Goal: Contribute content: Contribute content

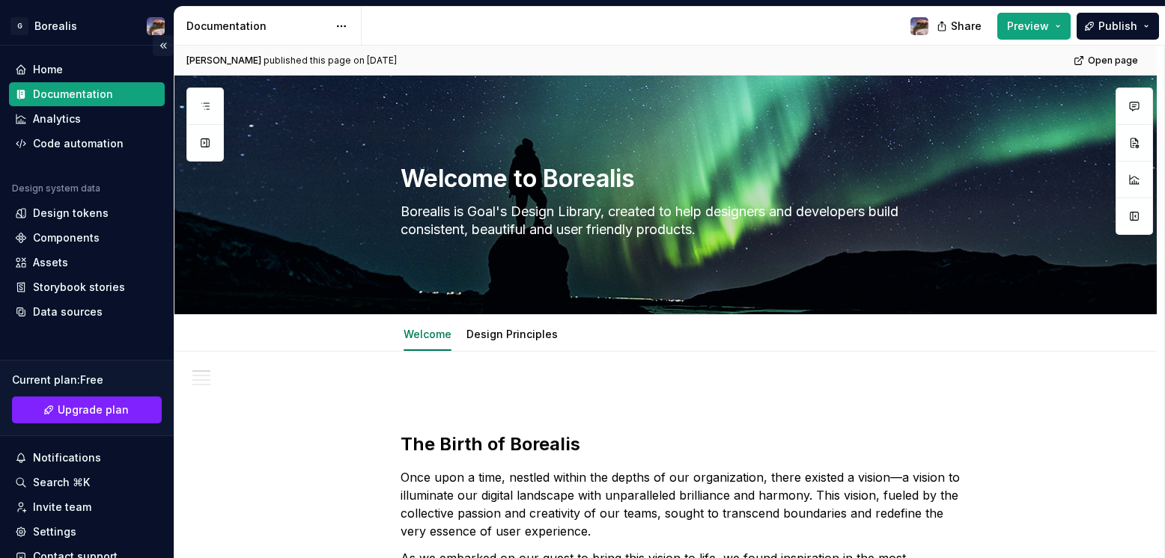
click at [153, 45] on button "Collapse sidebar" at bounding box center [163, 45] width 21 height 21
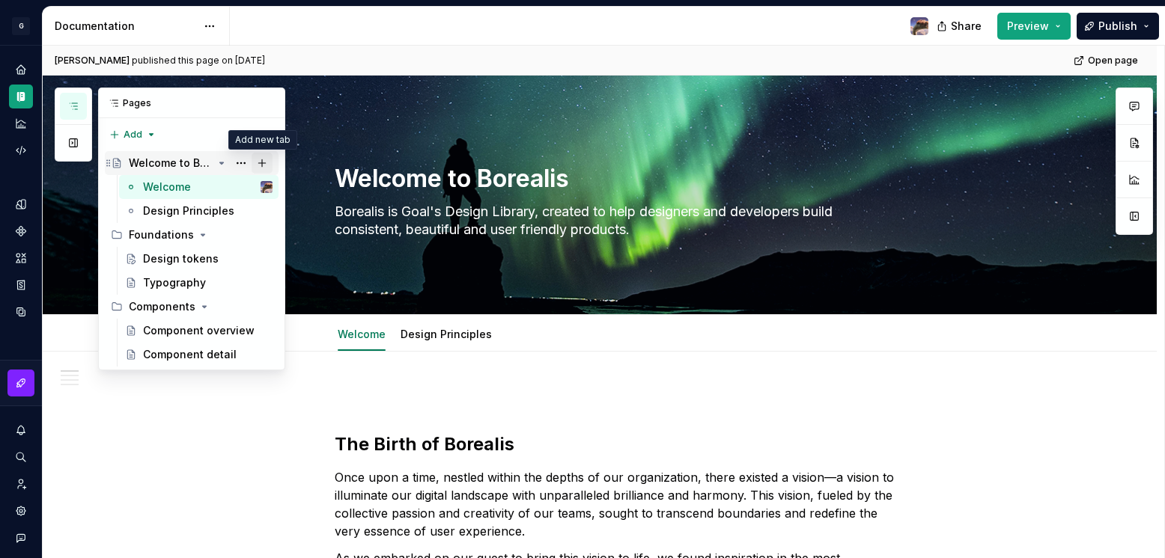
click at [263, 159] on button "Page tree" at bounding box center [261, 163] width 21 height 21
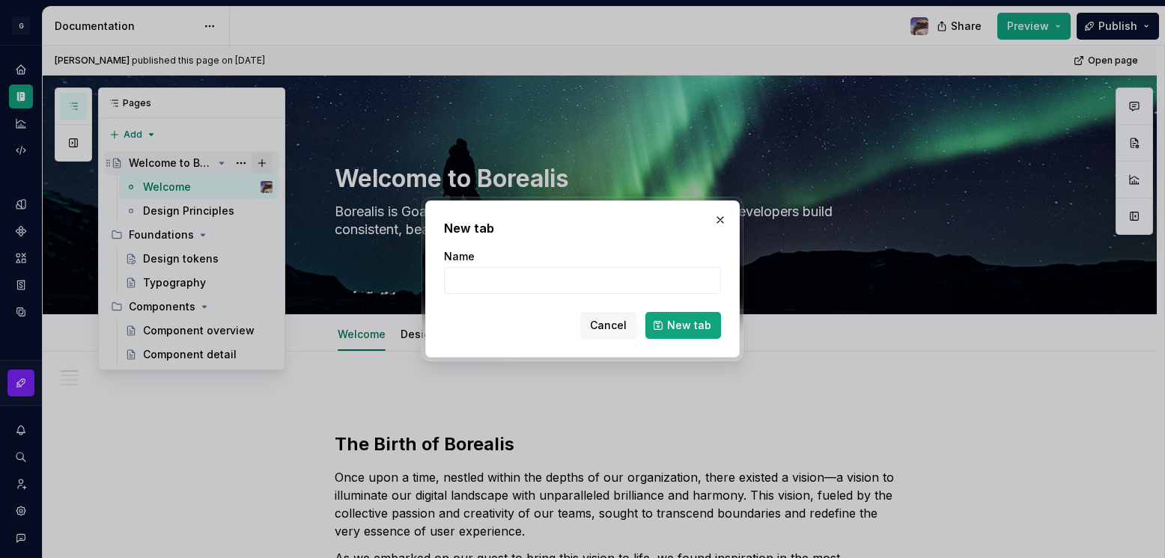
type textarea "*"
type input "Design Principles"
click button "New tab" at bounding box center [683, 325] width 76 height 27
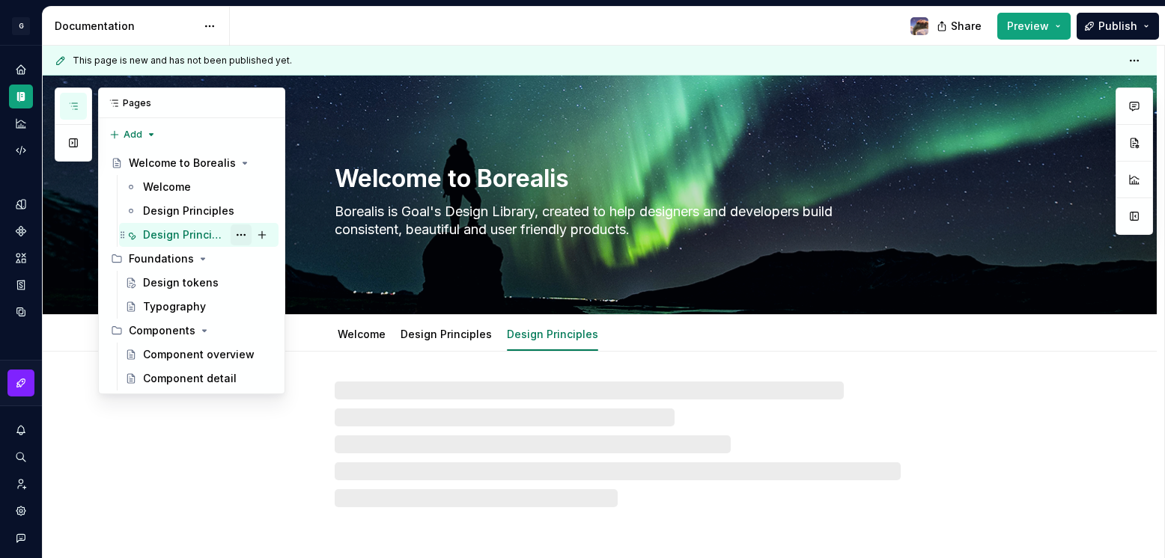
click at [241, 234] on button "Page tree" at bounding box center [241, 235] width 21 height 21
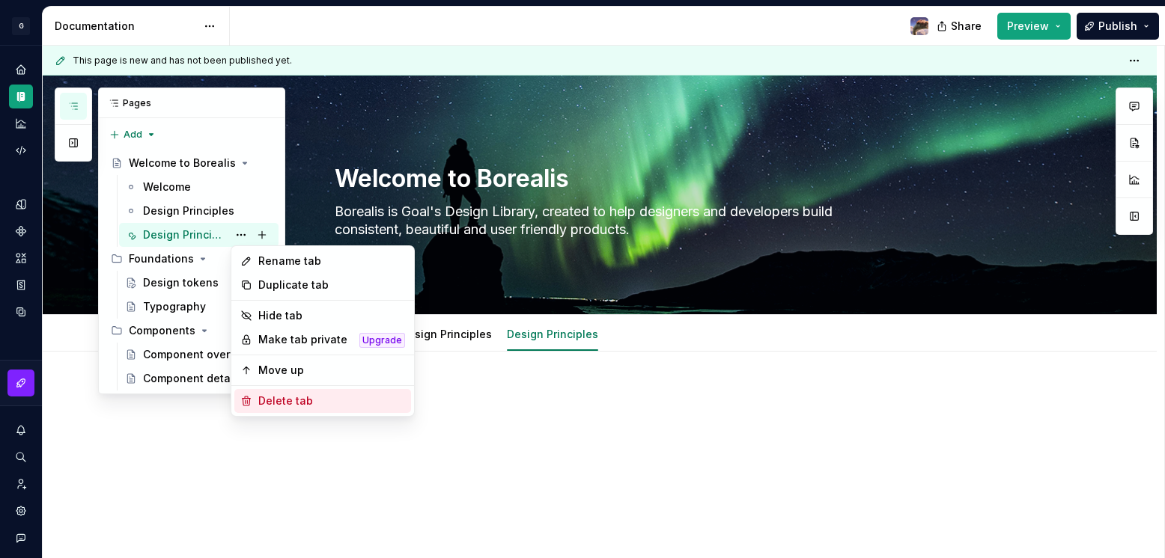
click at [265, 405] on div "Delete tab" at bounding box center [331, 401] width 147 height 15
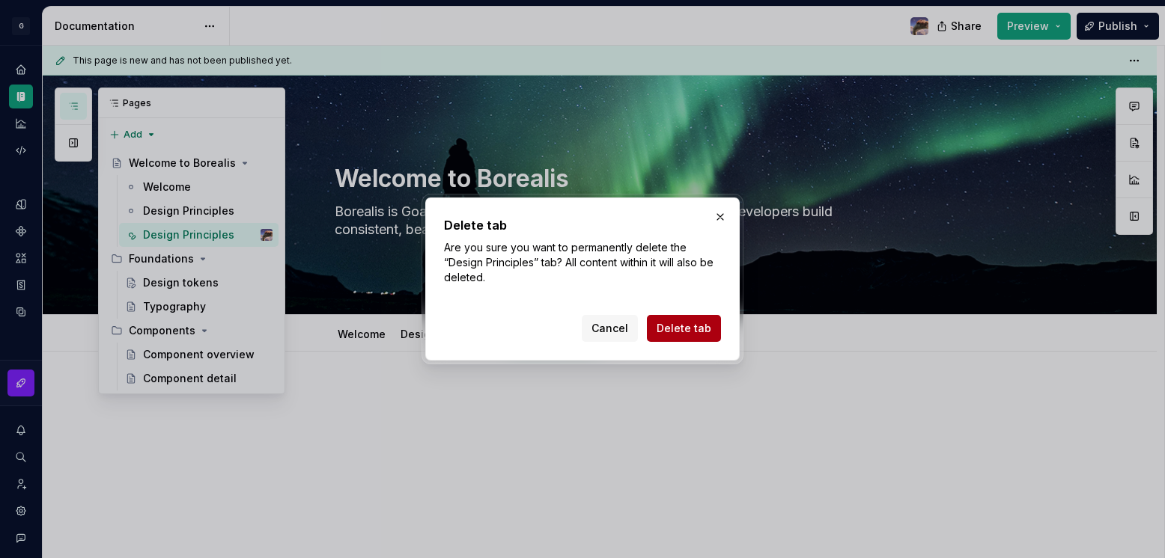
click at [683, 332] on span "Delete tab" at bounding box center [683, 328] width 55 height 15
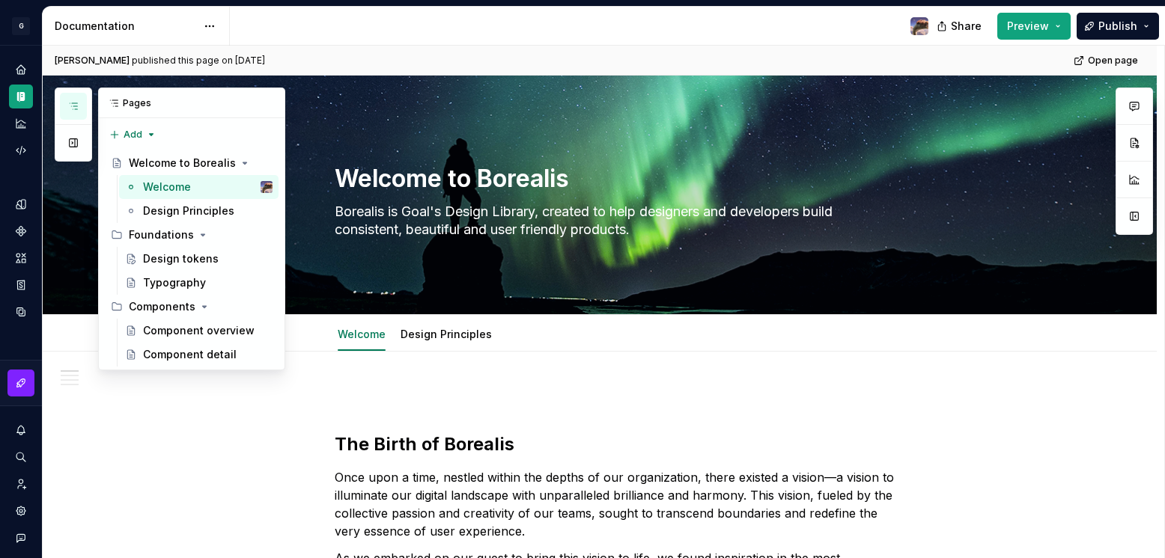
click at [73, 96] on button "button" at bounding box center [73, 106] width 27 height 27
type textarea "*"
click at [132, 132] on div "Pages Add Accessibility guide for tree Page tree. Navigate the tree with the ar…" at bounding box center [170, 229] width 231 height 283
click at [162, 169] on div "New page" at bounding box center [180, 163] width 97 height 15
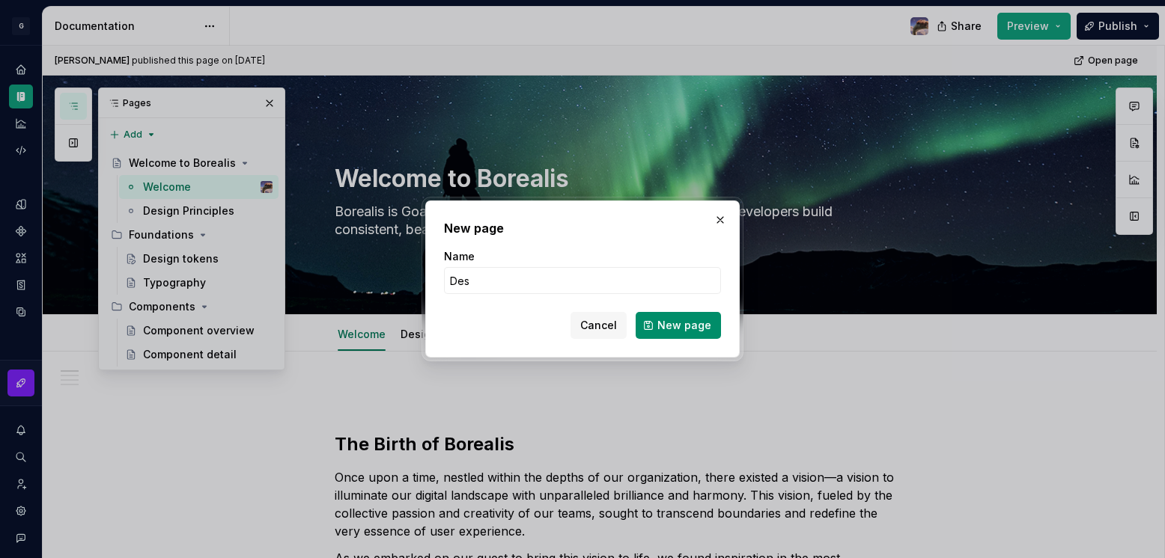
type input "Design Principles"
click at [686, 328] on span "New page" at bounding box center [684, 325] width 54 height 15
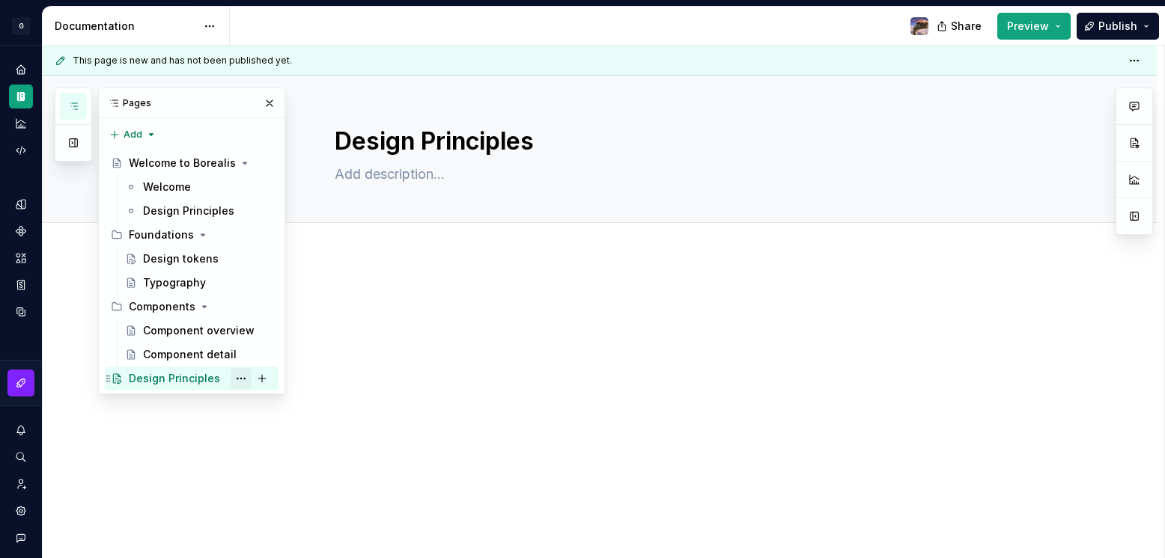
click at [238, 377] on button "Page tree" at bounding box center [241, 378] width 21 height 21
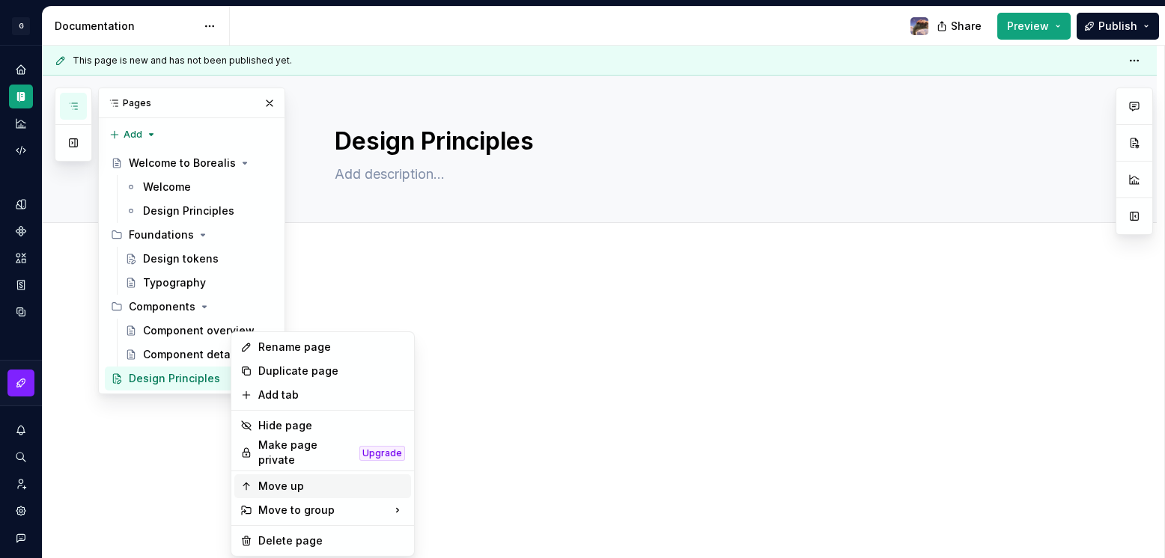
click at [278, 481] on div "Move up" at bounding box center [331, 486] width 147 height 15
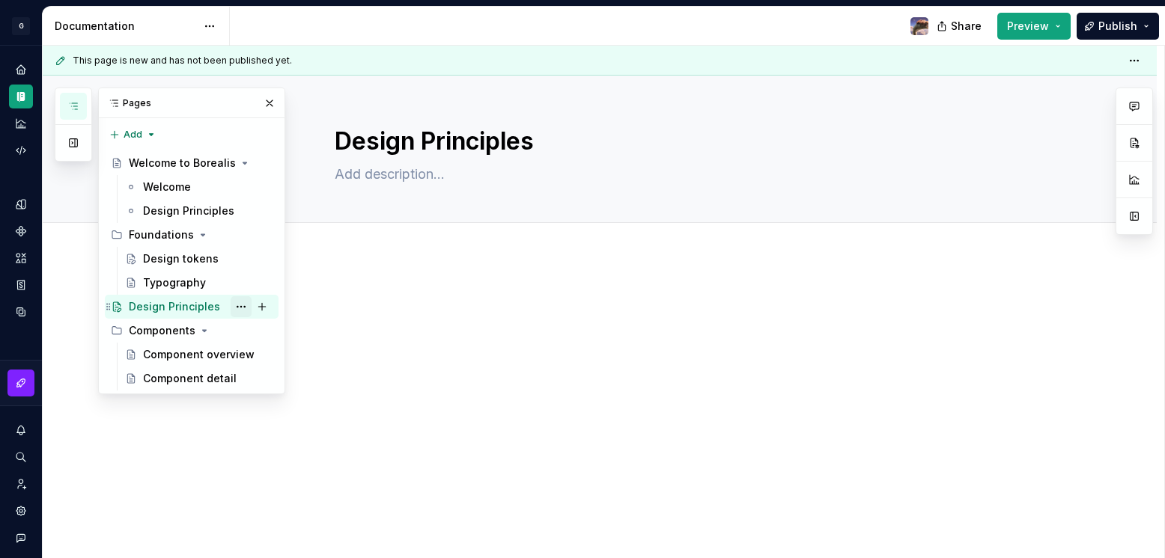
click at [243, 305] on button "Page tree" at bounding box center [241, 306] width 21 height 21
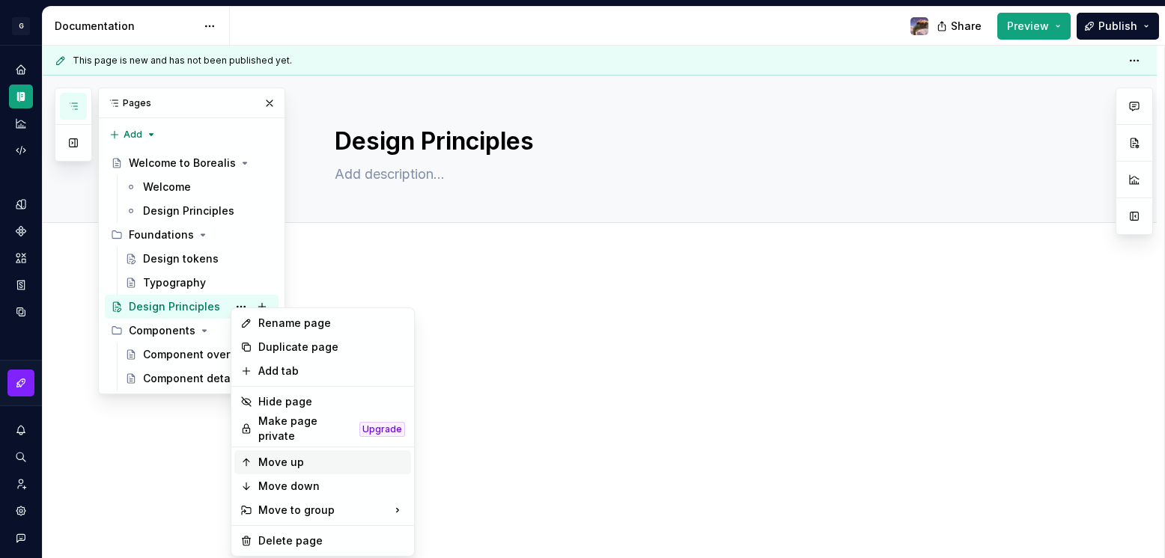
click at [276, 464] on div "Move up" at bounding box center [322, 463] width 177 height 24
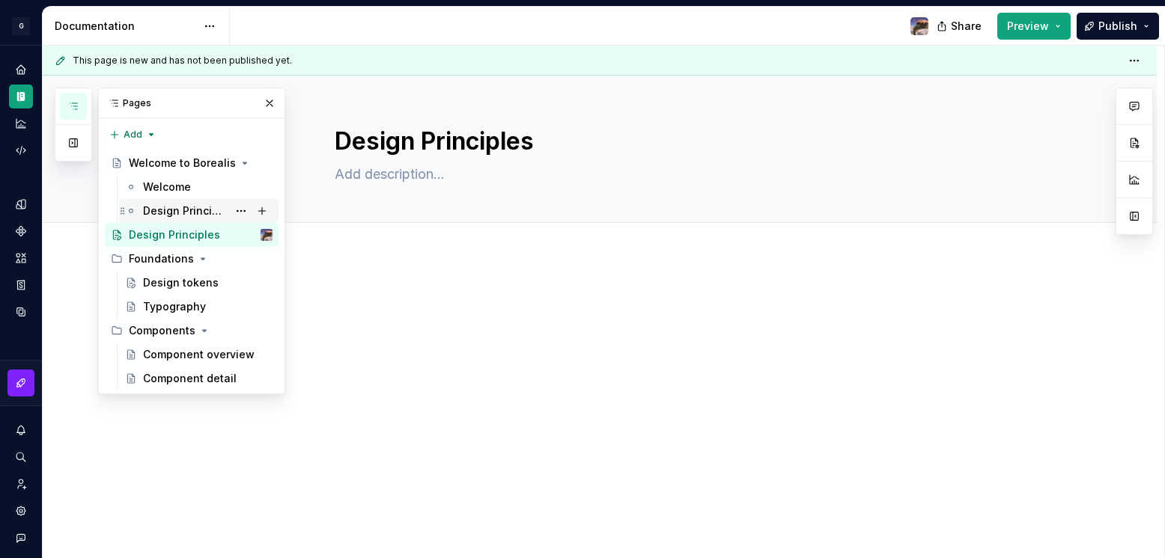
click at [178, 208] on div "Design Principles" at bounding box center [185, 211] width 85 height 15
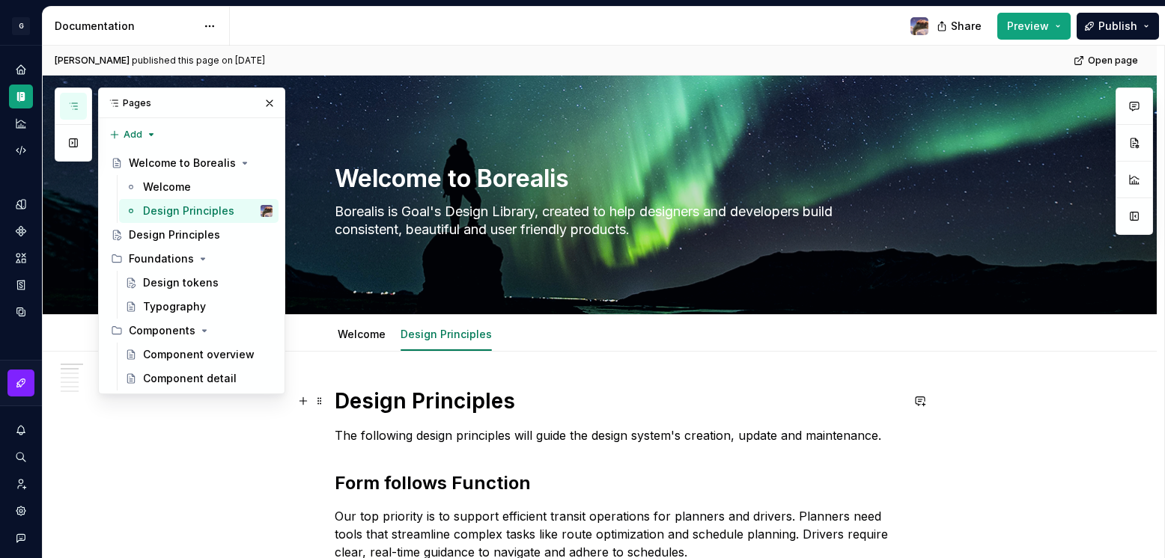
click at [400, 397] on h1 "Design Principles" at bounding box center [618, 401] width 566 height 27
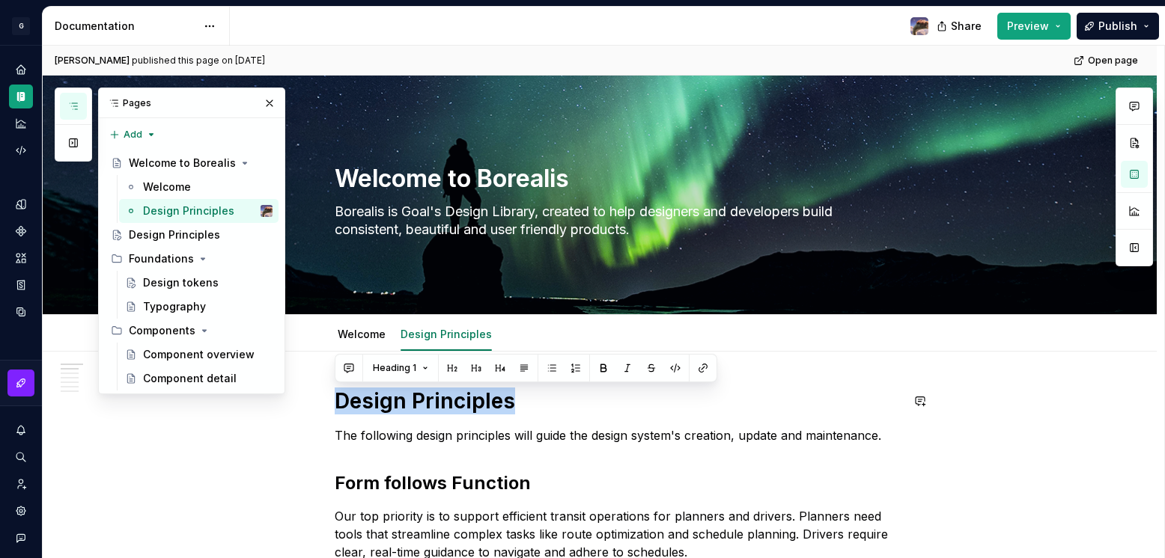
copy h1 "Design Principles"
click at [177, 228] on div "Design Principles" at bounding box center [174, 235] width 91 height 15
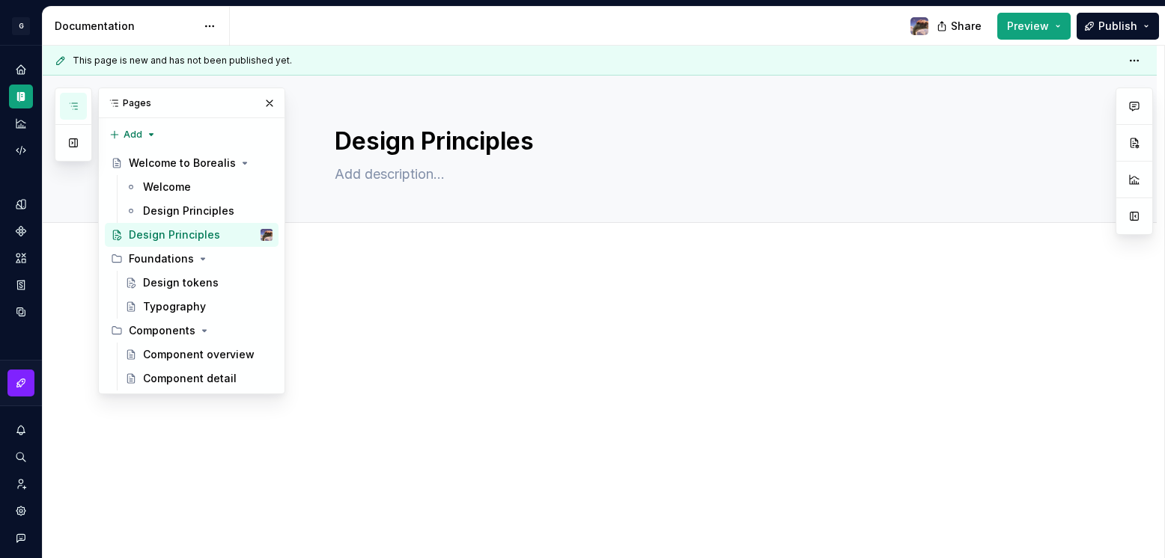
click at [397, 314] on div at bounding box center [618, 320] width 566 height 57
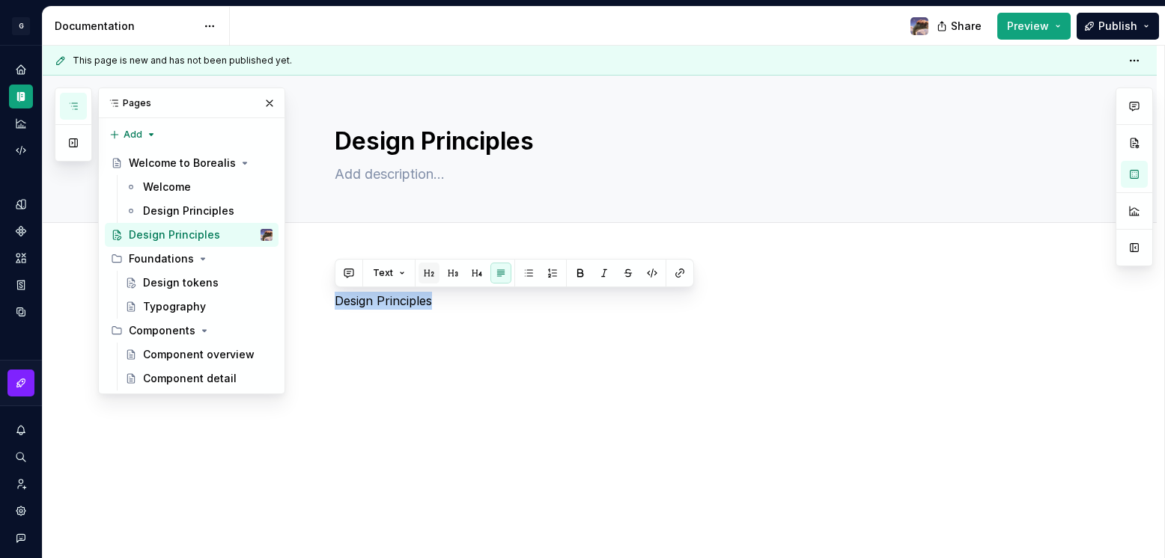
click at [421, 272] on button "button" at bounding box center [428, 273] width 21 height 21
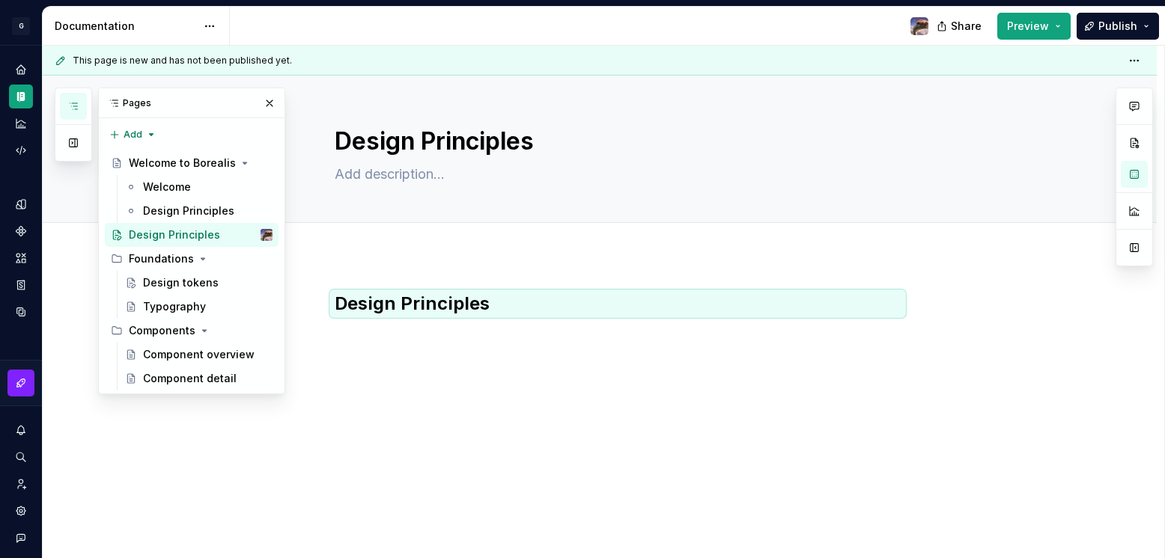
click at [379, 266] on div "Design Principles" at bounding box center [600, 395] width 1114 height 278
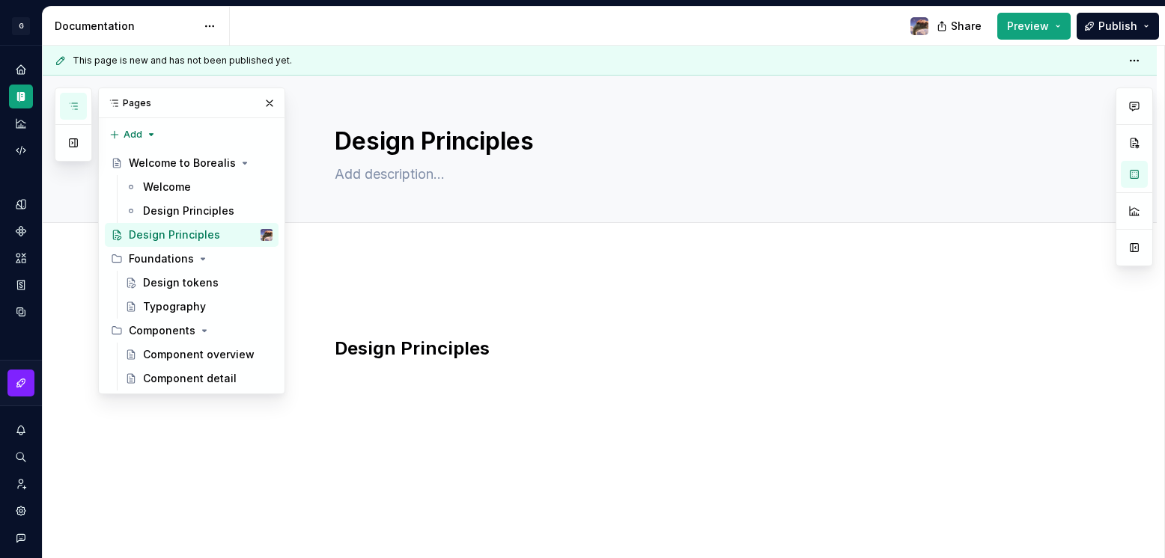
click at [379, 266] on div "Design Principles" at bounding box center [600, 401] width 1114 height 290
click at [434, 378] on div "Design Principles" at bounding box center [600, 395] width 1114 height 278
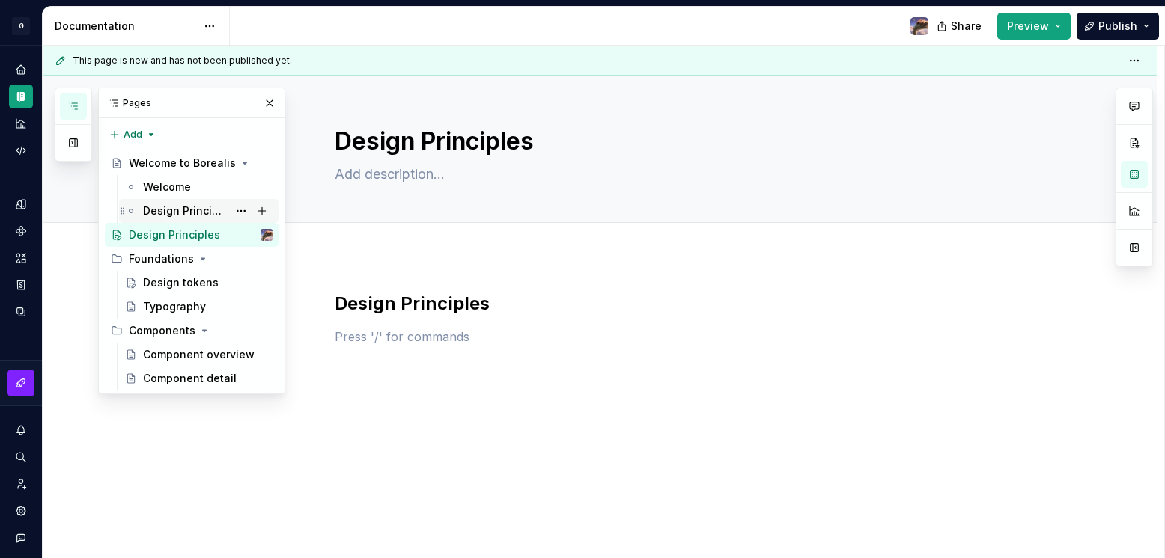
click at [198, 210] on div "Design Principles" at bounding box center [185, 211] width 85 height 15
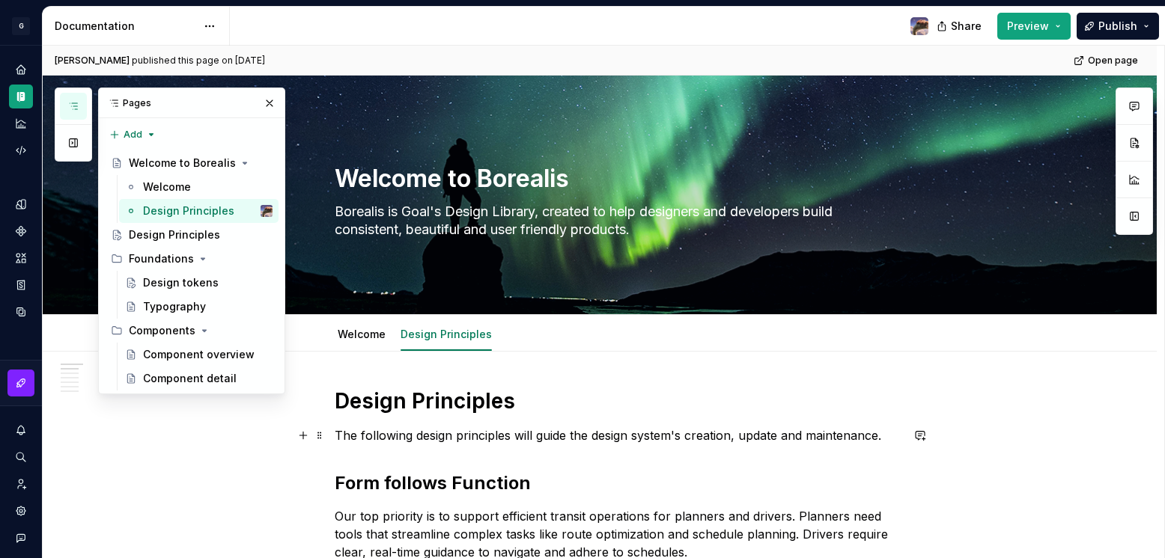
click at [401, 433] on p "The following design principles will guide the design system's creation, update…" at bounding box center [618, 436] width 566 height 18
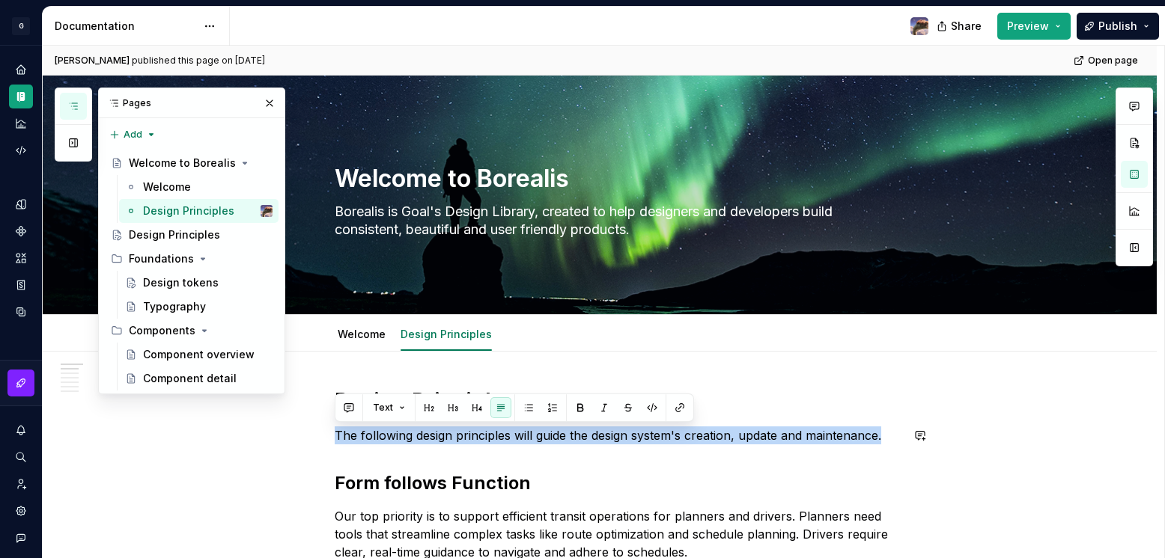
copy p "The following design principles will guide the design system's creation, update…"
click at [195, 234] on div "Design Principles" at bounding box center [174, 235] width 91 height 15
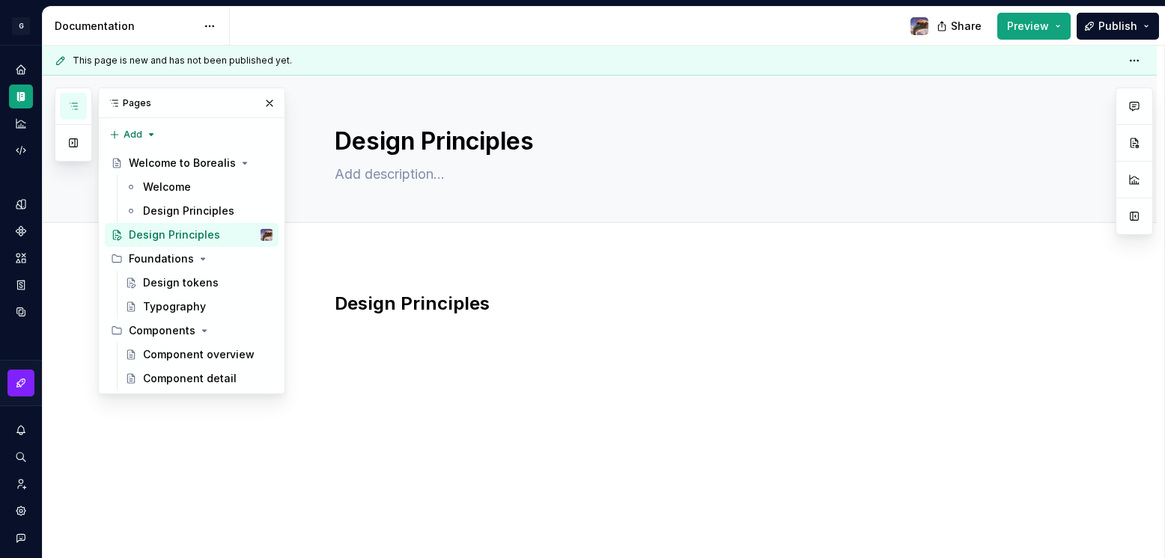
click at [388, 328] on p at bounding box center [618, 337] width 566 height 18
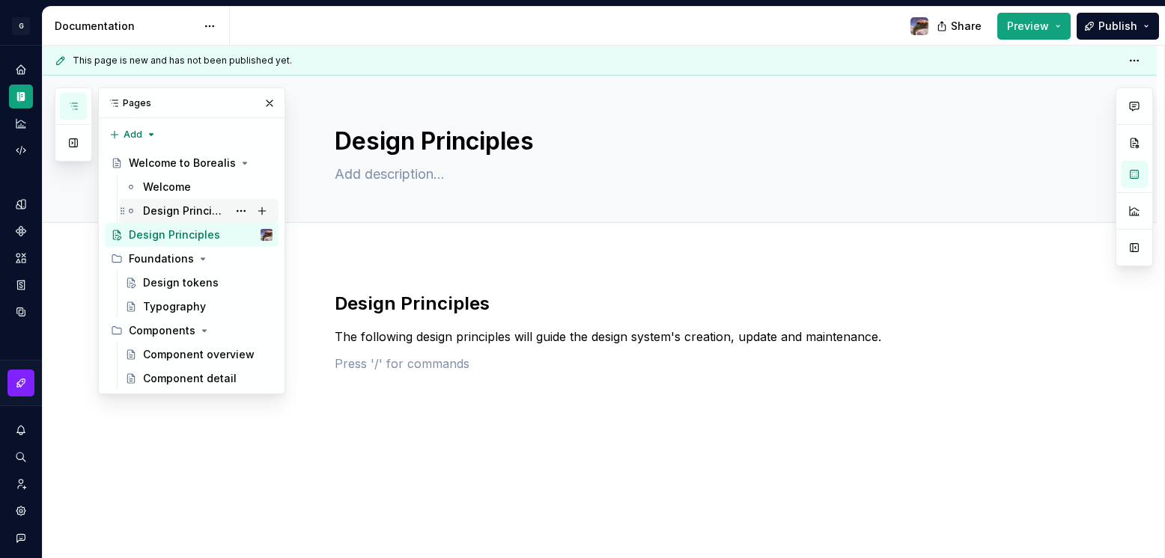
click at [165, 201] on div "Design Principles" at bounding box center [207, 211] width 129 height 21
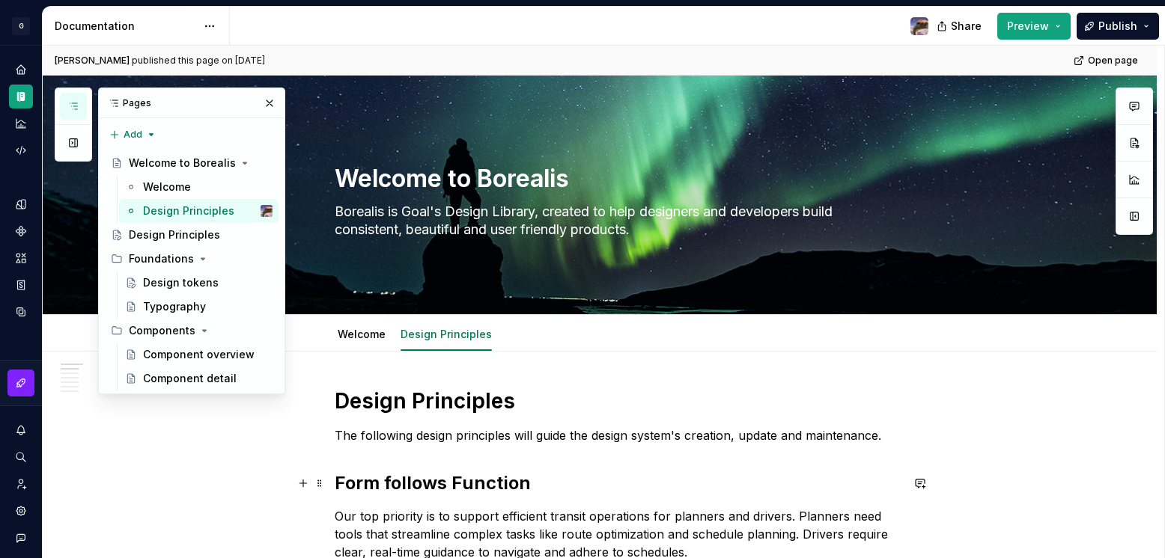
click at [388, 479] on h2 "Form follows Function" at bounding box center [618, 484] width 566 height 24
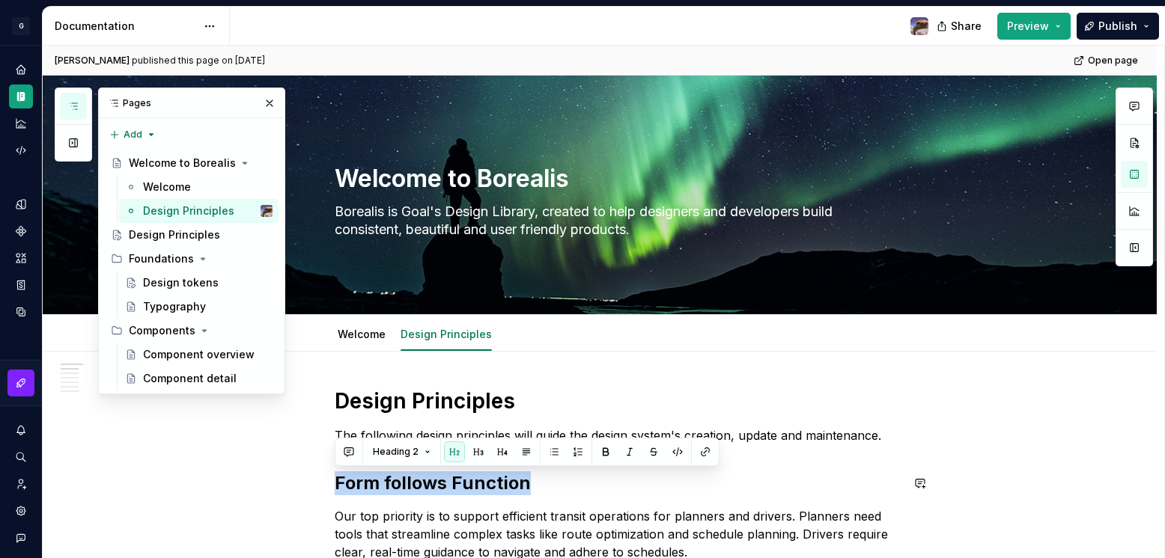
copy h2 "Form follows Function"
click at [160, 231] on div "Design Principles" at bounding box center [174, 235] width 91 height 15
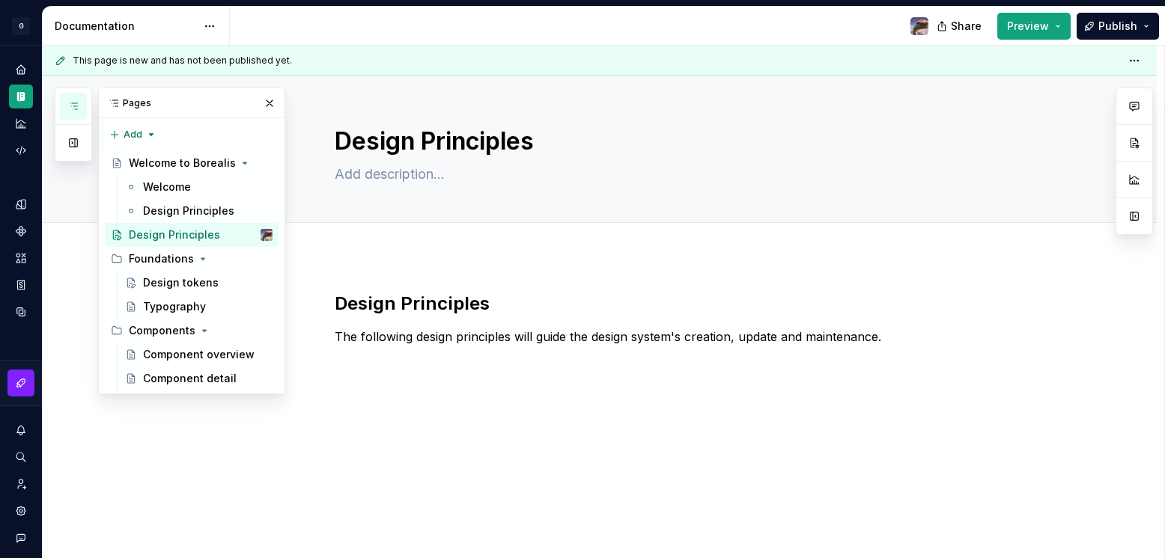
click at [387, 384] on div "Design Principles The following design principles will guide the design system'…" at bounding box center [618, 341] width 566 height 99
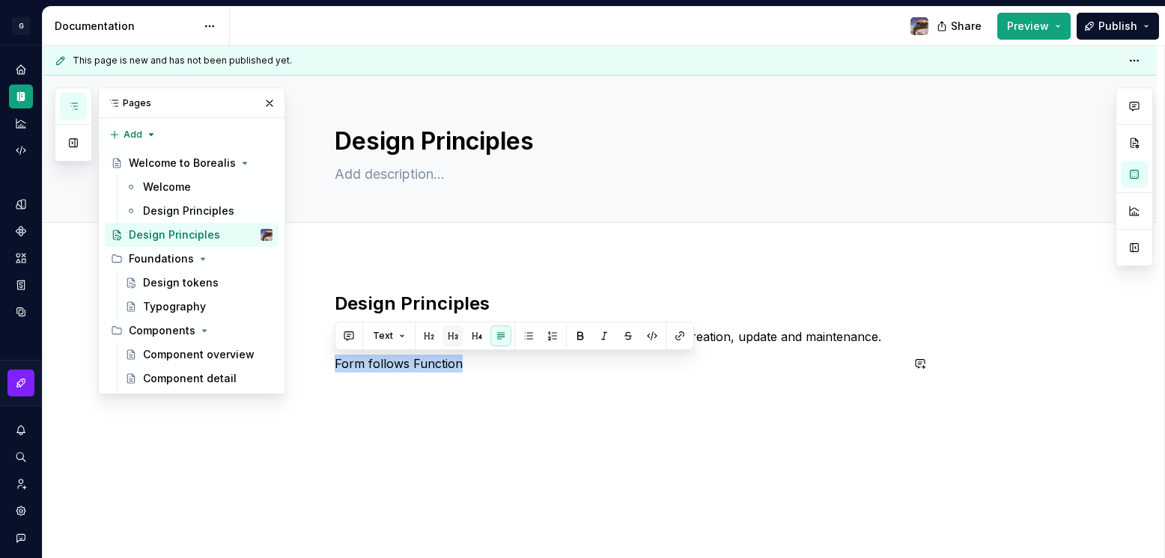
click at [454, 335] on button "button" at bounding box center [452, 336] width 21 height 21
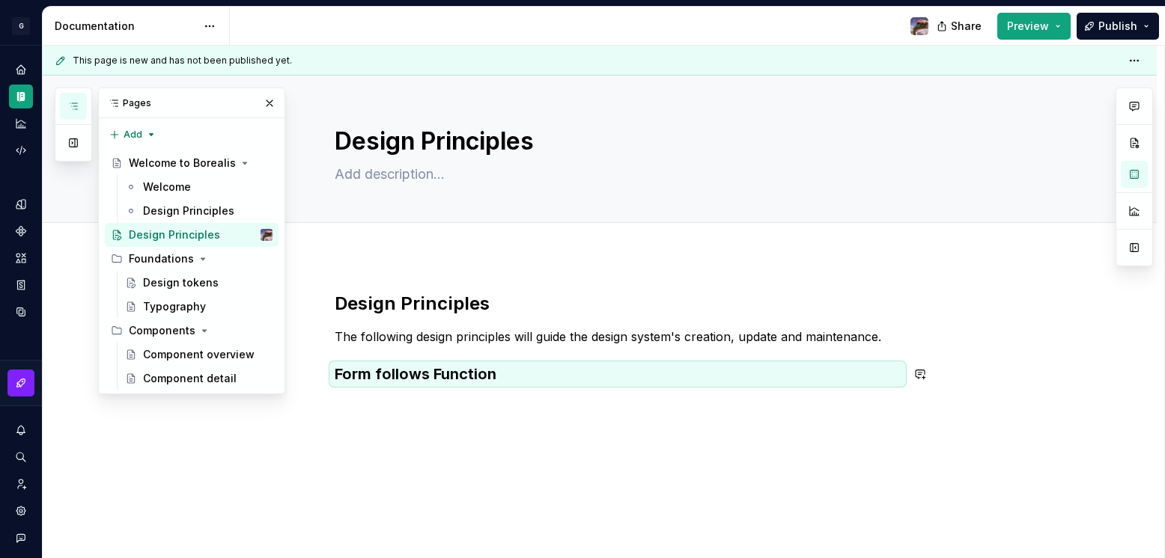
click at [442, 405] on div "Design Principles The following design principles will guide the design system'…" at bounding box center [600, 413] width 1114 height 314
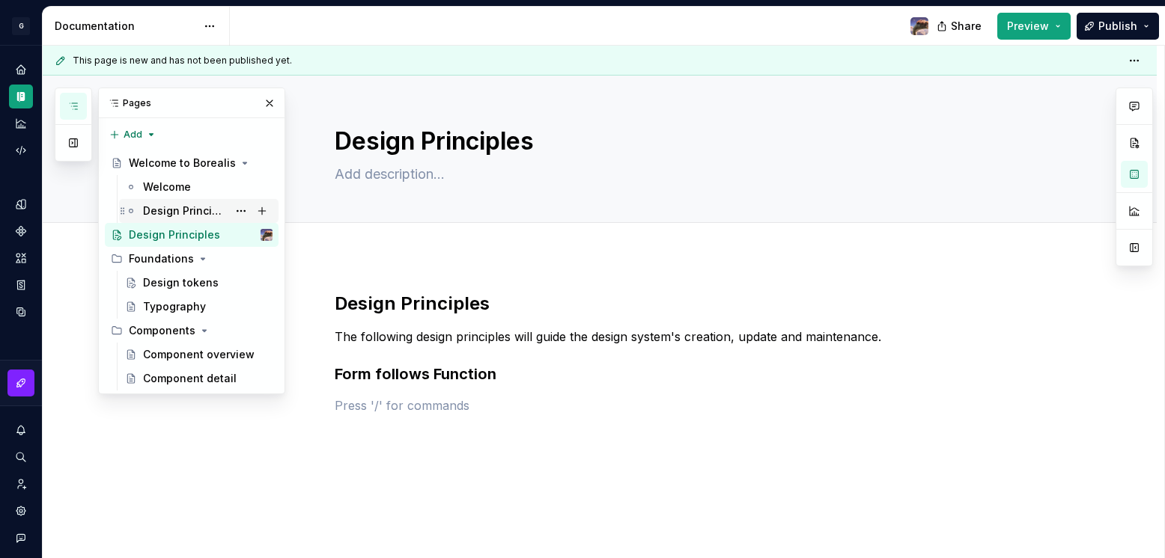
click at [168, 215] on div "Design Principles" at bounding box center [185, 211] width 85 height 15
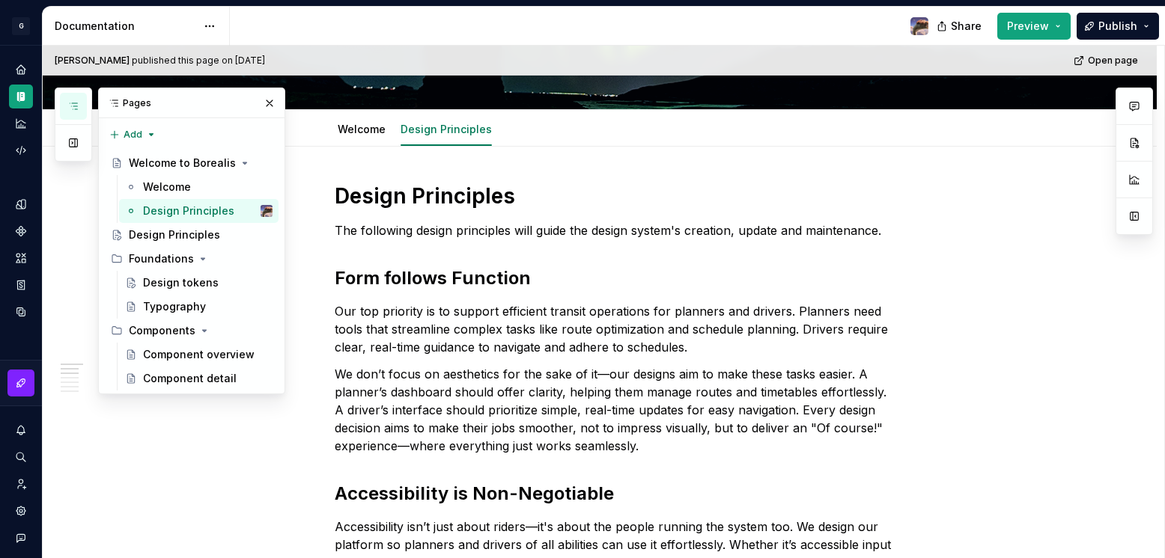
scroll to position [231, 0]
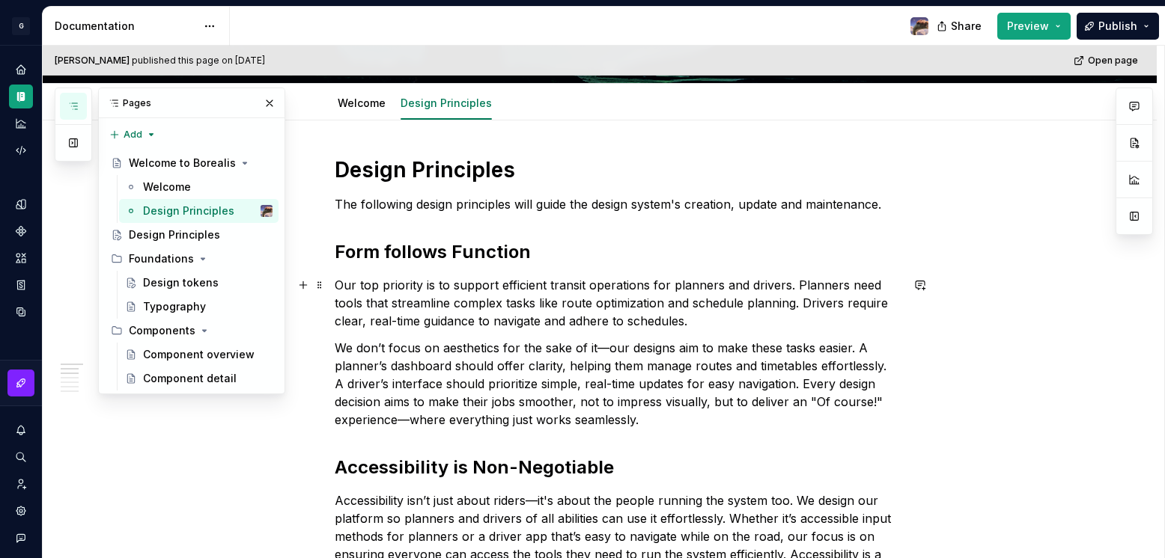
click at [623, 322] on p "Our top priority is to support efficient transit operations for planners and dr…" at bounding box center [618, 303] width 566 height 54
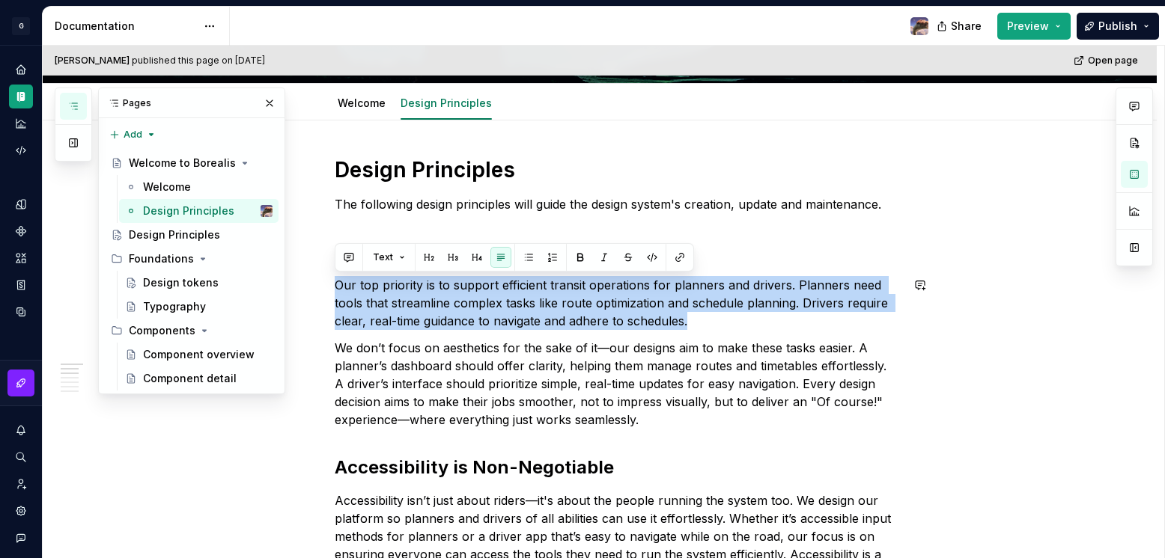
copy p "Our top priority is to support efficient transit operations for planners and dr…"
click at [155, 238] on div "Design Principles" at bounding box center [174, 235] width 91 height 15
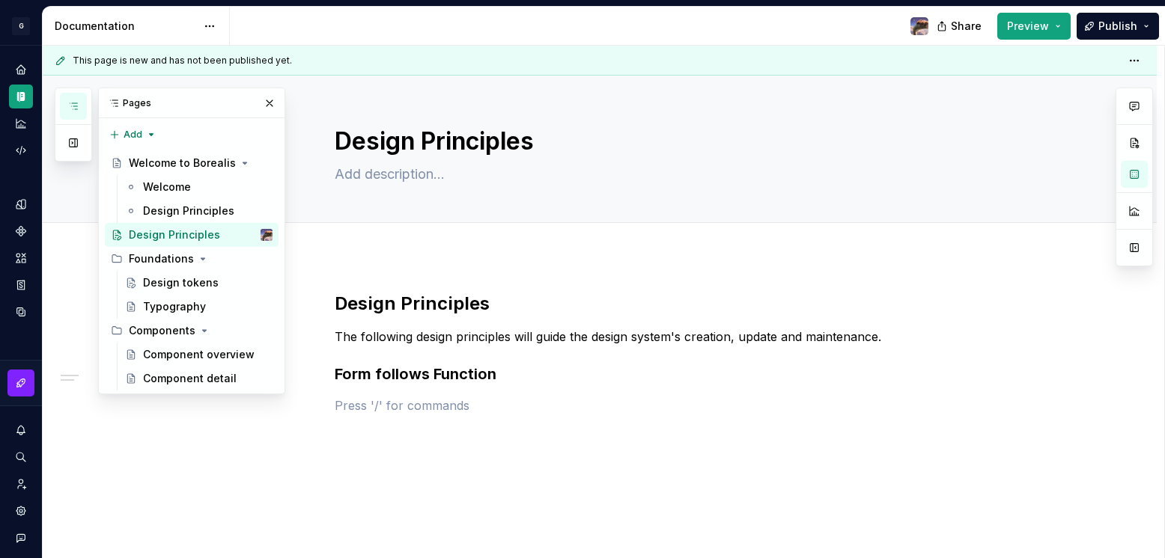
click at [375, 419] on div "Design Principles The following design principles will guide the design system'…" at bounding box center [618, 362] width 566 height 141
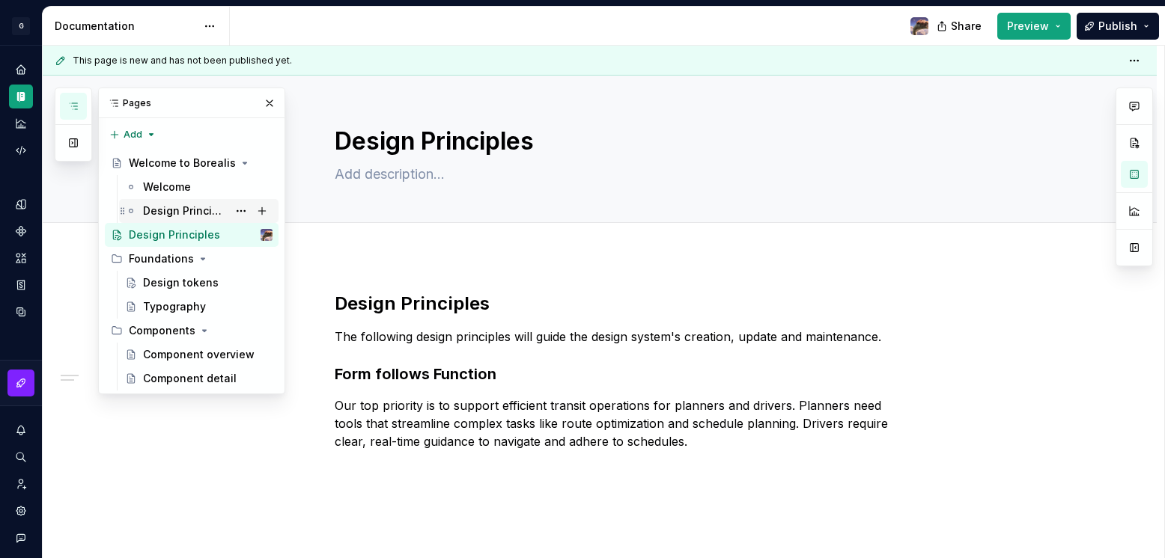
click at [173, 204] on div "Design Principles" at bounding box center [185, 211] width 85 height 15
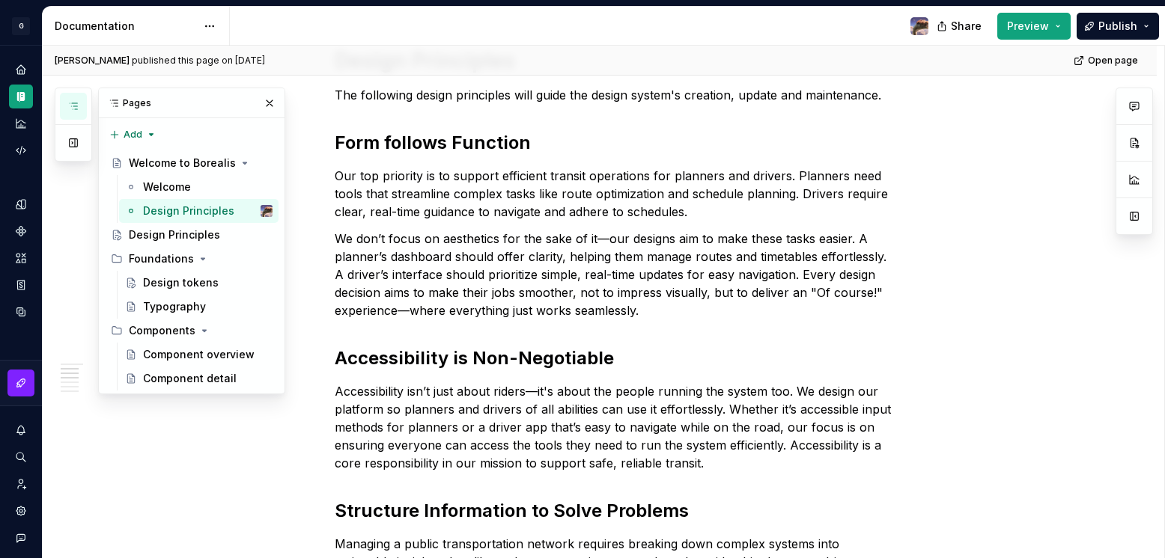
scroll to position [382, 0]
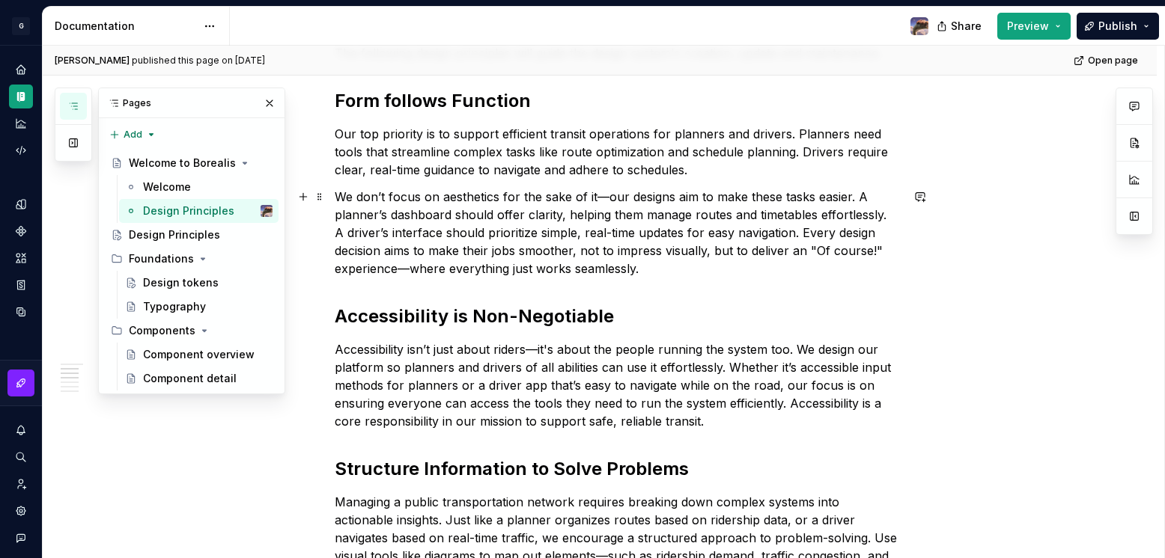
click at [579, 237] on p "We don’t focus on aesthetics for the sake of it—our designs aim to make these t…" at bounding box center [618, 233] width 566 height 90
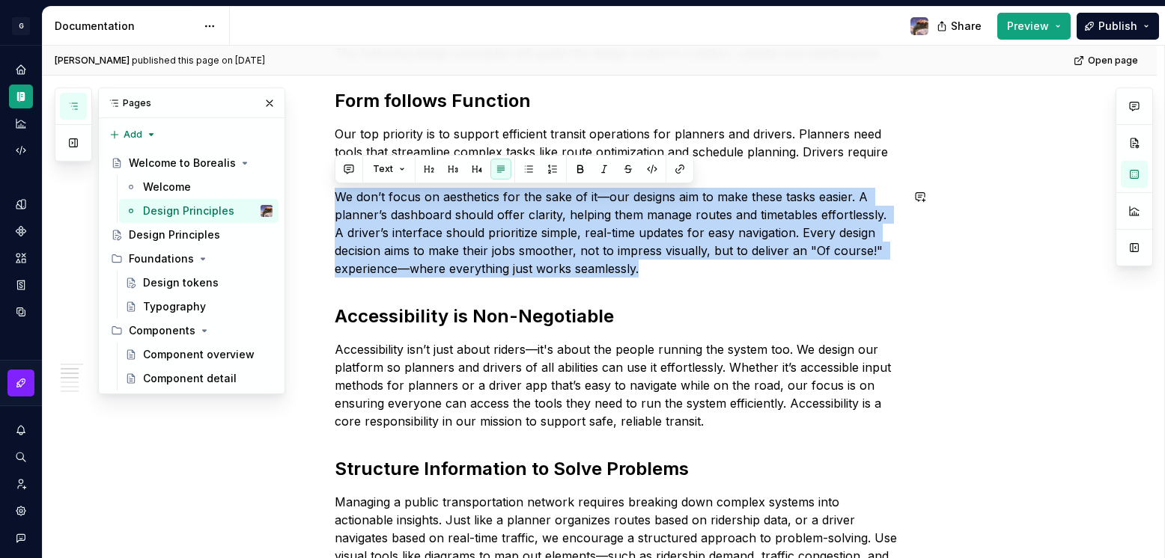
copy p "We don’t focus on aesthetics for the sake of it—our designs aim to make these t…"
click at [192, 228] on div "Design Principles" at bounding box center [174, 235] width 91 height 15
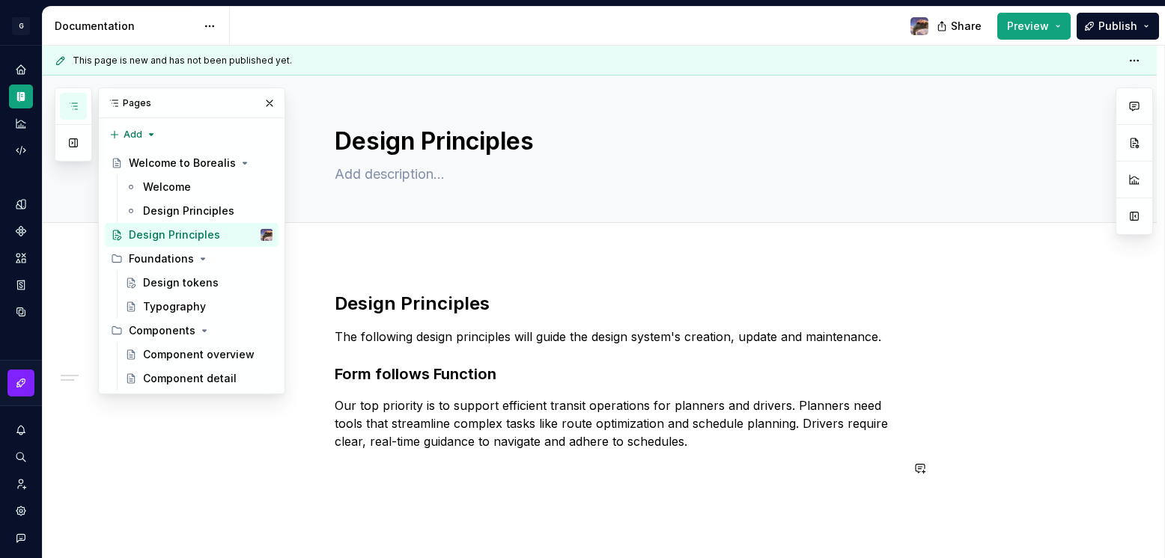
click at [388, 496] on div "Design Principles The following design principles will guide the design system'…" at bounding box center [600, 459] width 1114 height 407
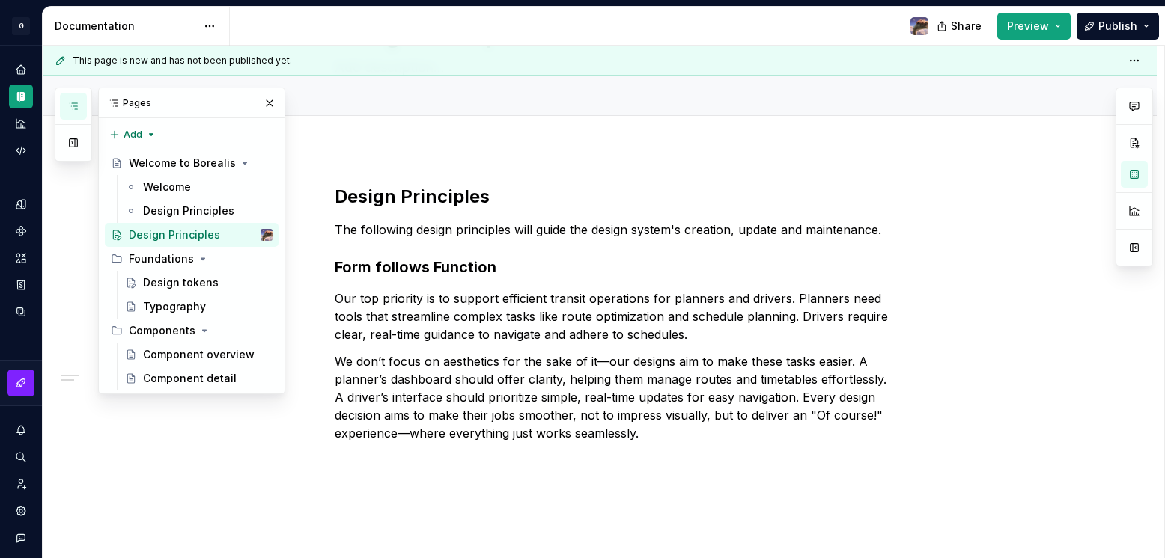
scroll to position [171, 0]
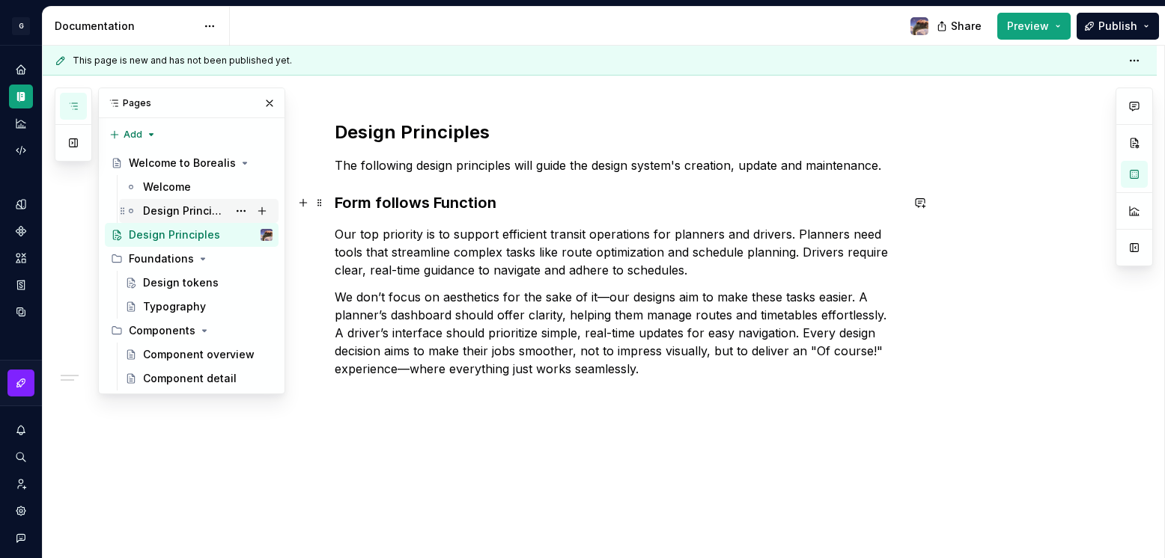
click at [163, 205] on div "Design Principles" at bounding box center [185, 211] width 85 height 15
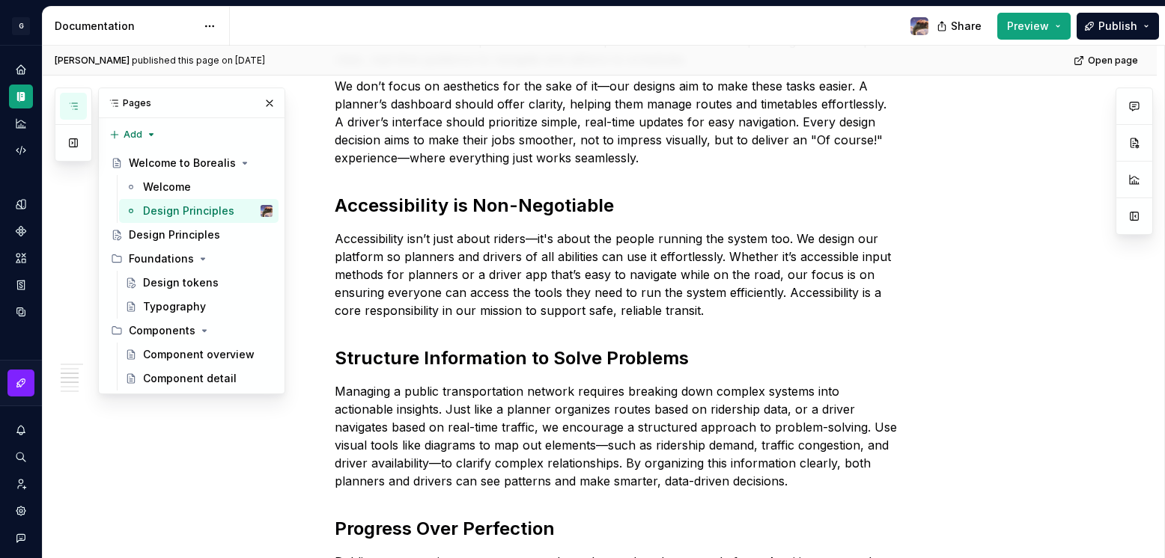
scroll to position [560, 0]
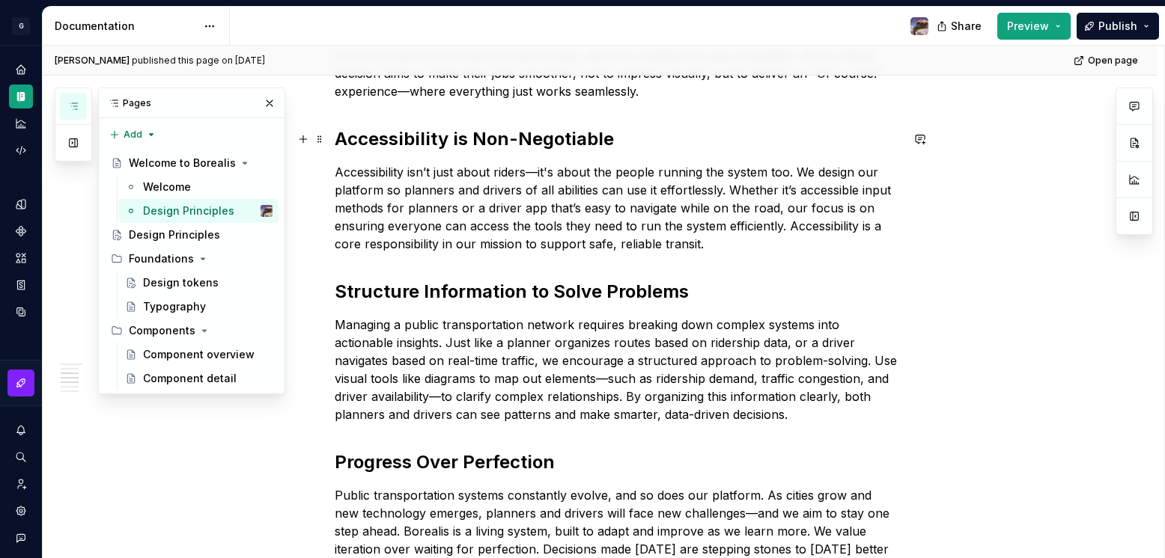
click at [438, 130] on h2 "Accessibility is Non-Negotiable" at bounding box center [618, 139] width 566 height 24
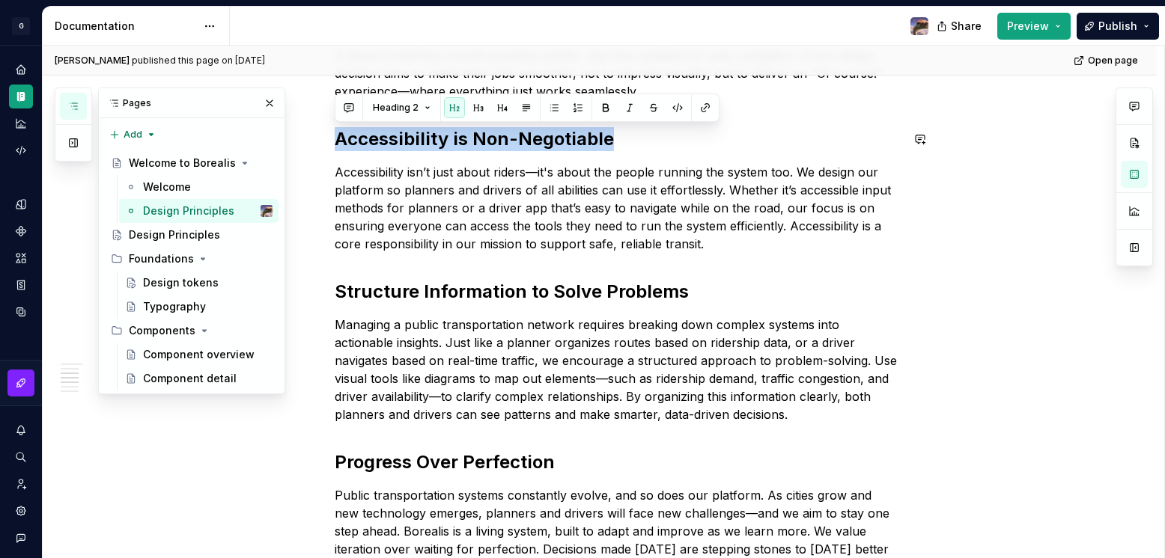
copy h2 "Accessibility is Non-Negotiable"
click at [159, 238] on div "Design Principles" at bounding box center [174, 235] width 91 height 15
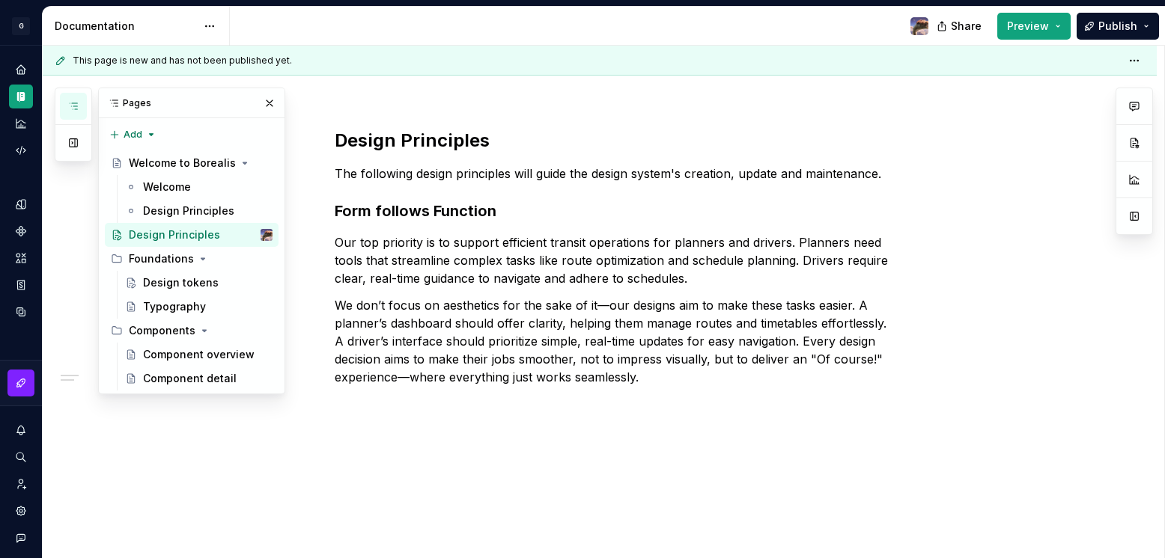
scroll to position [176, 0]
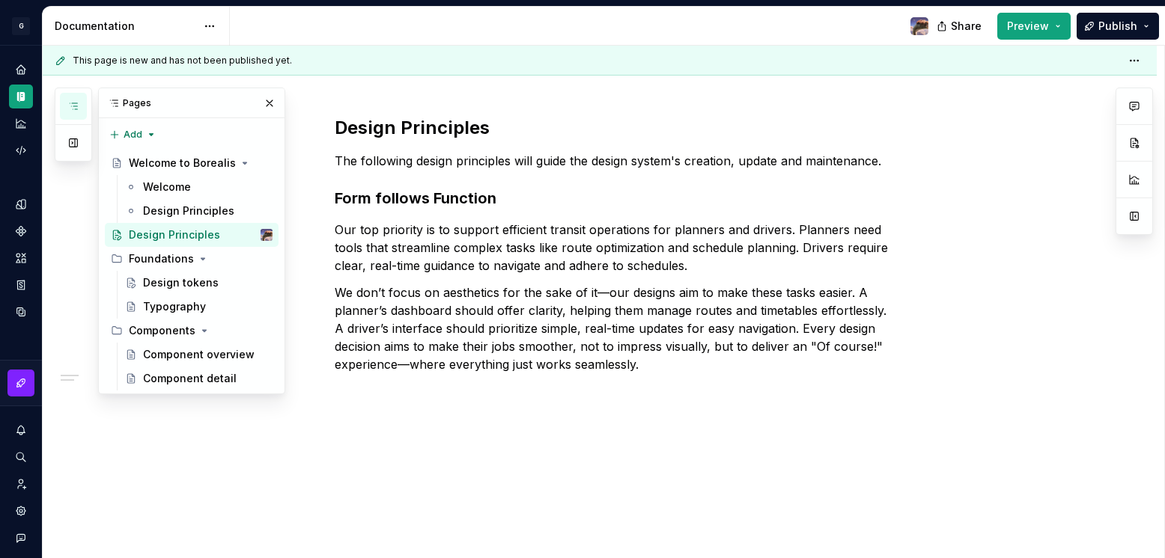
click at [442, 416] on div "Design Principles The following design principles will guide the design system'…" at bounding box center [600, 319] width 1114 height 479
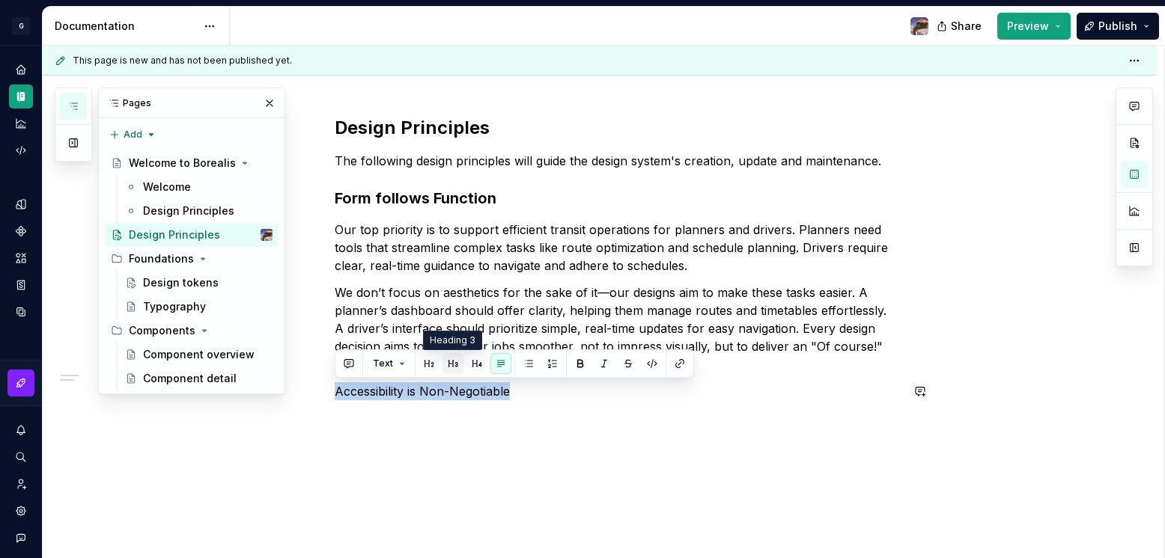
click at [454, 365] on button "button" at bounding box center [452, 363] width 21 height 21
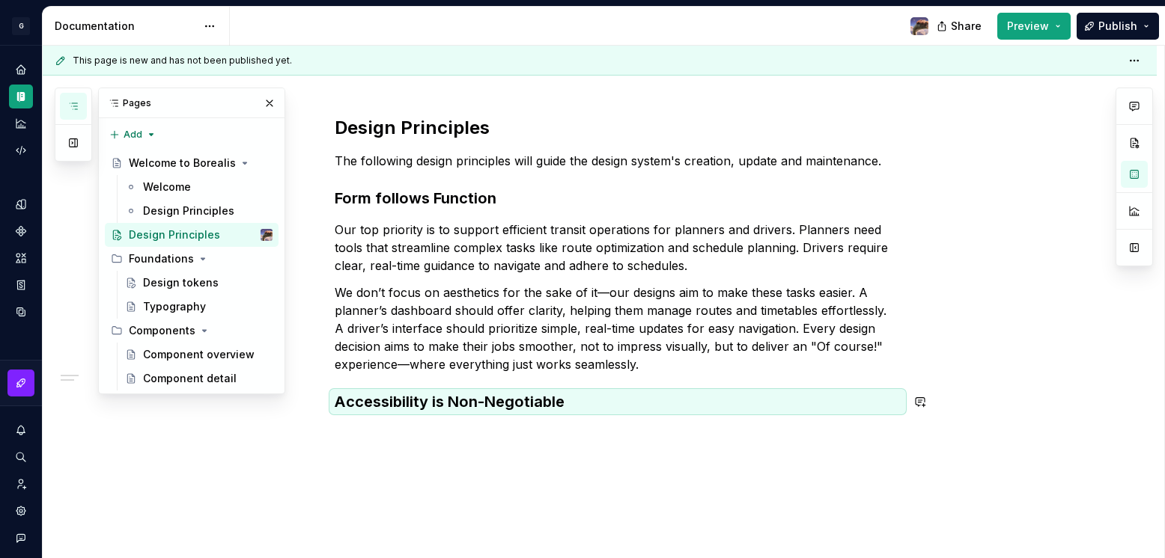
click at [489, 449] on div "Design Principles The following design principles will guide the design system'…" at bounding box center [600, 339] width 1114 height 518
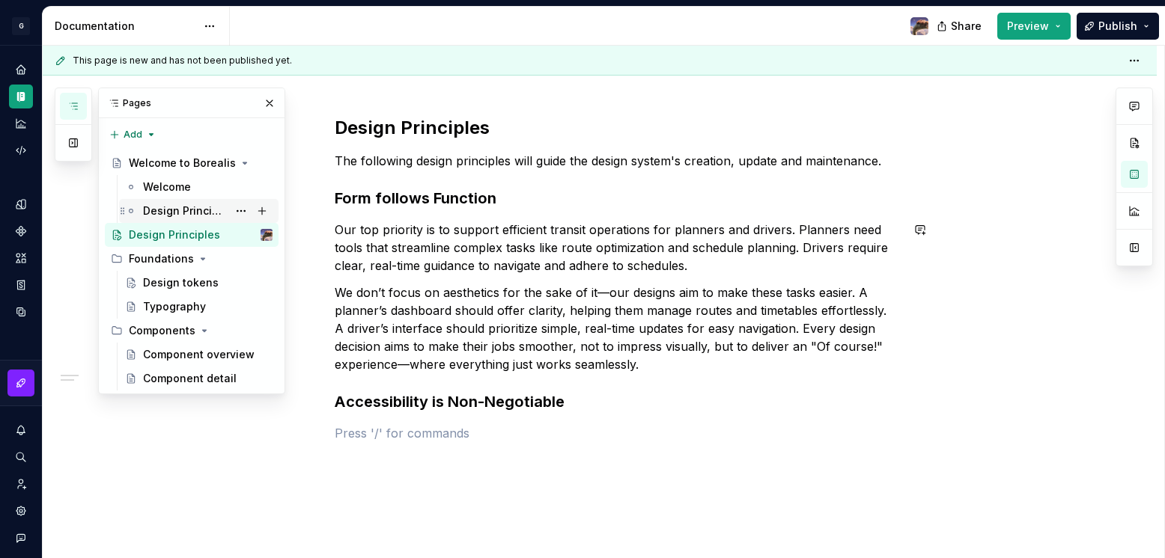
click at [192, 214] on div "Design Principles" at bounding box center [185, 211] width 85 height 15
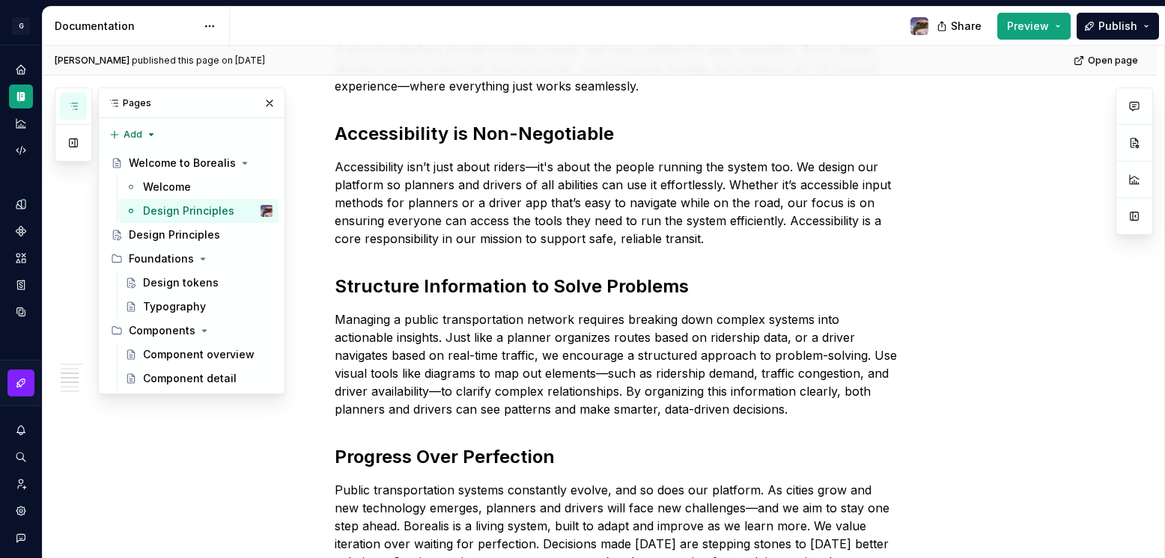
scroll to position [570, 0]
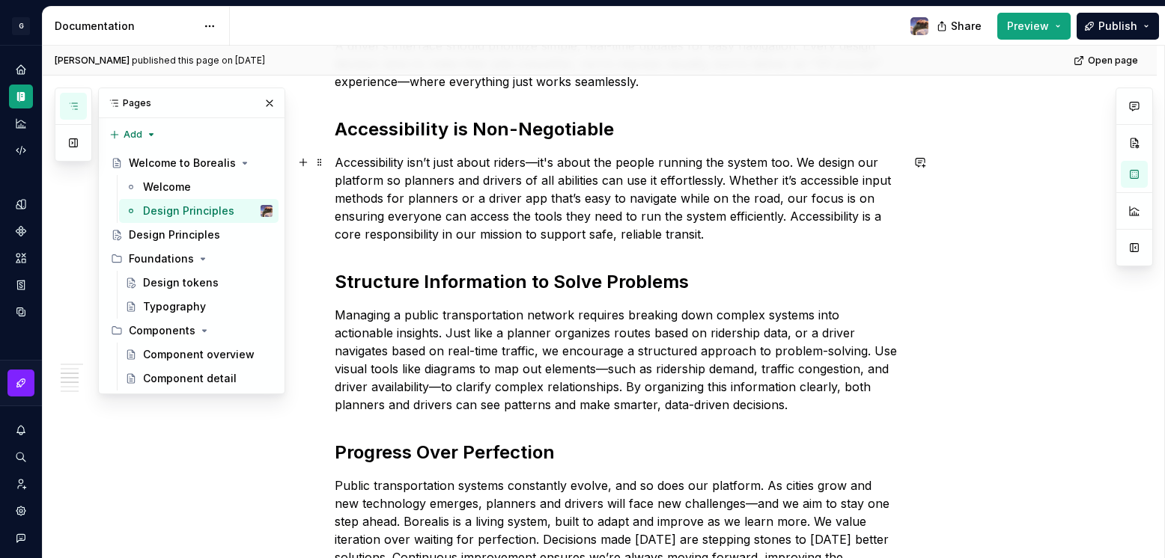
click at [513, 202] on p "Accessibility isn’t just about riders—it's about the people running the system …" at bounding box center [618, 198] width 566 height 90
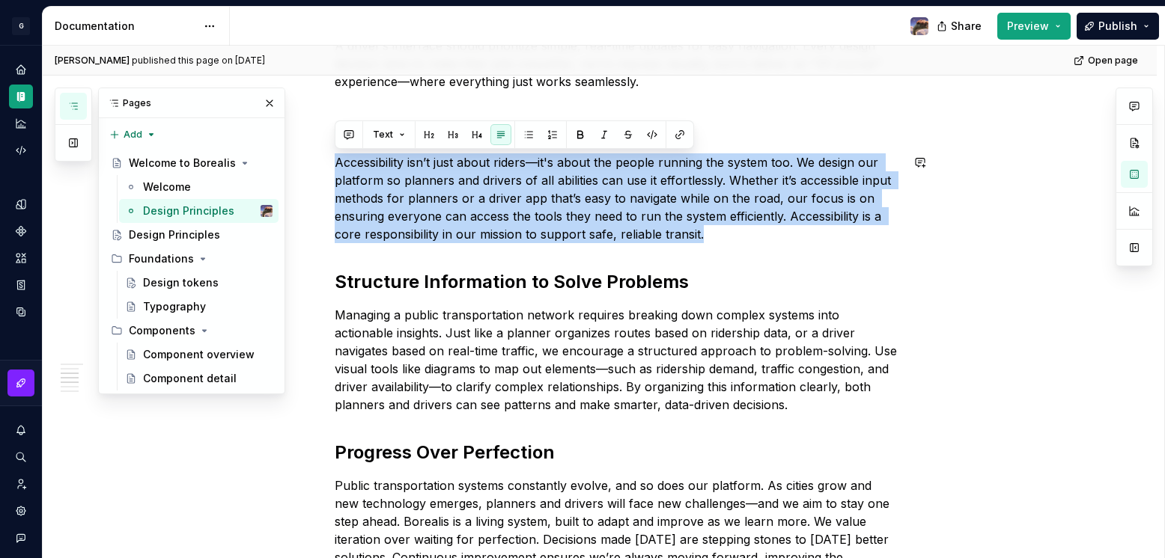
copy p "Accessibility isn’t just about riders—it's about the people running the system …"
click at [166, 238] on div "Design Principles" at bounding box center [174, 235] width 91 height 15
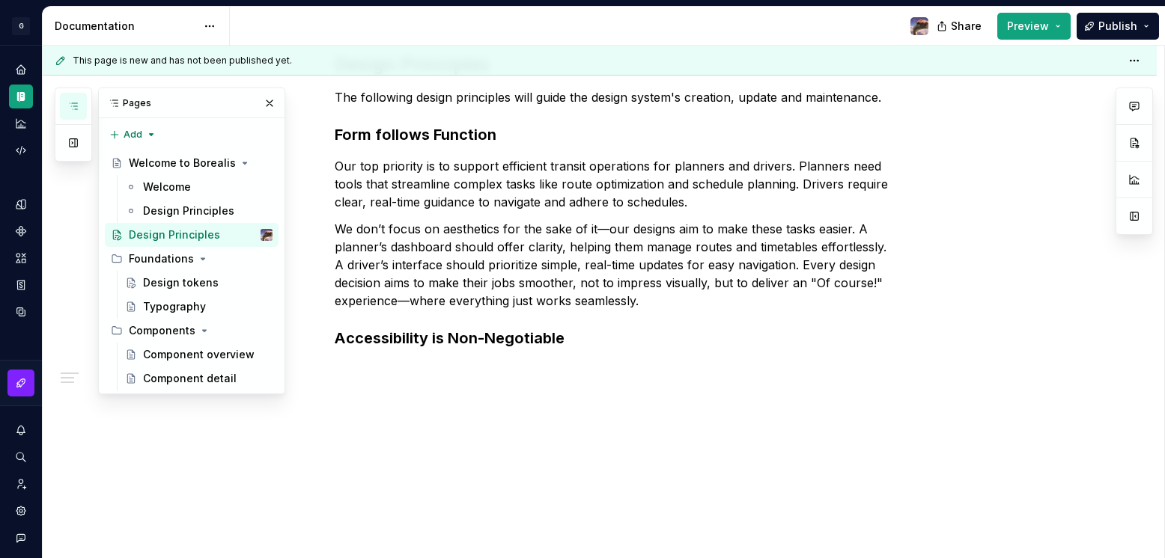
scroll to position [245, 0]
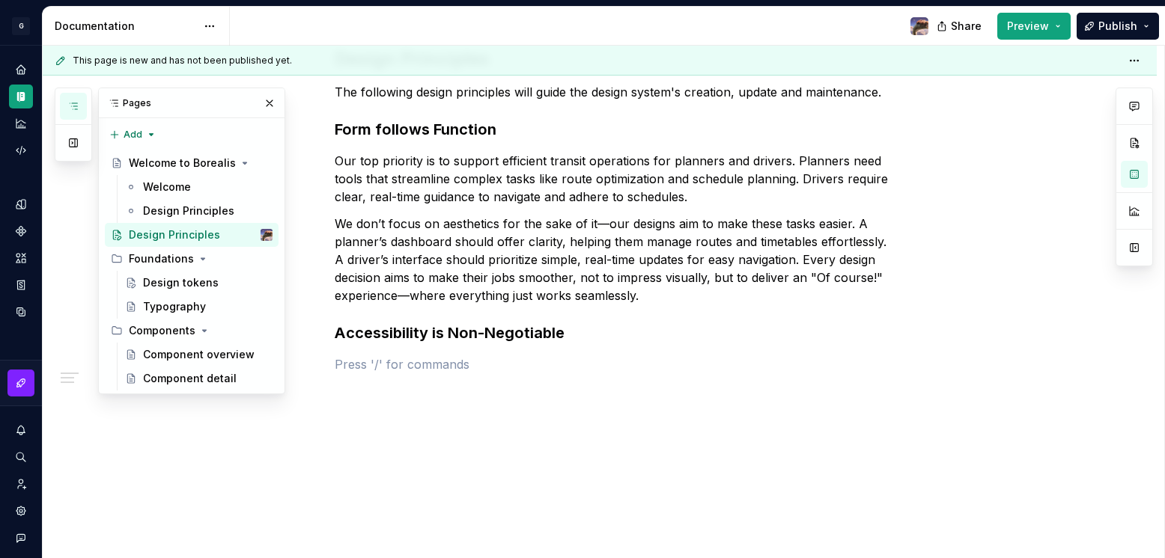
click at [522, 382] on div "Design Principles The following design principles will guide the design system'…" at bounding box center [618, 219] width 566 height 344
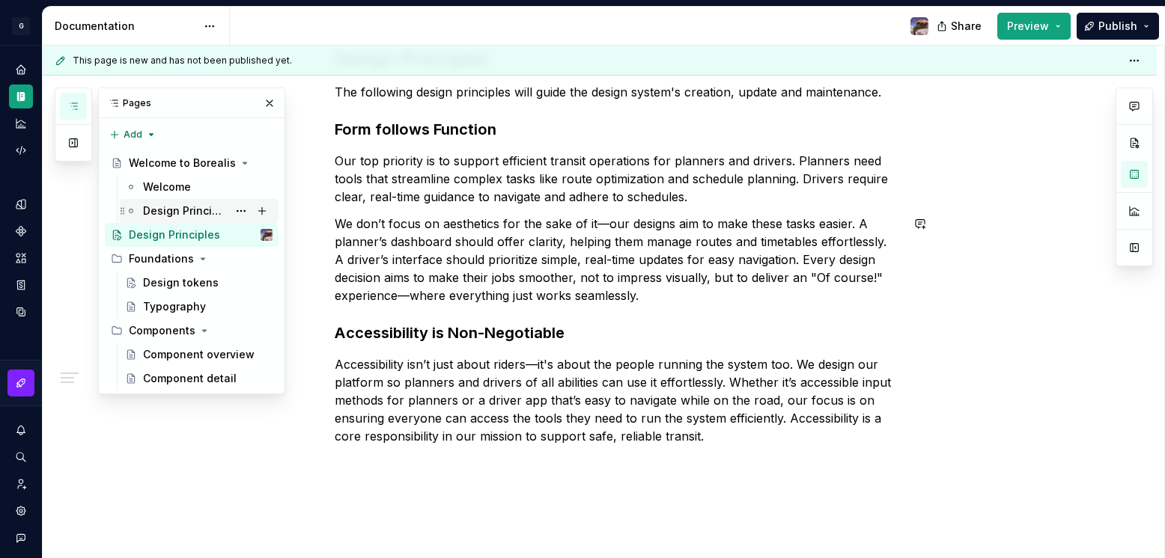
click at [174, 213] on div "Design Principles" at bounding box center [185, 211] width 85 height 15
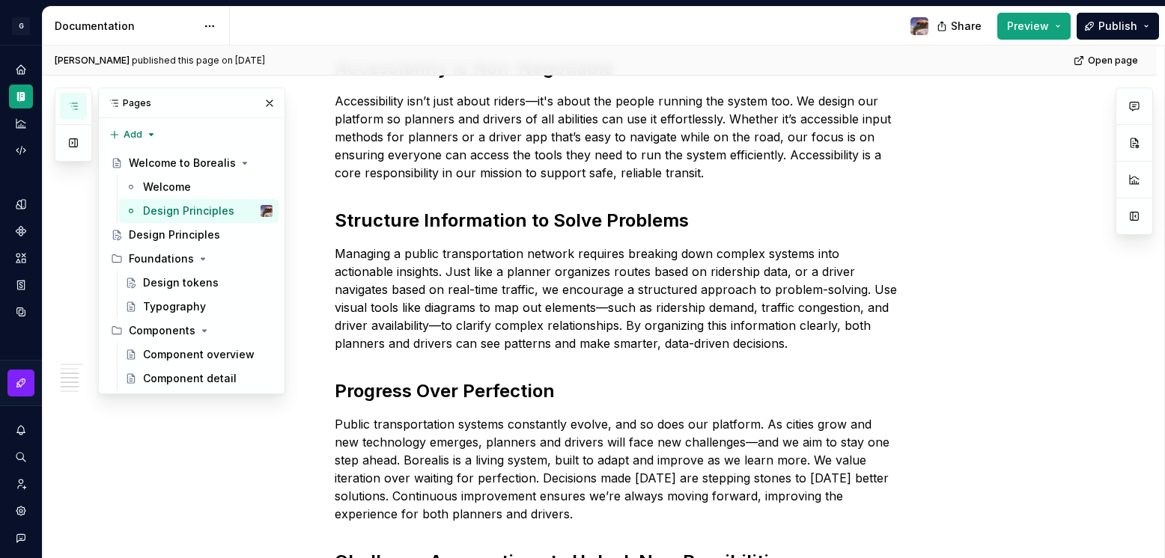
scroll to position [658, 0]
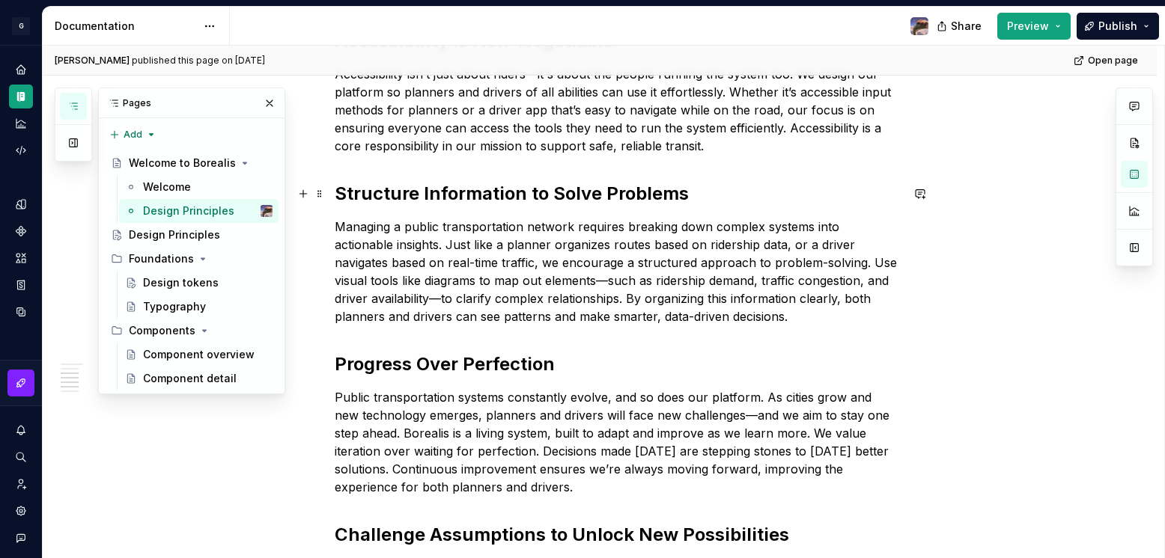
click at [485, 182] on h2 "Structure Information to Solve Problems" at bounding box center [618, 194] width 566 height 24
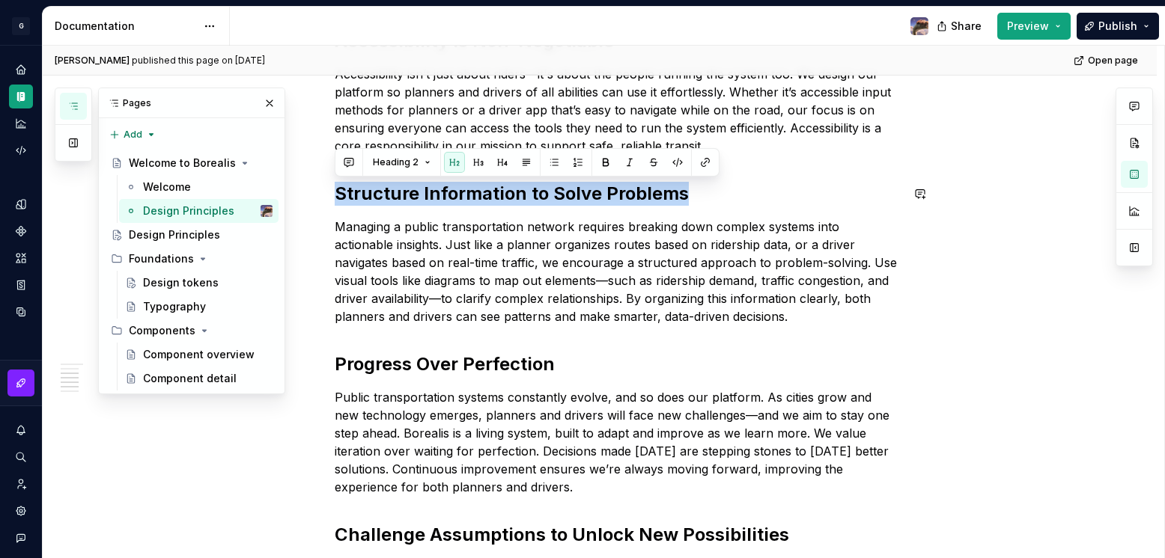
copy h2 "Structure Information to Solve Problems"
click at [184, 234] on div "Design Principles" at bounding box center [174, 235] width 91 height 15
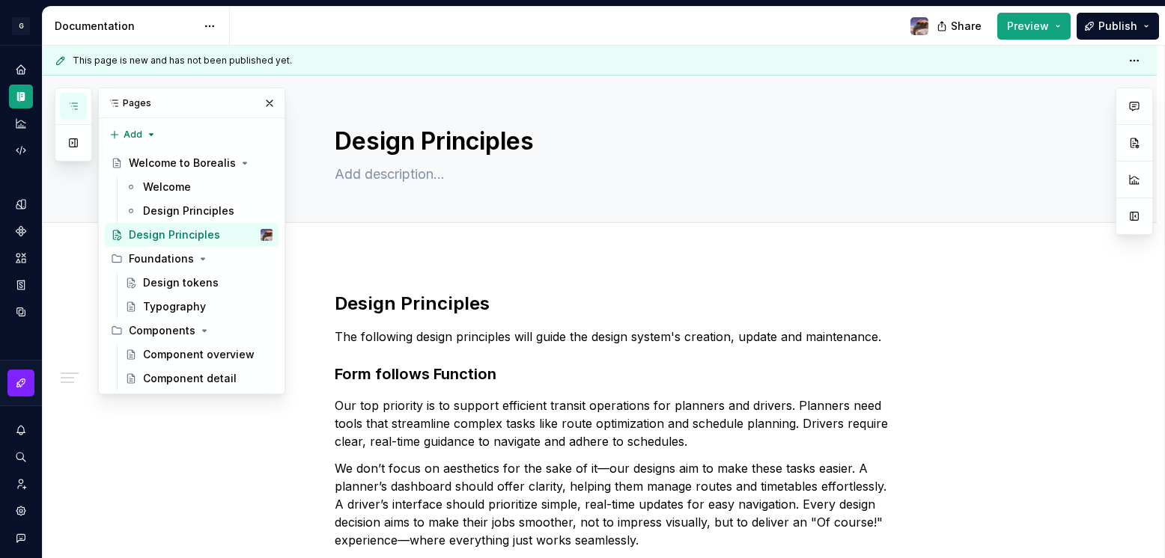
scroll to position [317, 0]
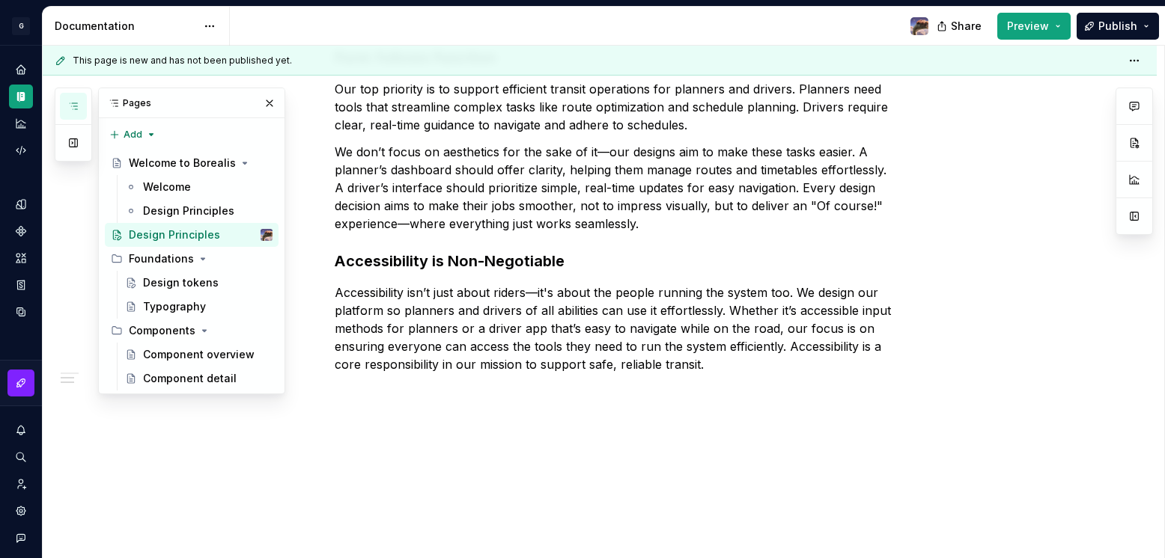
click at [486, 428] on div "Design Principles The following design principles will guide the design system'…" at bounding box center [600, 249] width 1114 height 620
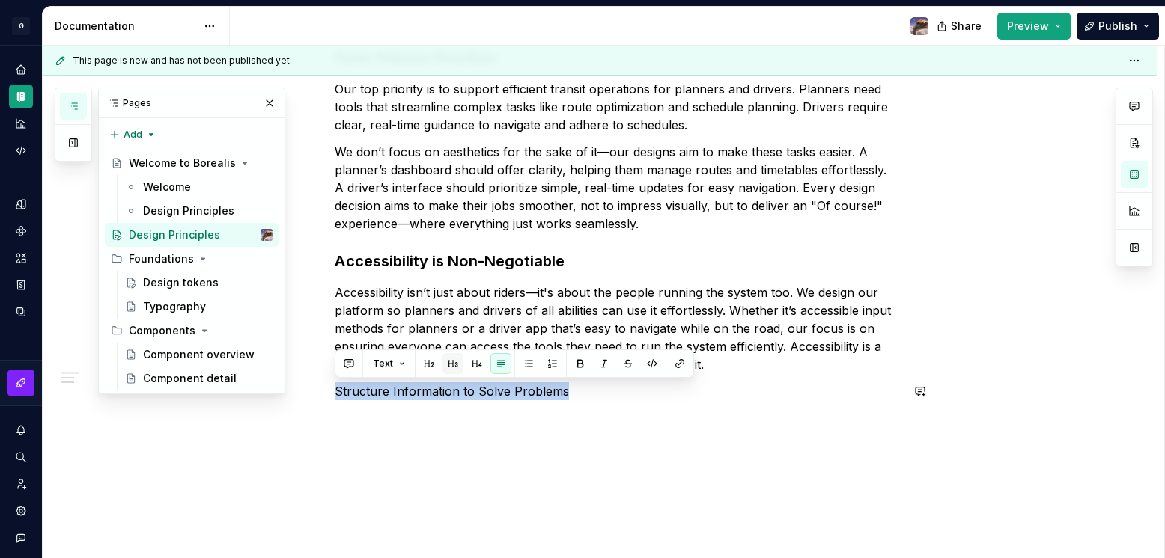
click at [454, 368] on button "button" at bounding box center [452, 363] width 21 height 21
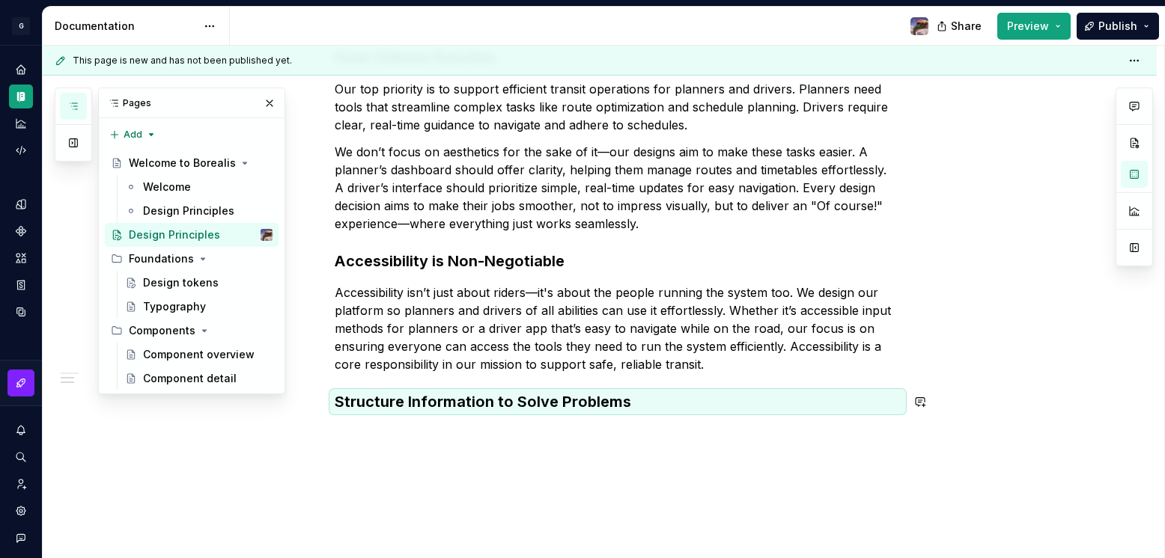
click at [422, 453] on div "Design Principles The following design principles will guide the design system'…" at bounding box center [600, 268] width 1114 height 659
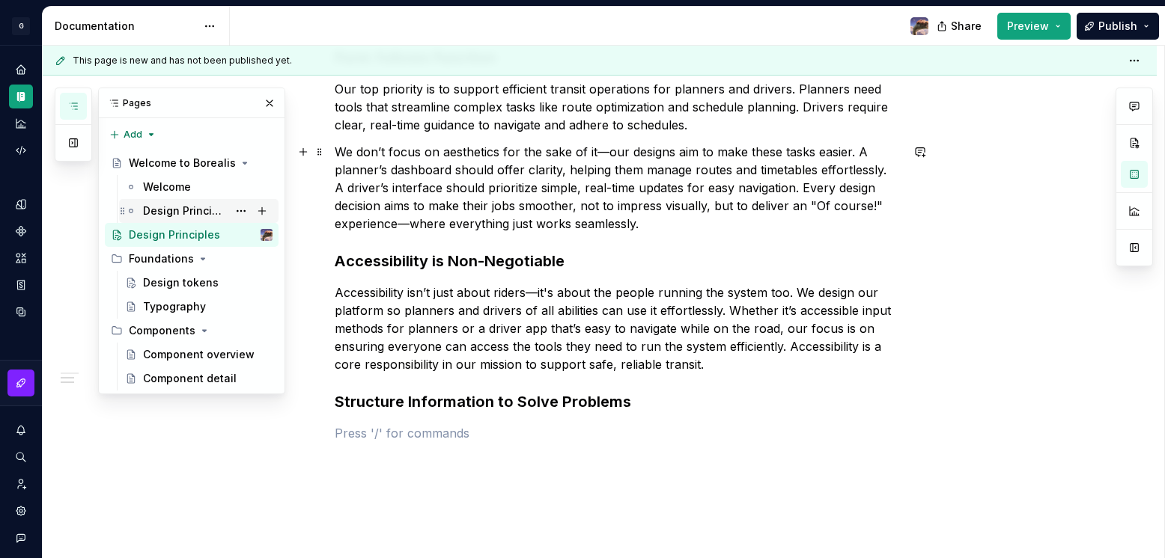
click at [193, 213] on div "Design Principles" at bounding box center [185, 211] width 85 height 15
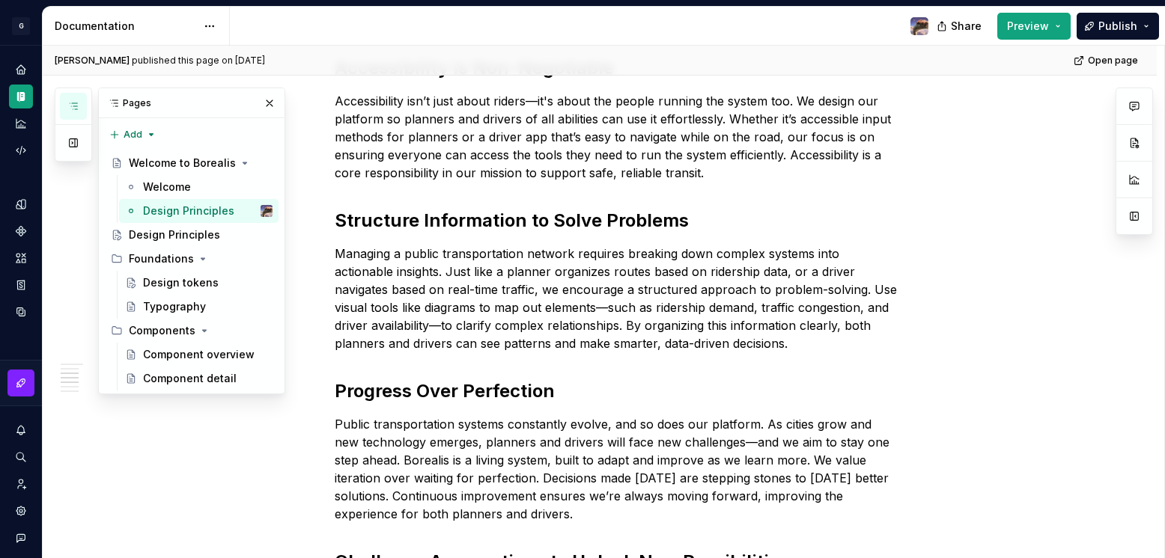
scroll to position [641, 0]
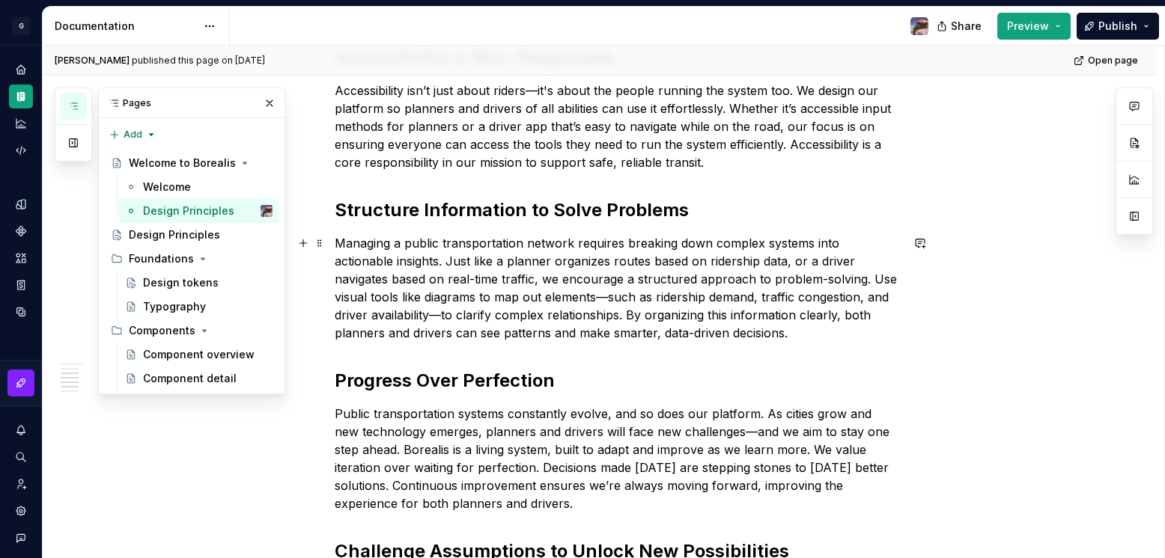
click at [517, 341] on p "Managing a public transportation network requires breaking down complex systems…" at bounding box center [618, 288] width 566 height 108
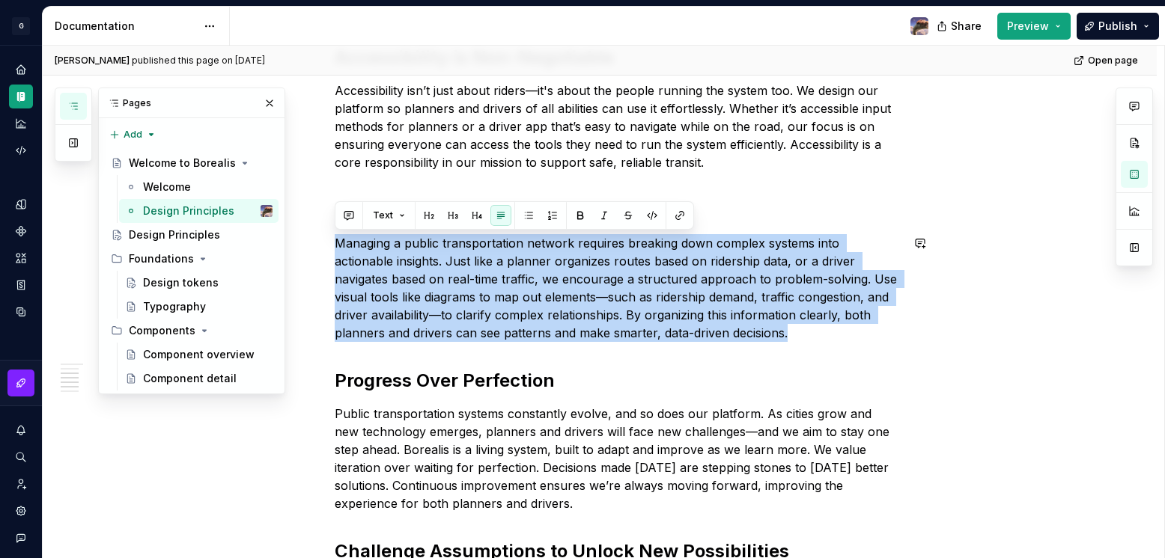
copy p "Managing a public transportation network requires breaking down complex systems…"
click at [150, 237] on div "Design Principles" at bounding box center [174, 235] width 91 height 15
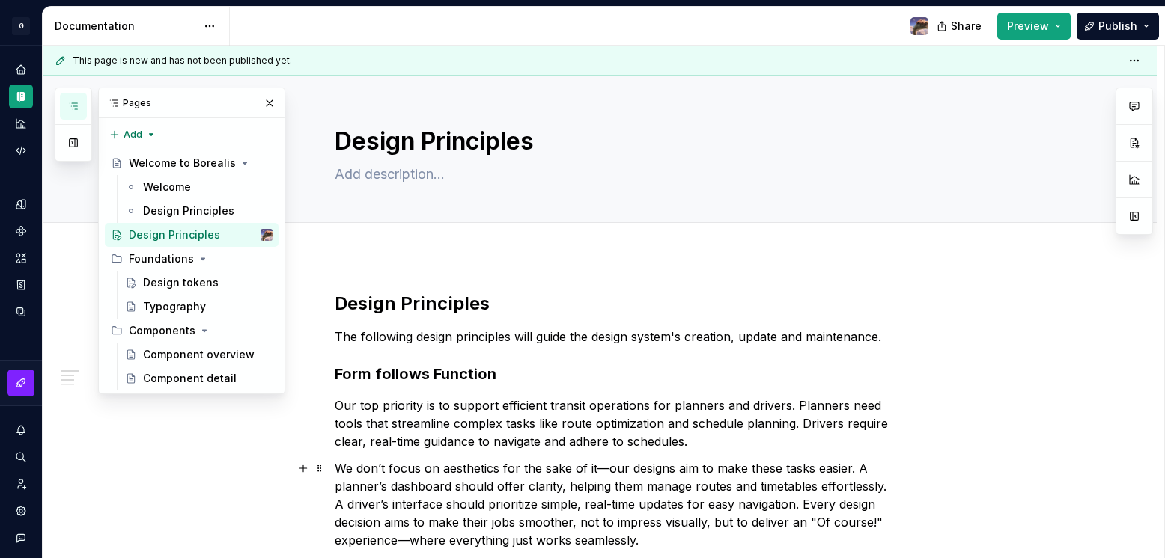
scroll to position [385, 0]
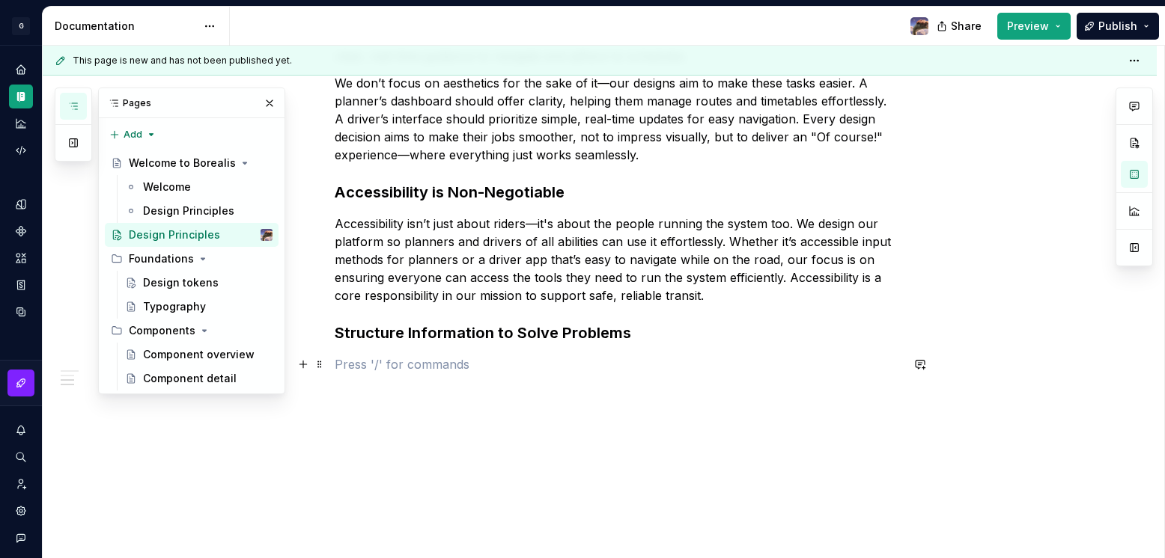
click at [513, 365] on p at bounding box center [618, 365] width 566 height 18
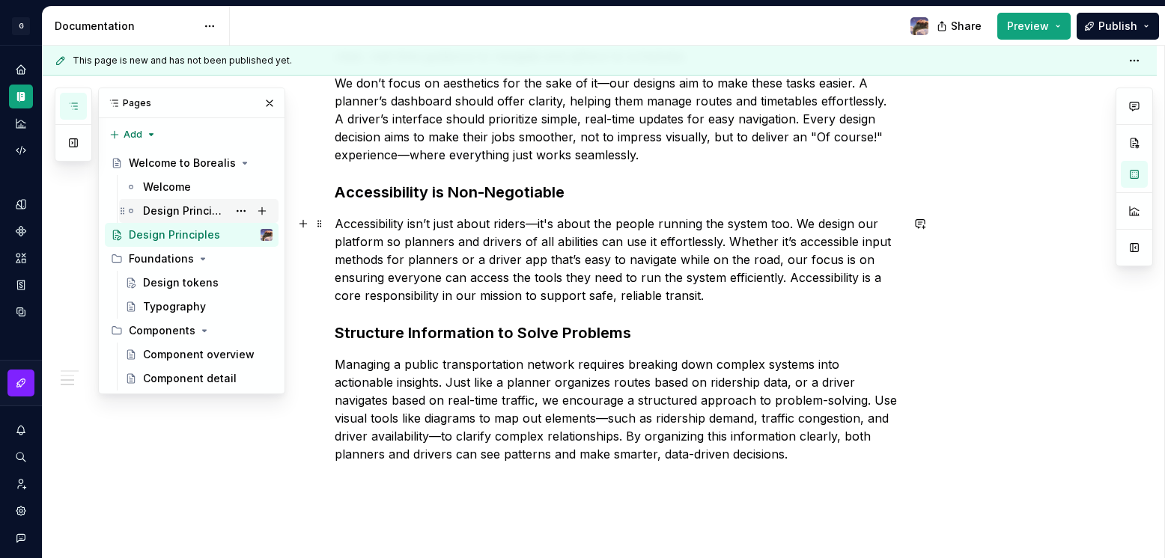
click at [198, 215] on div "Design Principles" at bounding box center [185, 211] width 85 height 15
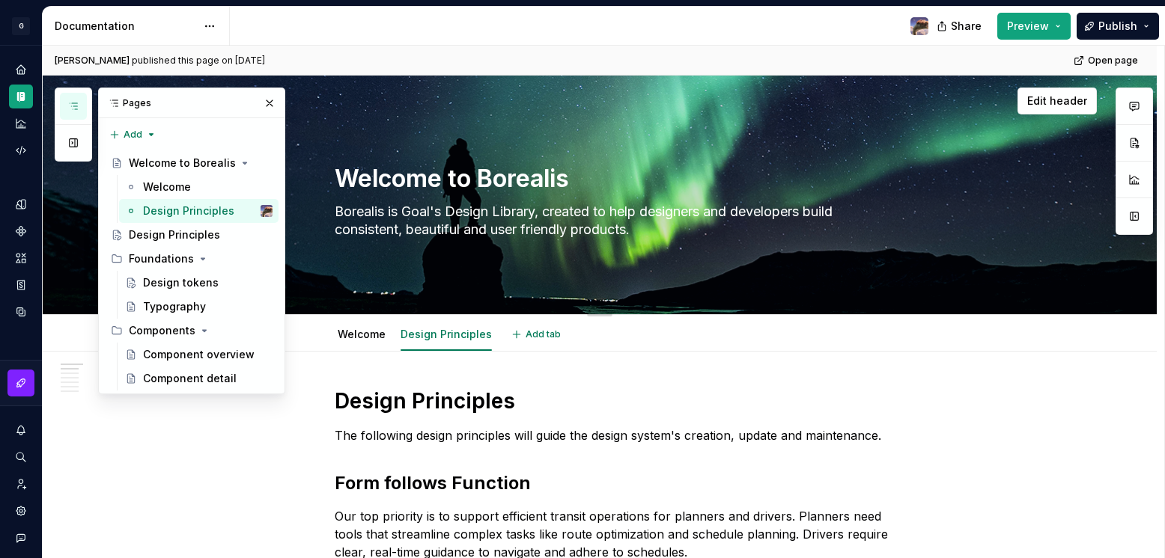
drag, startPoint x: 1154, startPoint y: 183, endPoint x: 1154, endPoint y: 201, distance: 17.2
click at [1154, 201] on div at bounding box center [600, 195] width 1114 height 239
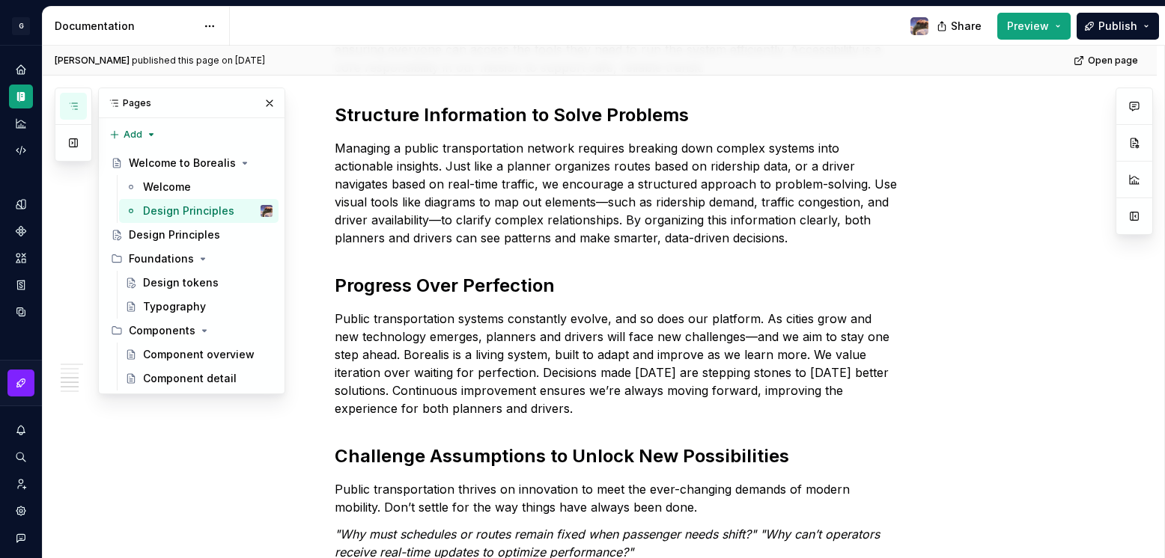
scroll to position [754, 0]
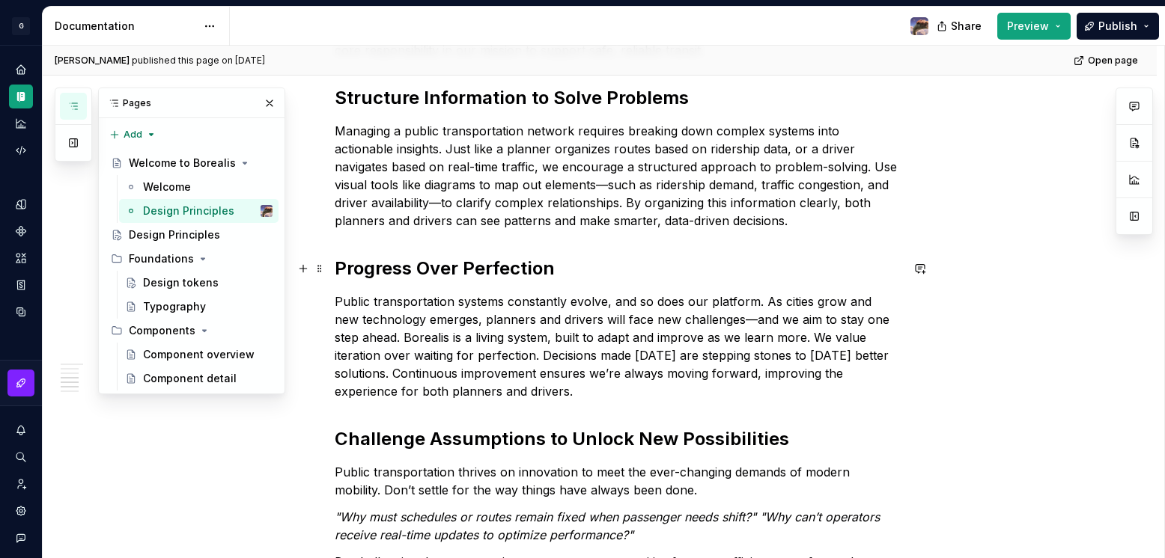
click at [423, 274] on h2 "Progress Over Perfection" at bounding box center [618, 269] width 566 height 24
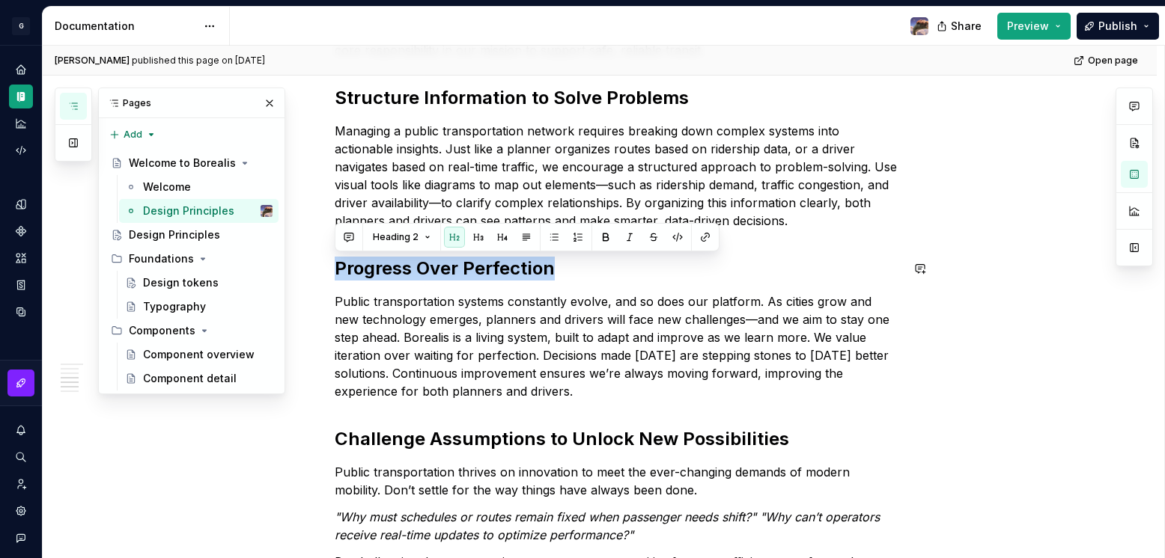
copy h2 "Progress Over Perfection"
click at [176, 230] on div "Design Principles" at bounding box center [174, 235] width 91 height 15
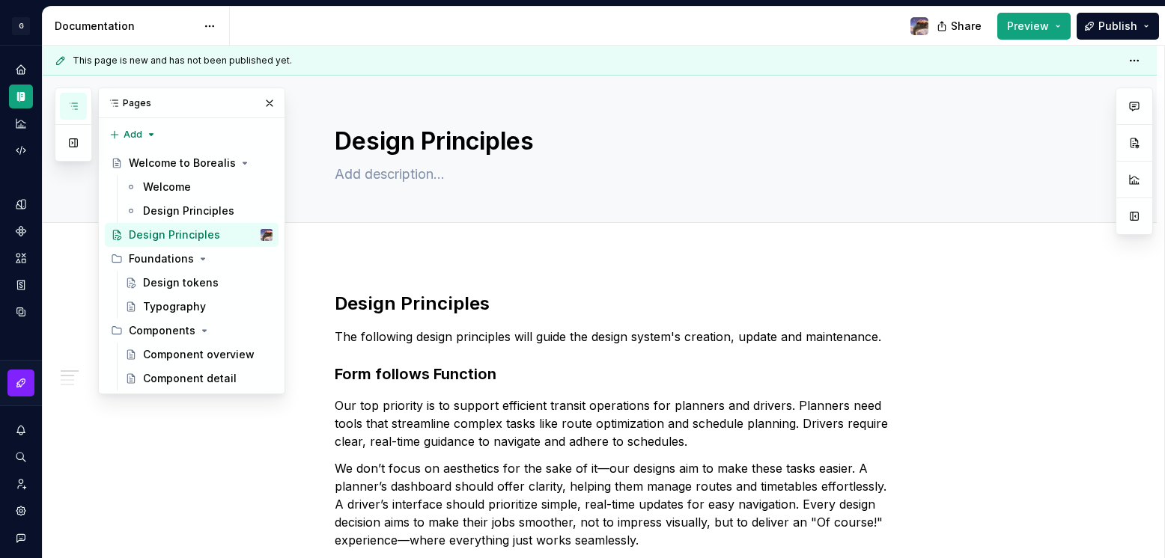
scroll to position [475, 0]
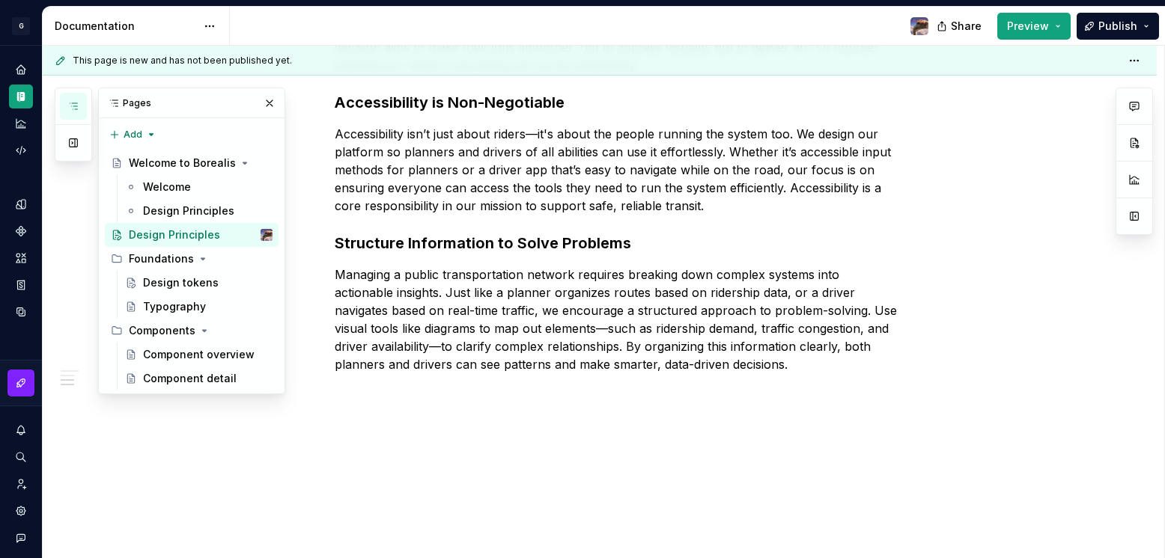
click at [359, 426] on div "Design Principles The following design principles will guide the design system'…" at bounding box center [600, 170] width 1114 height 778
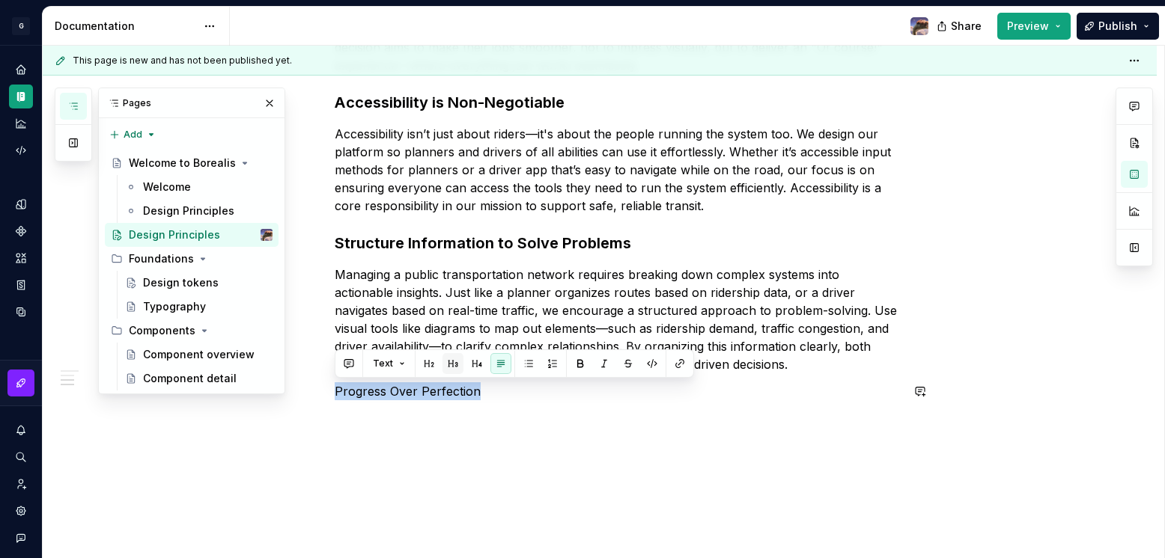
click at [445, 373] on button "button" at bounding box center [452, 363] width 21 height 21
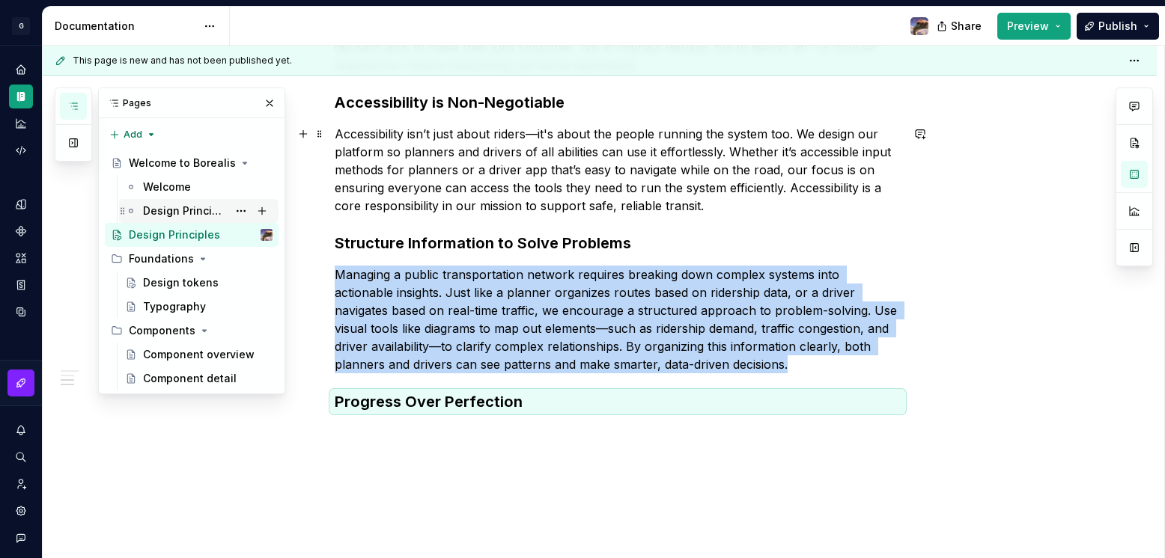
click at [165, 212] on div "Design Principles" at bounding box center [185, 211] width 85 height 15
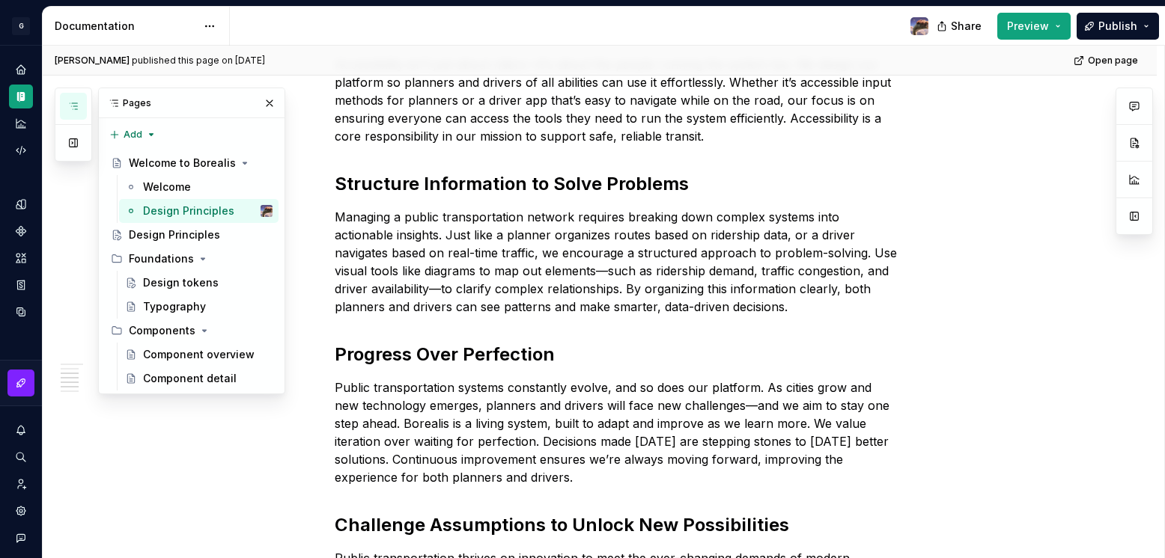
scroll to position [672, 0]
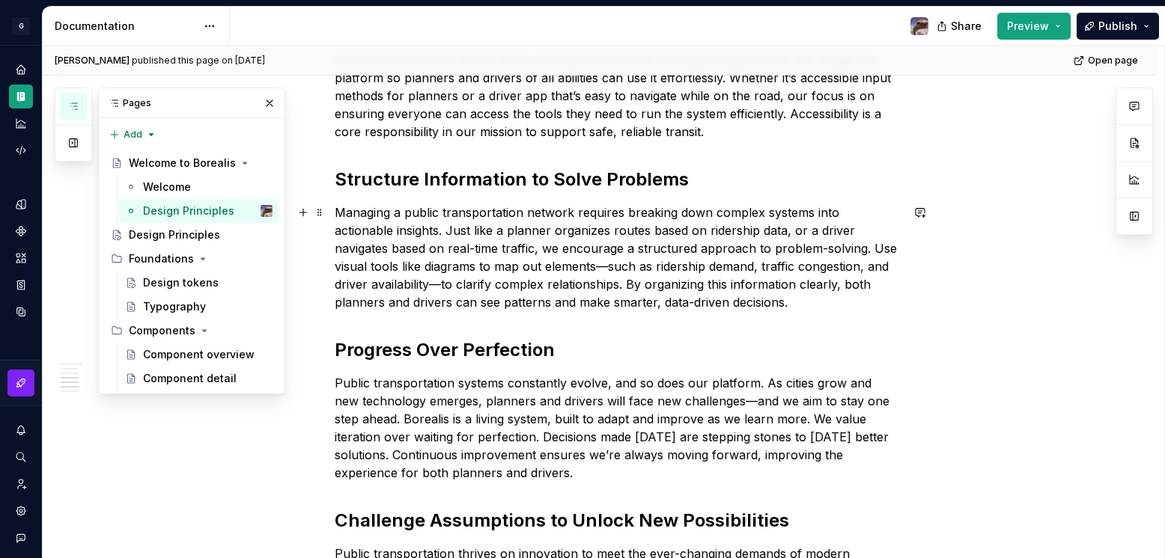
click at [540, 276] on p "Managing a public transportation network requires breaking down complex systems…" at bounding box center [618, 258] width 566 height 108
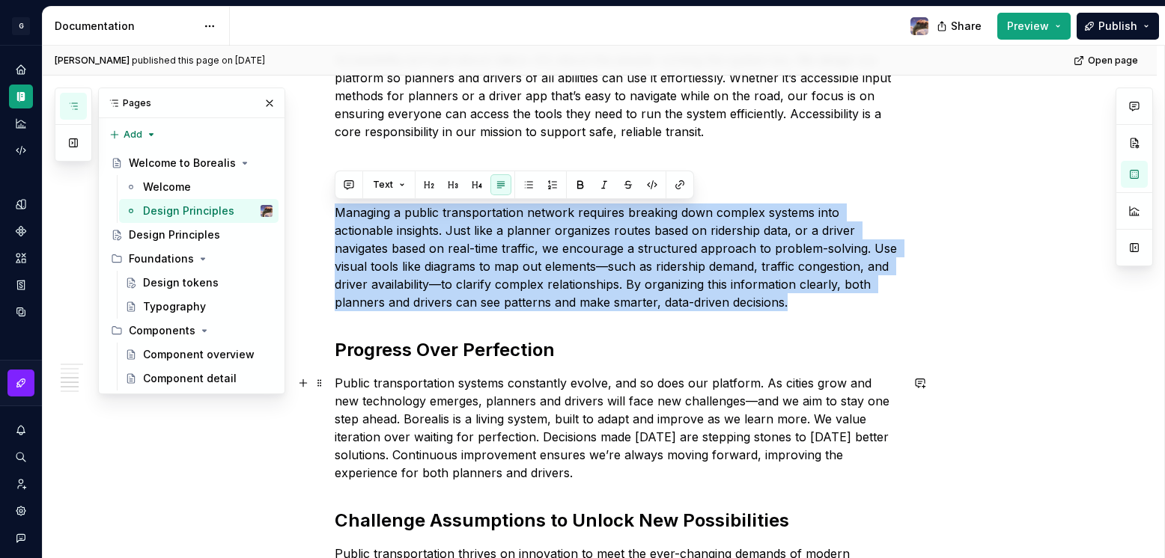
click at [543, 410] on p "Public transportation systems constantly evolve, and so does our platform. As c…" at bounding box center [618, 428] width 566 height 108
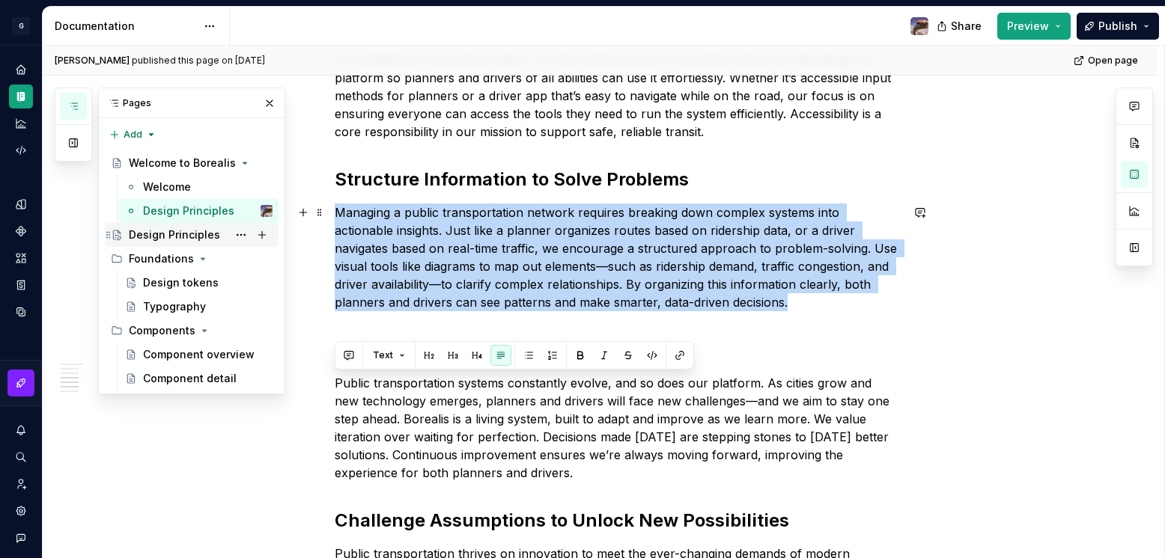
click at [179, 238] on div "Design Principles" at bounding box center [174, 235] width 91 height 15
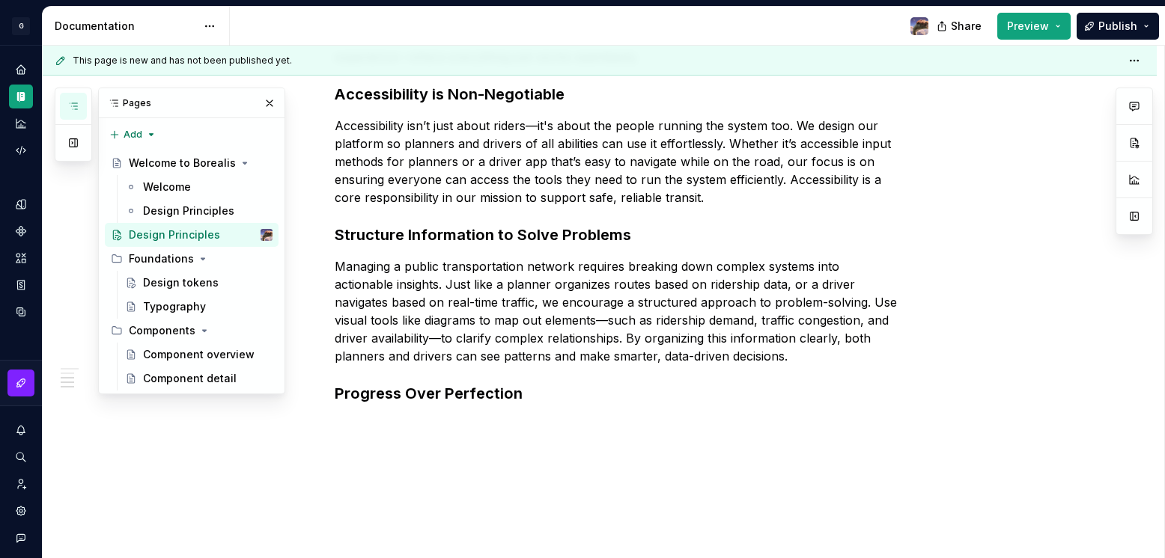
scroll to position [514, 0]
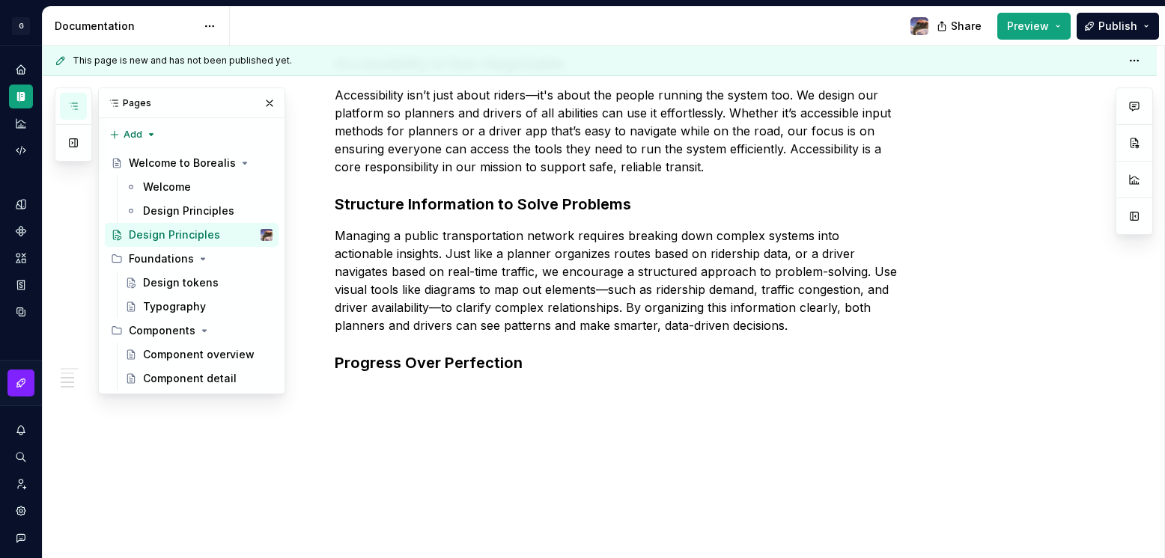
click at [464, 440] on div "Design Principles The following design principles will guide the design system'…" at bounding box center [600, 150] width 1114 height 817
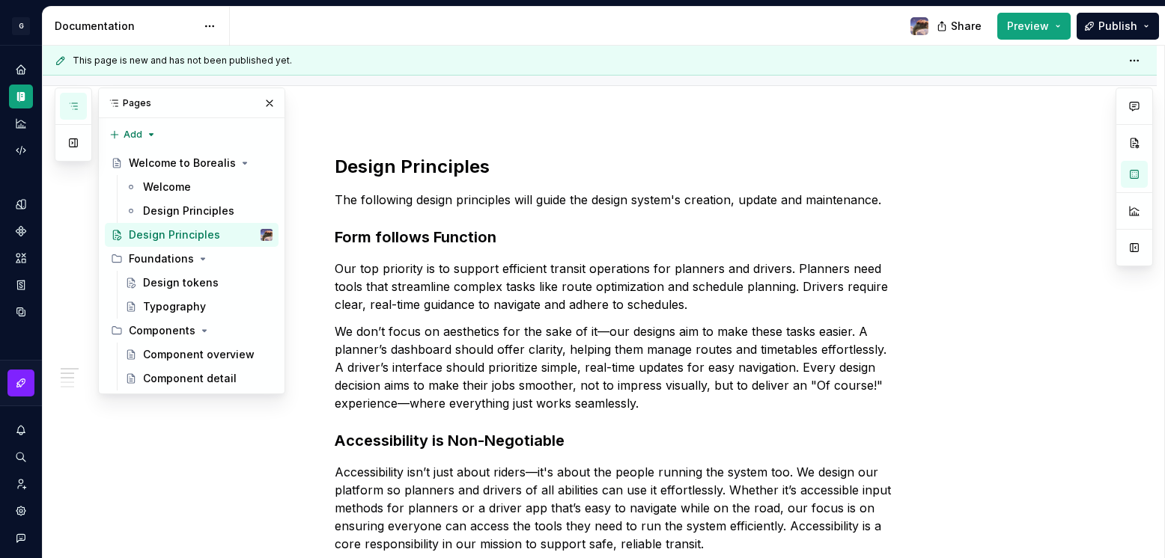
scroll to position [135, 0]
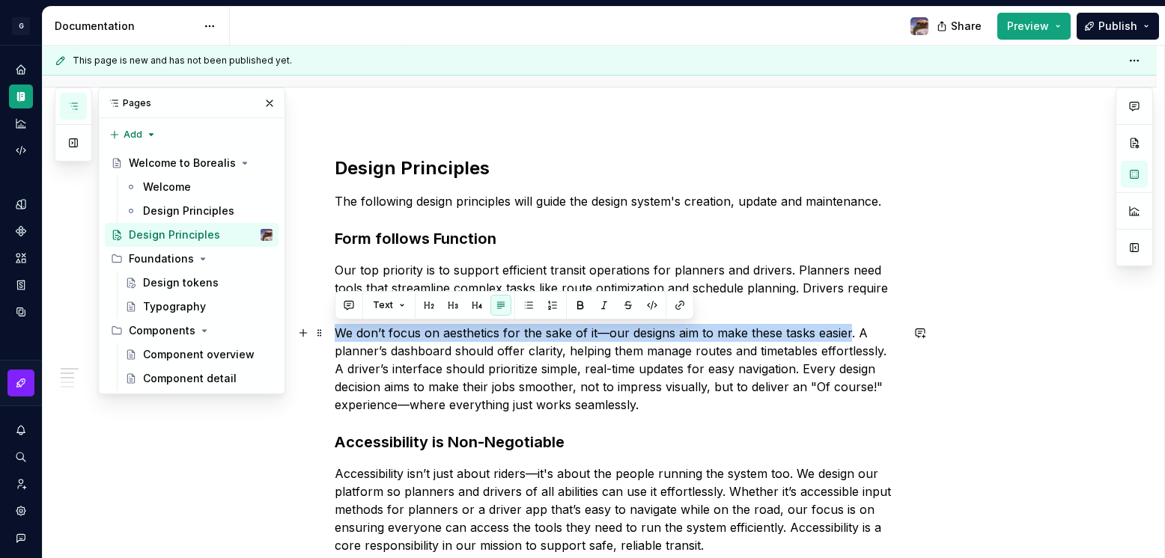
drag, startPoint x: 335, startPoint y: 329, endPoint x: 847, endPoint y: 340, distance: 512.1
click at [847, 340] on p "We don’t focus on aesthetics for the sake of it—our designs aim to make these t…" at bounding box center [618, 369] width 566 height 90
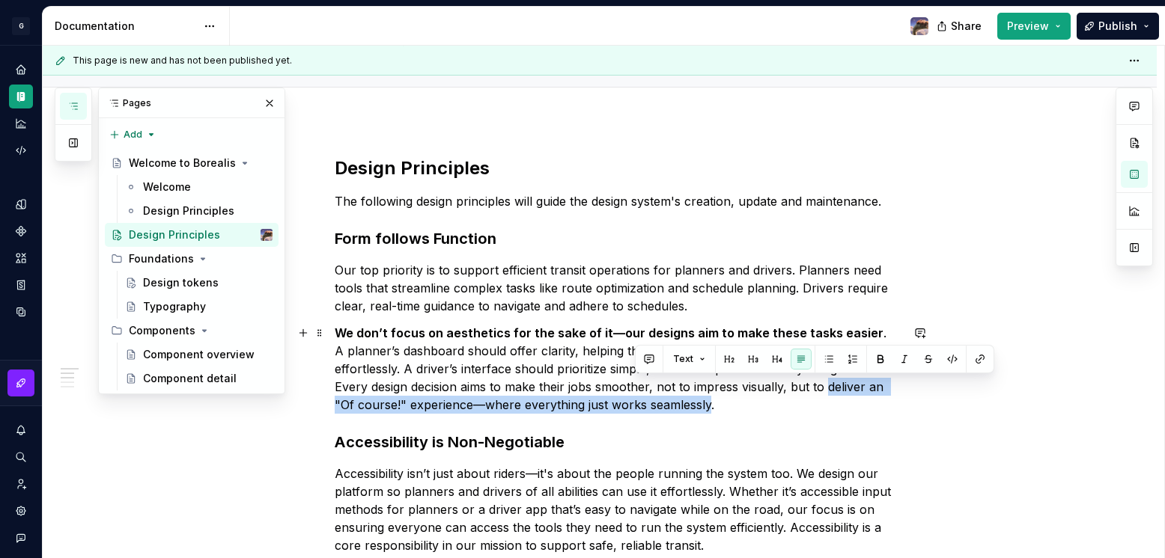
drag, startPoint x: 748, startPoint y: 389, endPoint x: 632, endPoint y: 406, distance: 117.9
click at [632, 406] on p "We don’t focus on aesthetics for the sake of it—our designs aim to make these t…" at bounding box center [618, 369] width 566 height 90
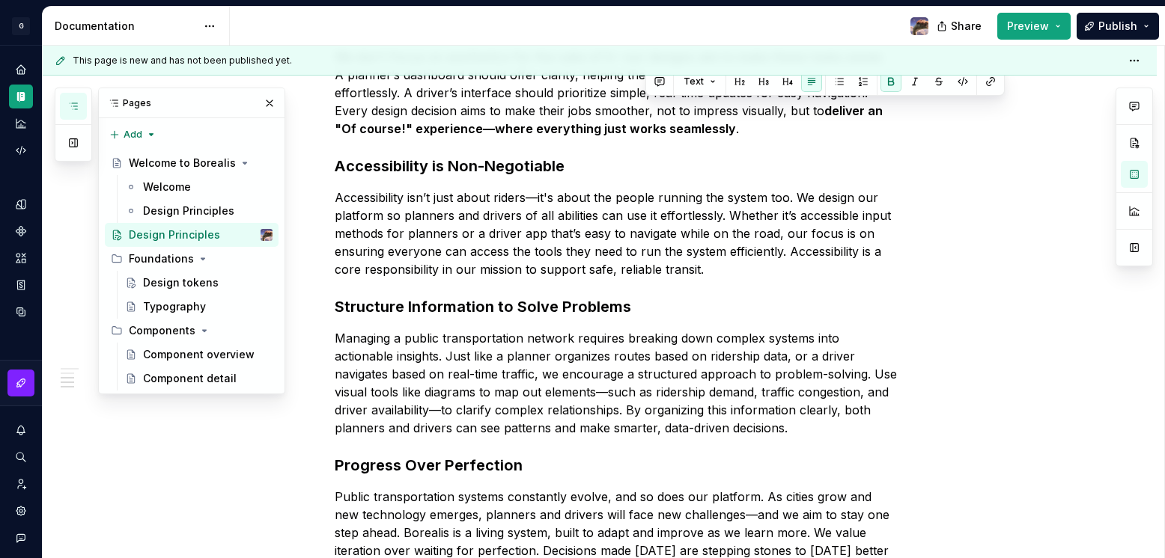
scroll to position [416, 0]
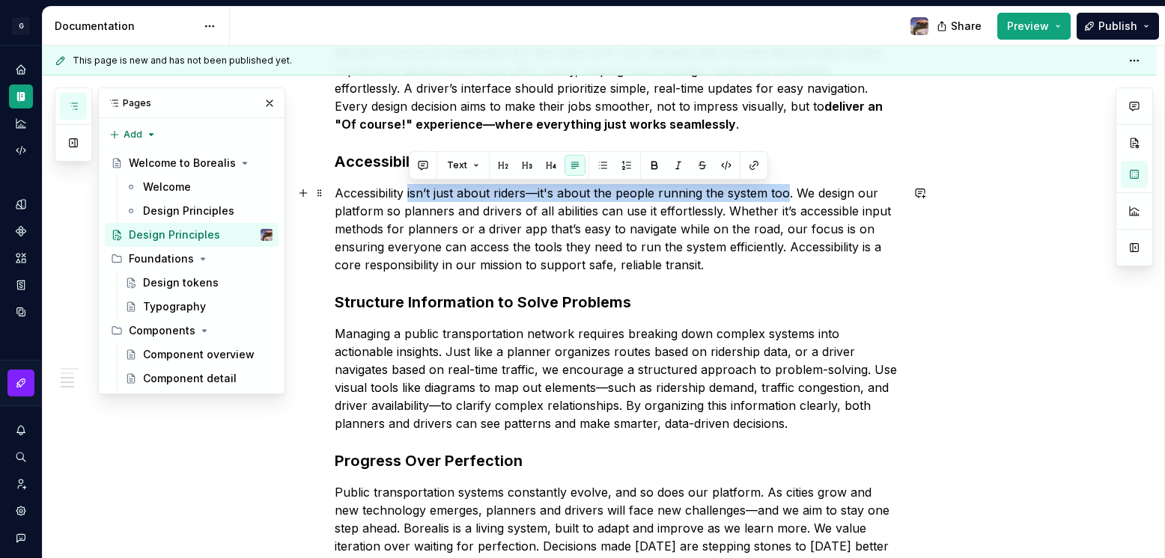
drag, startPoint x: 408, startPoint y: 195, endPoint x: 788, endPoint y: 192, distance: 380.2
click at [788, 192] on p "Accessibility isn’t just about riders—it's about the people running the system …" at bounding box center [618, 229] width 566 height 90
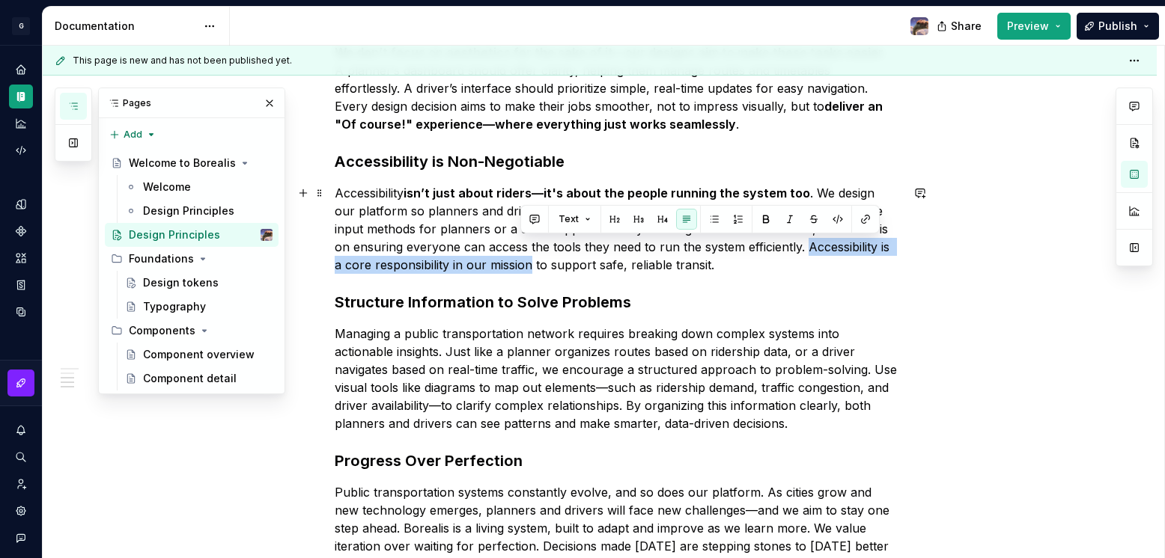
drag, startPoint x: 788, startPoint y: 250, endPoint x: 518, endPoint y: 266, distance: 270.7
click at [518, 266] on p "Accessibility isn’t just about riders—it's about the people running the system …" at bounding box center [618, 229] width 566 height 90
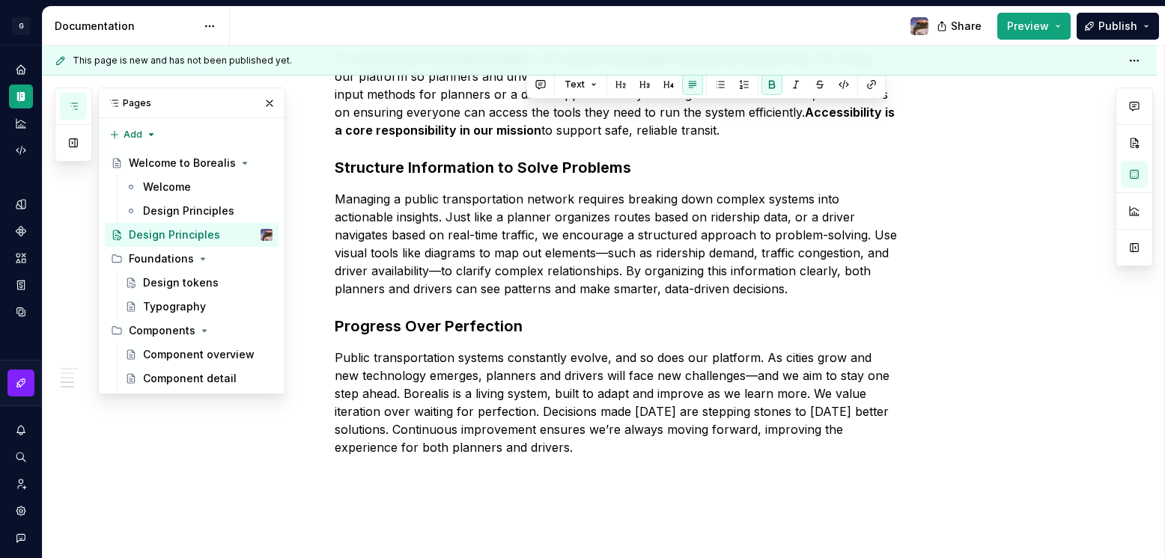
scroll to position [584, 0]
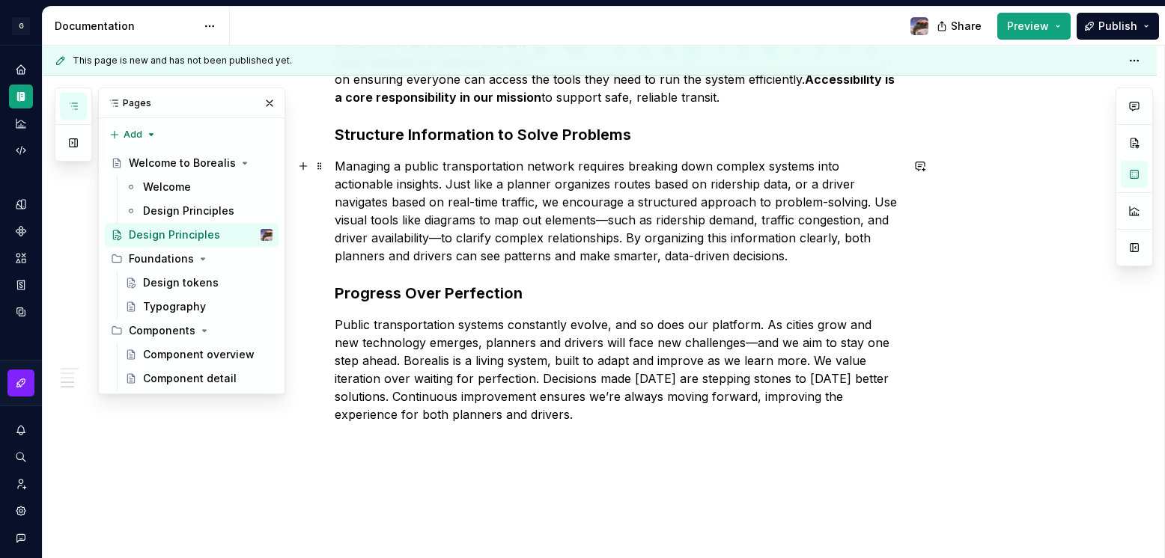
click at [544, 240] on p "Managing a public transportation network requires breaking down complex systems…" at bounding box center [618, 211] width 566 height 108
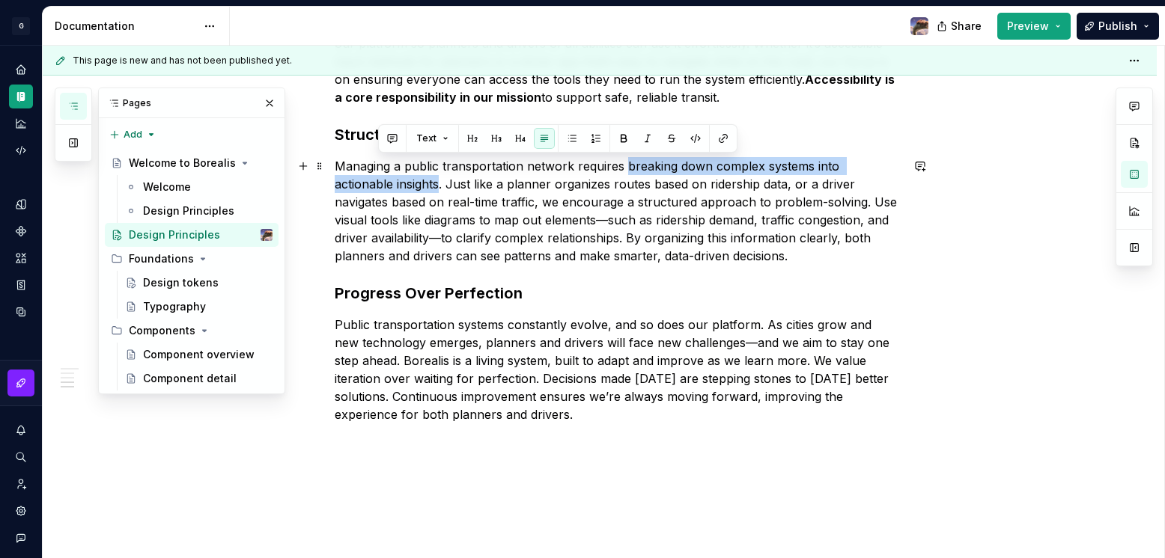
drag, startPoint x: 626, startPoint y: 167, endPoint x: 376, endPoint y: 188, distance: 250.9
click at [376, 188] on p "Managing a public transportation network requires breaking down complex systems…" at bounding box center [618, 211] width 566 height 108
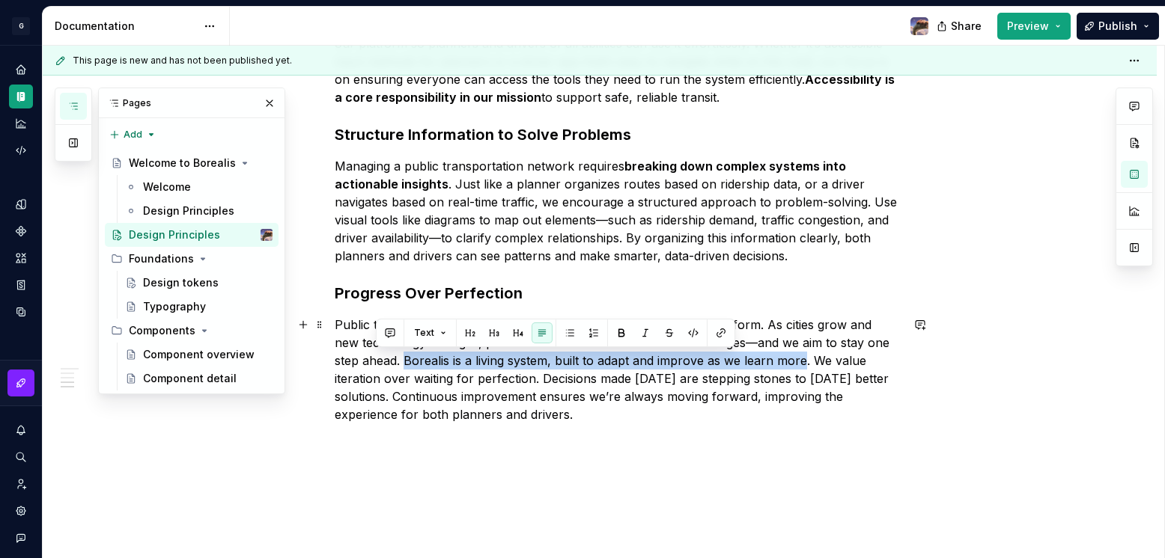
drag, startPoint x: 376, startPoint y: 359, endPoint x: 773, endPoint y: 362, distance: 396.7
click at [773, 362] on p "Public transportation systems constantly evolve, and so does our platform. As c…" at bounding box center [618, 370] width 566 height 108
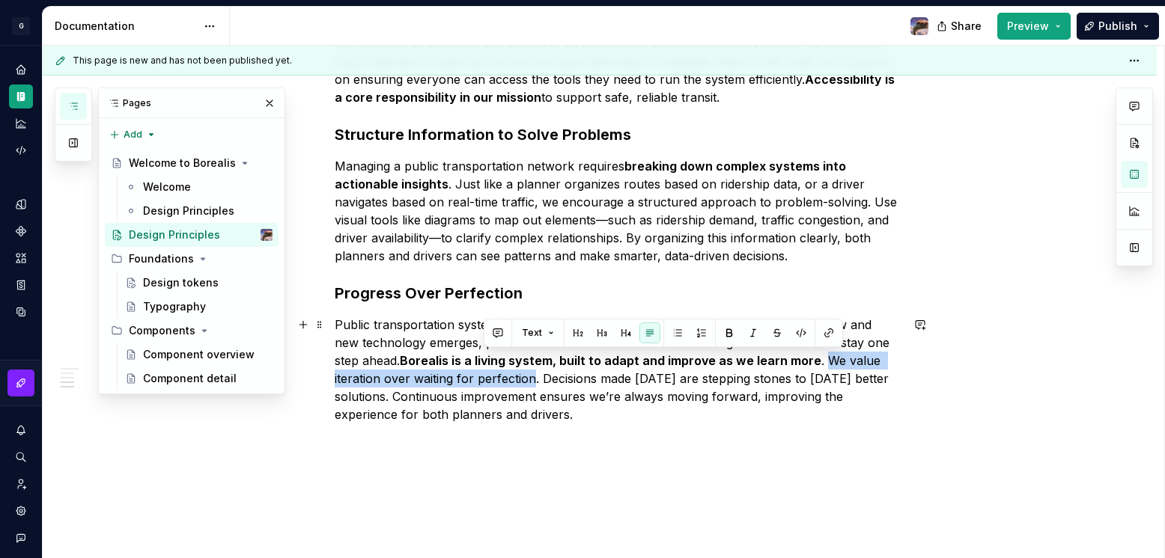
drag, startPoint x: 793, startPoint y: 360, endPoint x: 483, endPoint y: 371, distance: 310.8
click at [483, 371] on p "Public transportation systems constantly evolve, and so does our platform. As c…" at bounding box center [618, 370] width 566 height 108
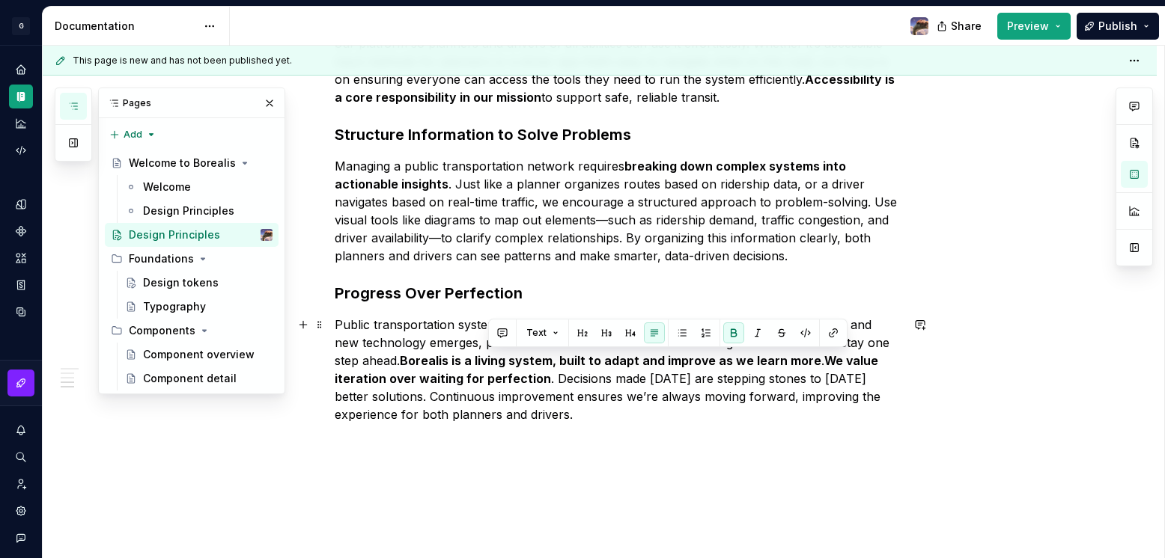
click at [470, 414] on p "Public transportation systems constantly evolve, and so does our platform. As c…" at bounding box center [618, 370] width 566 height 108
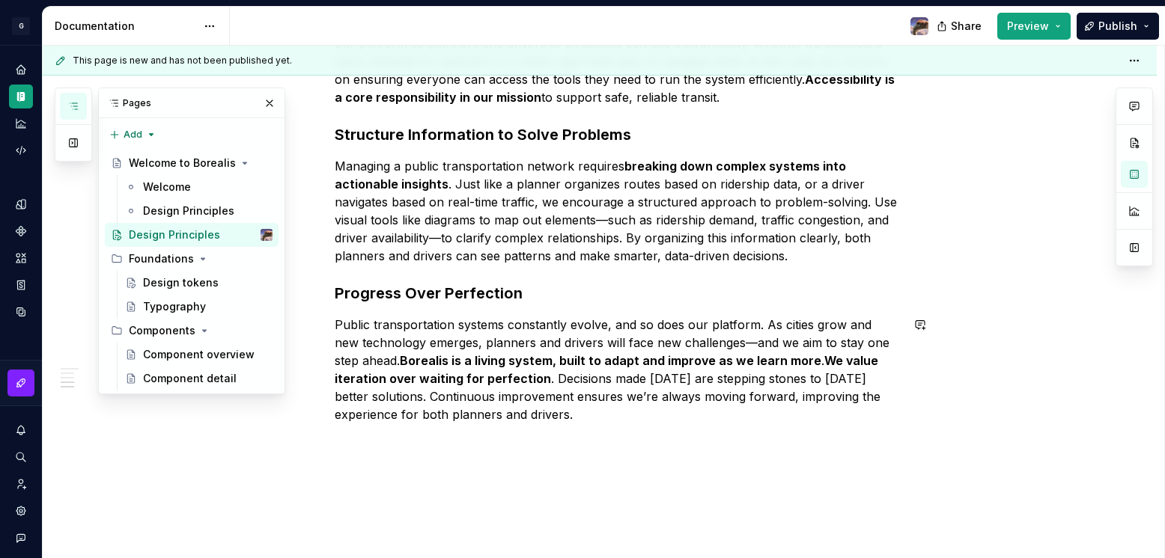
click at [468, 449] on div "Design Principles The following design principles will guide the design system'…" at bounding box center [600, 140] width 1114 height 937
click at [193, 211] on div "Design Principles" at bounding box center [185, 211] width 85 height 15
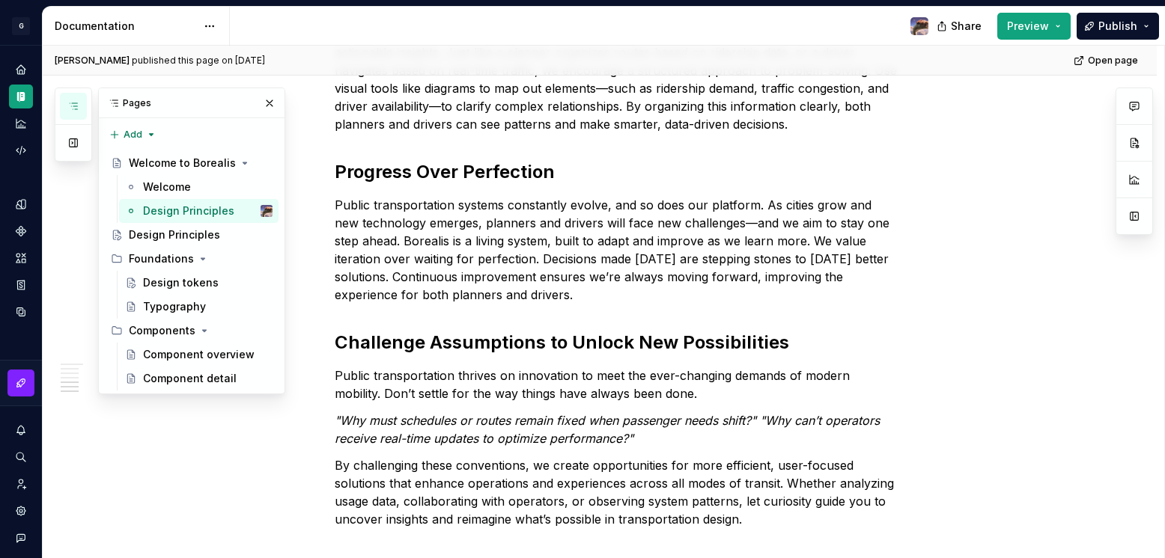
scroll to position [819, 0]
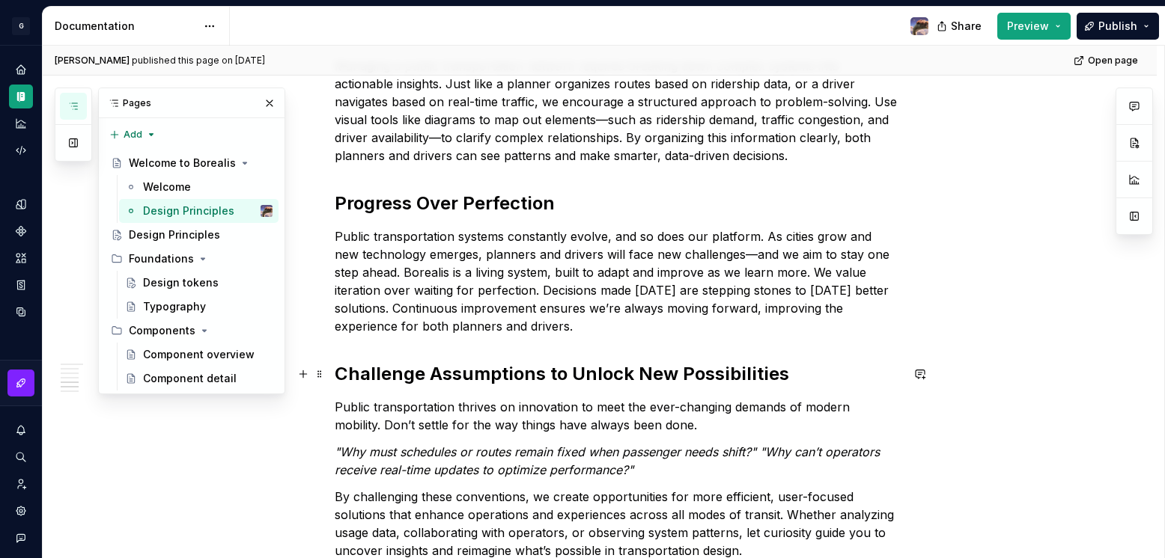
click at [670, 376] on h2 "Challenge Assumptions to Unlock New Possibilities" at bounding box center [618, 374] width 566 height 24
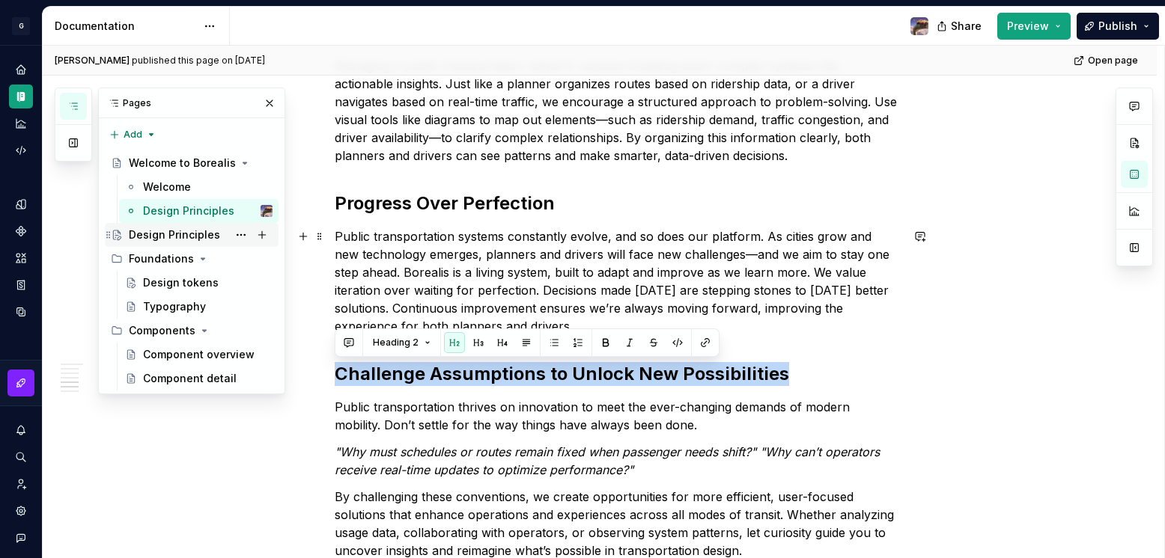
click at [166, 237] on div "Design Principles" at bounding box center [174, 235] width 91 height 15
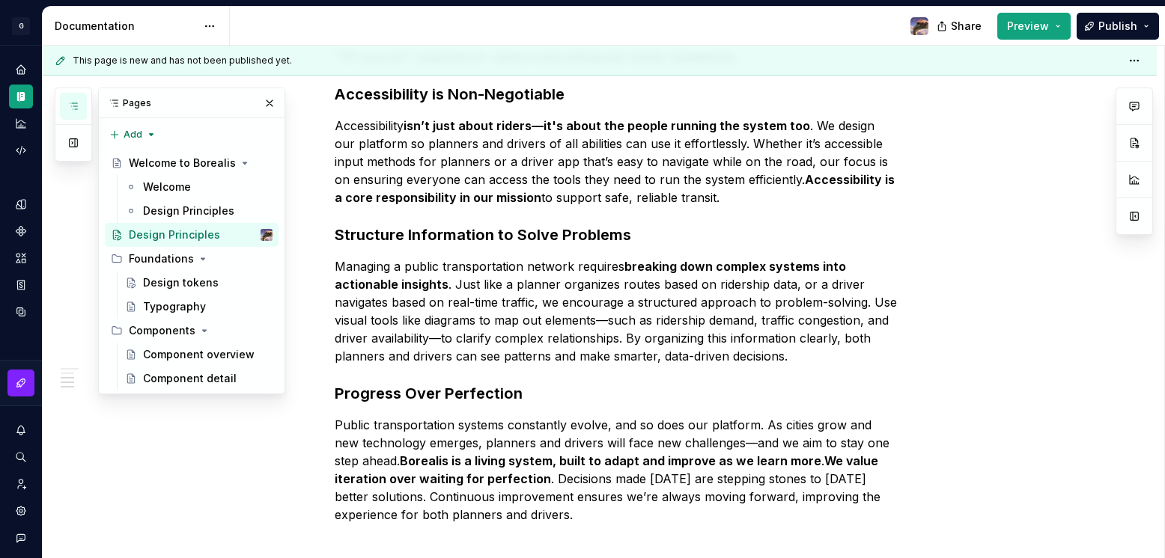
scroll to position [661, 0]
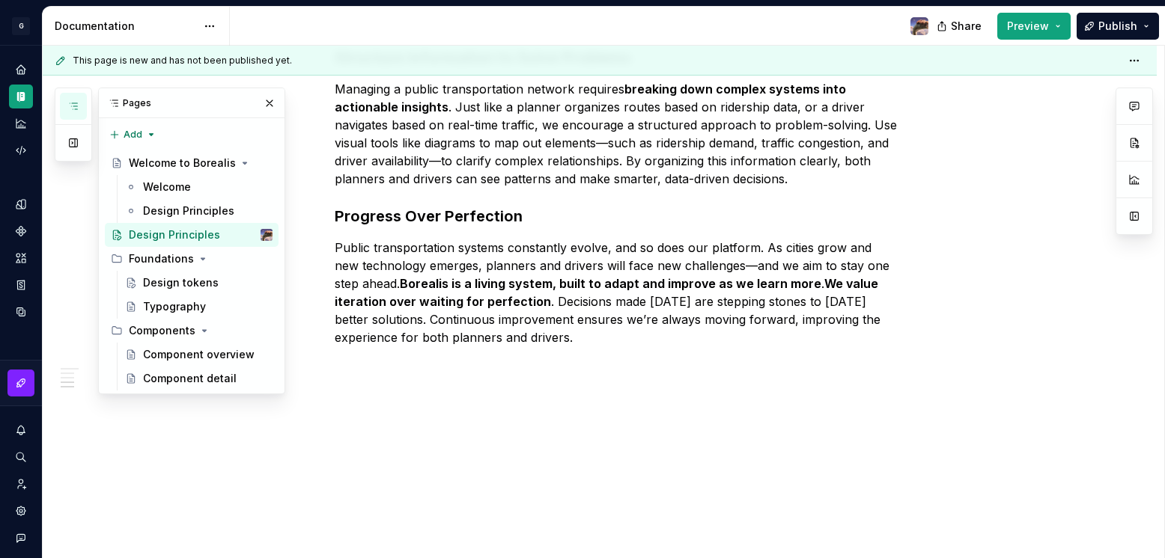
click at [631, 455] on div "Design Principles The following design principles will guide the design system'…" at bounding box center [600, 77] width 1114 height 964
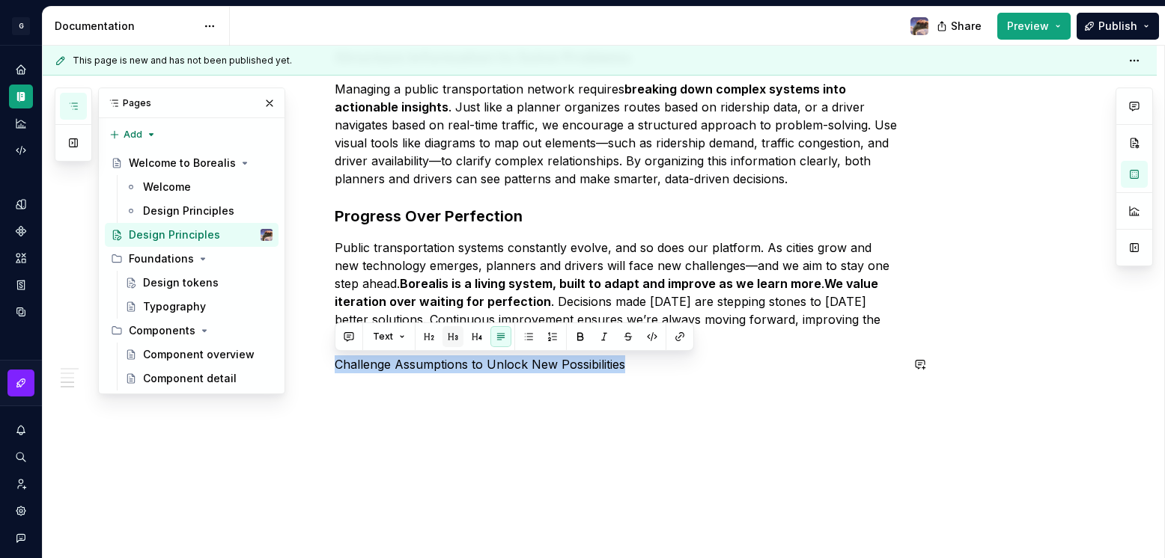
click at [457, 340] on button "button" at bounding box center [452, 336] width 21 height 21
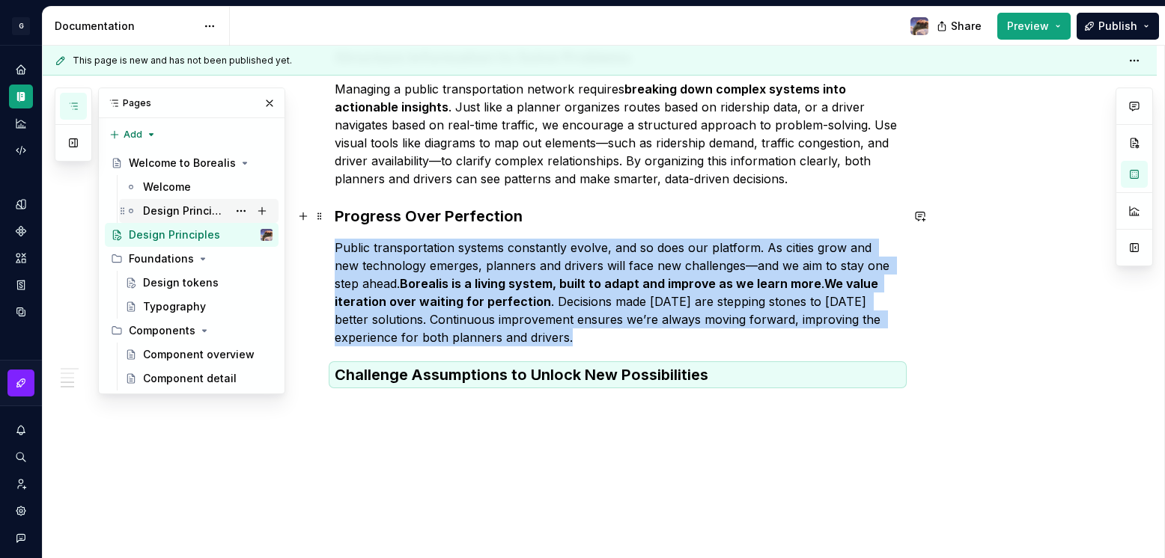
click at [168, 210] on div "Design Principles" at bounding box center [185, 211] width 85 height 15
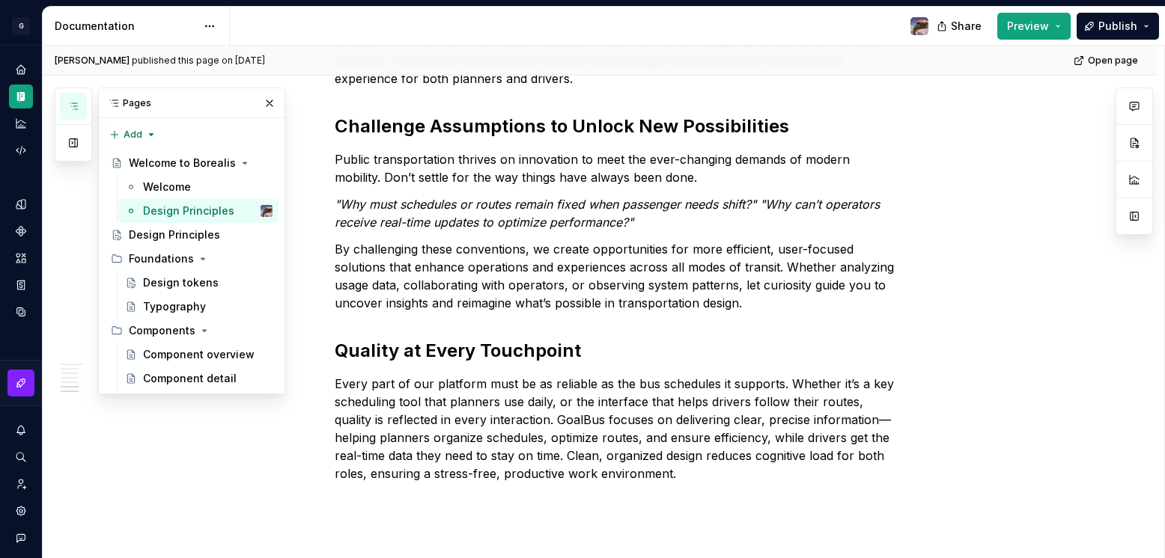
scroll to position [1081, 0]
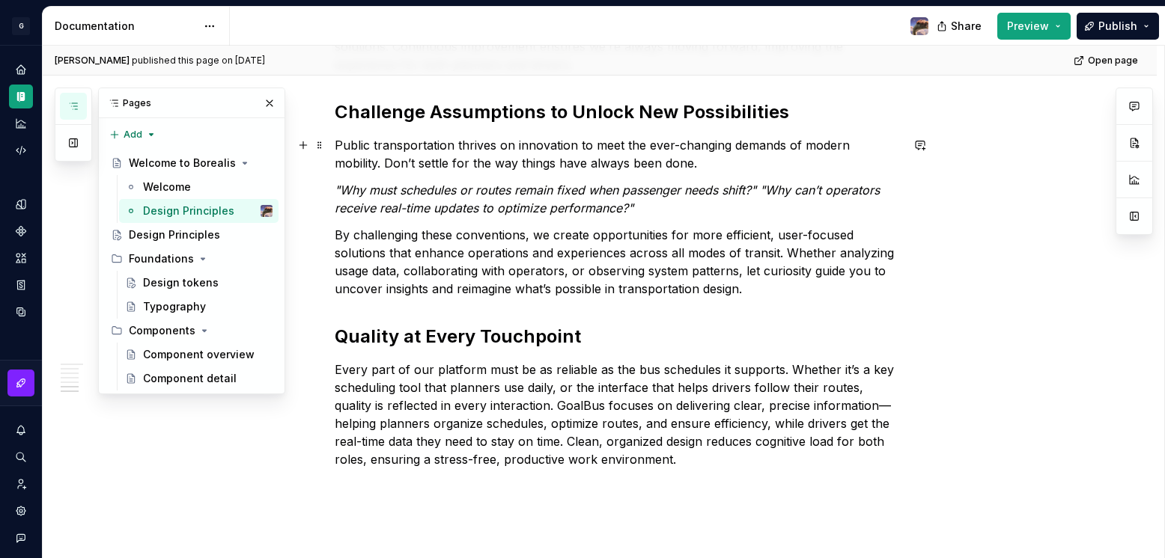
click at [391, 154] on p "Public transportation thrives on innovation to meet the ever-changing demands o…" at bounding box center [618, 154] width 566 height 36
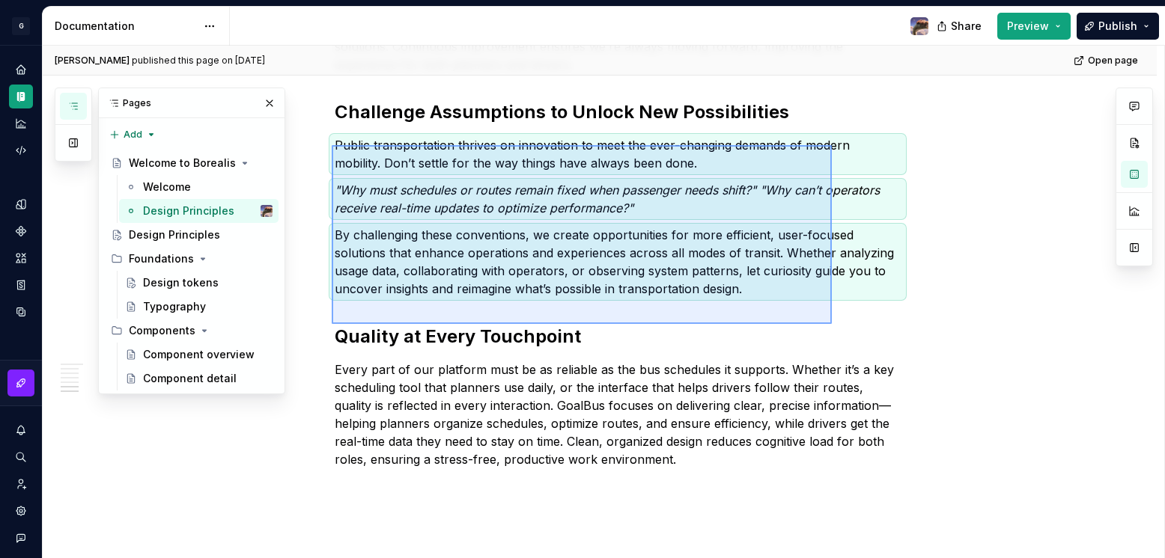
drag, startPoint x: 332, startPoint y: 145, endPoint x: 832, endPoint y: 324, distance: 531.0
click at [832, 324] on div "[PERSON_NAME] published this page on [DATE] Open page Welcome to Borealis Borea…" at bounding box center [603, 302] width 1121 height 513
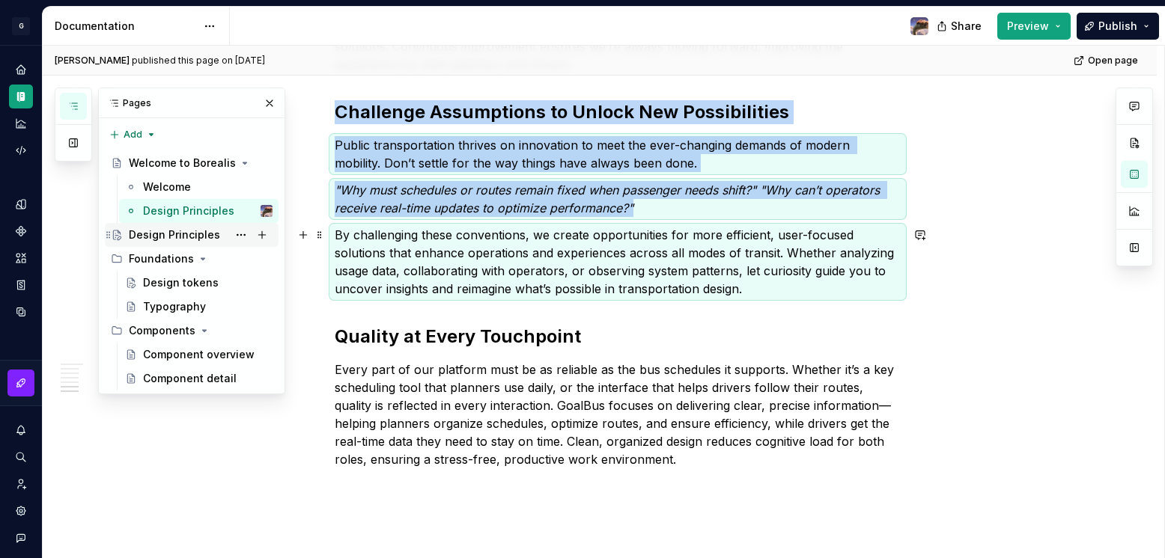
click at [170, 228] on div "Design Principles" at bounding box center [174, 235] width 91 height 15
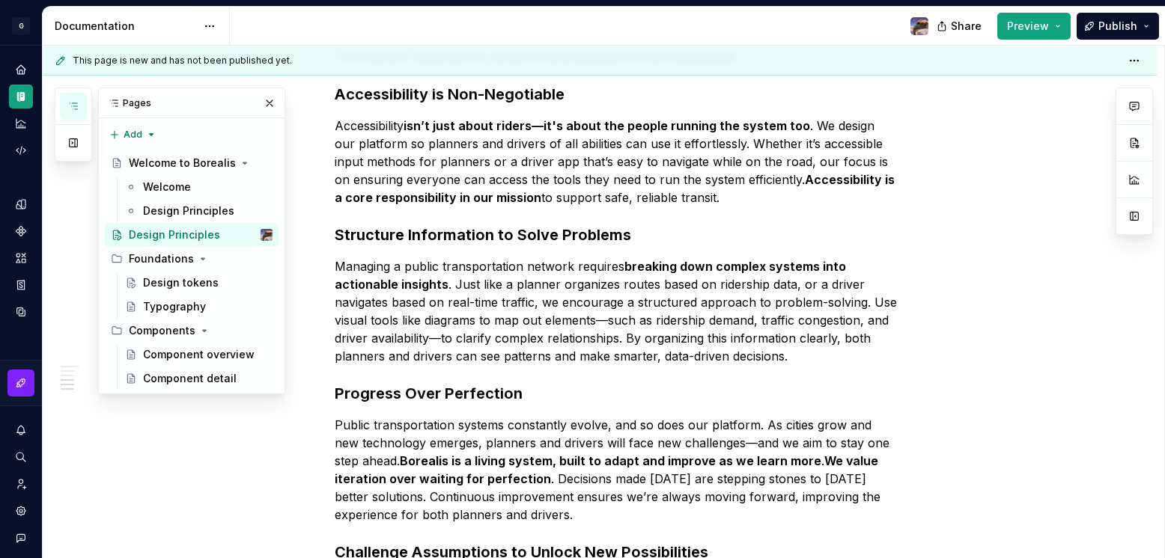
scroll to position [673, 0]
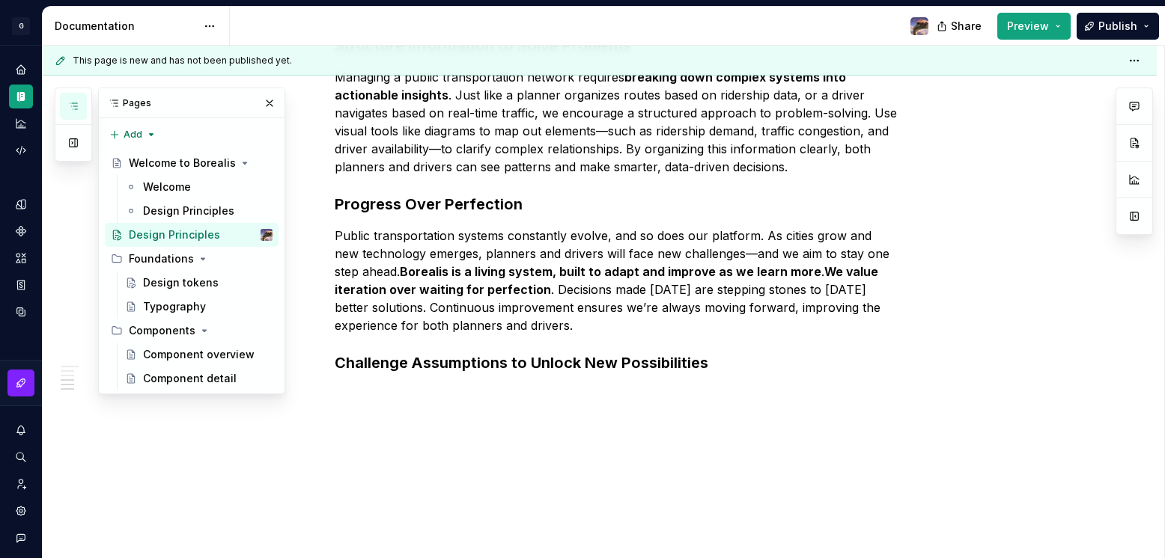
click at [481, 452] on div "Design Principles The following design principles will guide the design system'…" at bounding box center [600, 71] width 1114 height 976
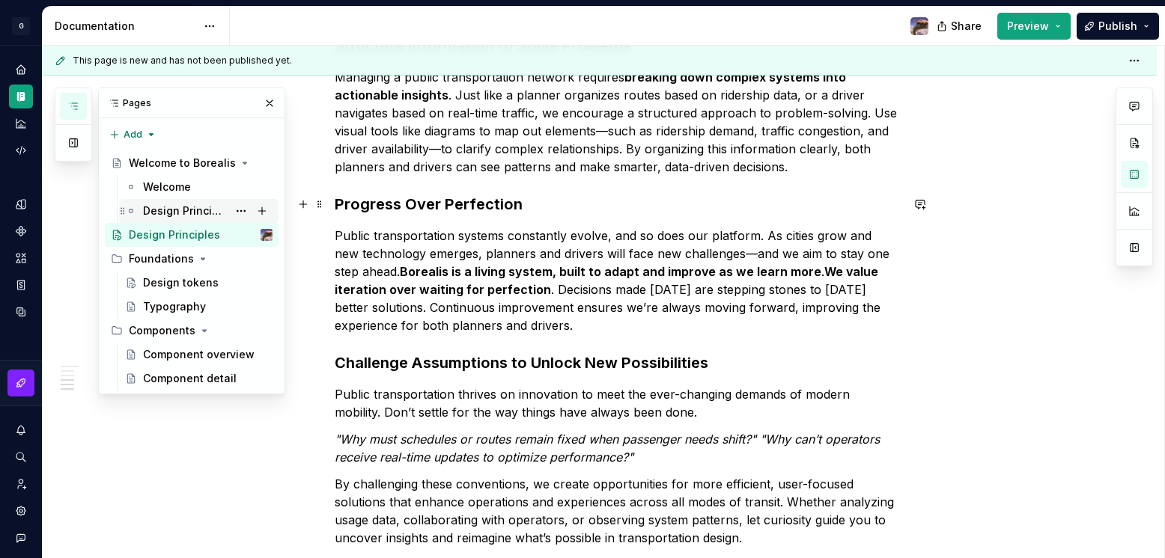
click at [162, 213] on div "Design Principles" at bounding box center [185, 211] width 85 height 15
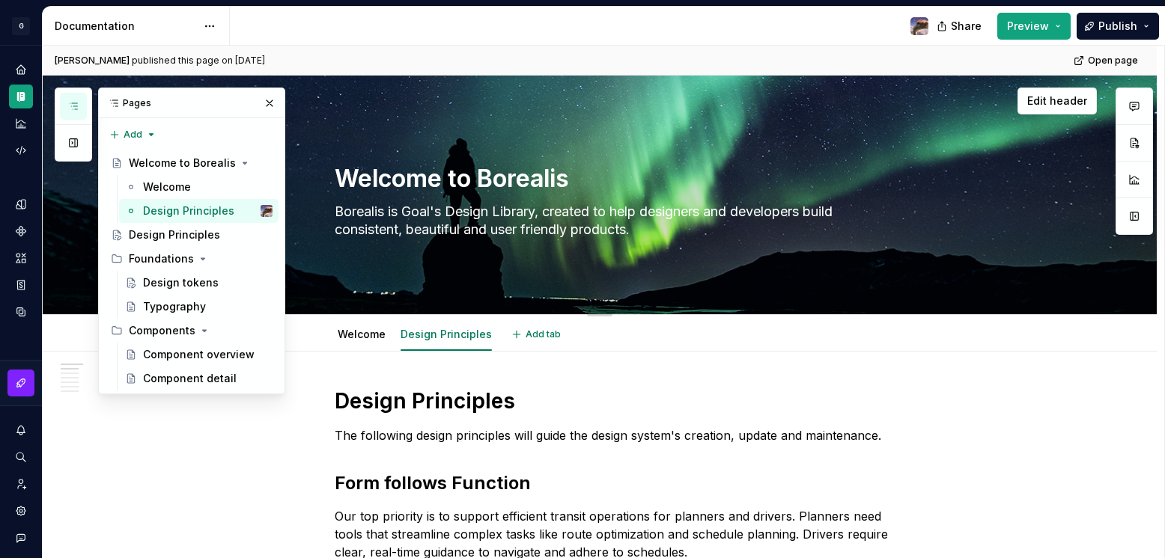
click at [1154, 296] on div at bounding box center [600, 195] width 1114 height 239
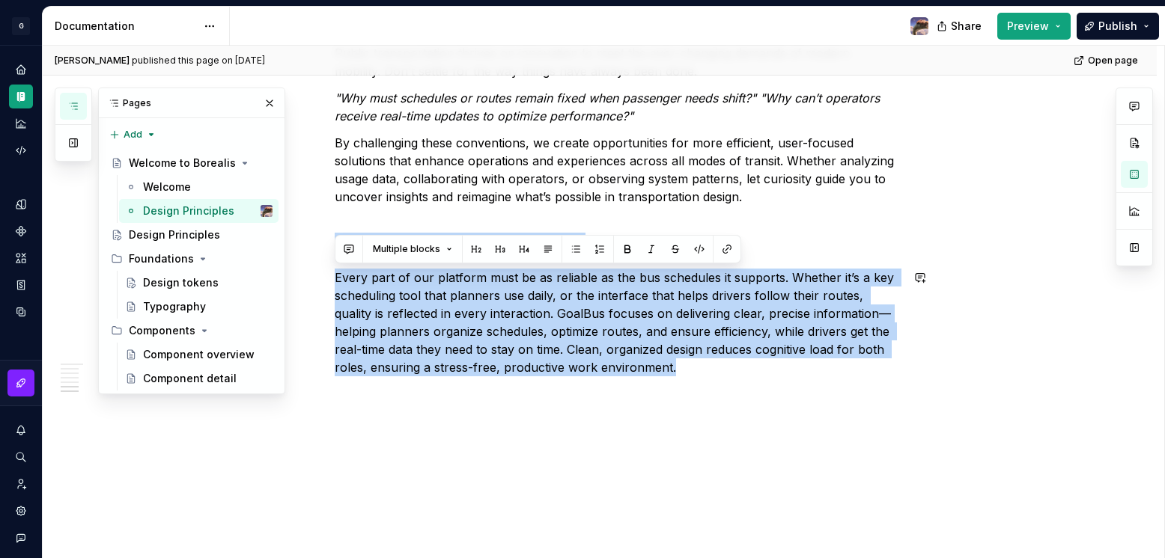
scroll to position [1176, 0]
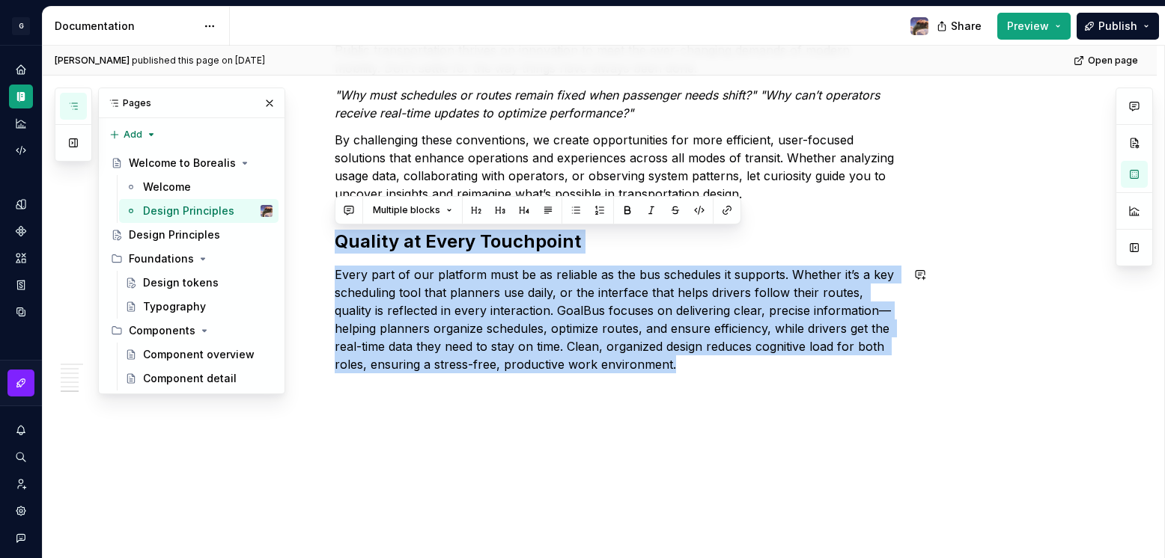
drag, startPoint x: 334, startPoint y: 402, endPoint x: 789, endPoint y: 519, distance: 470.0
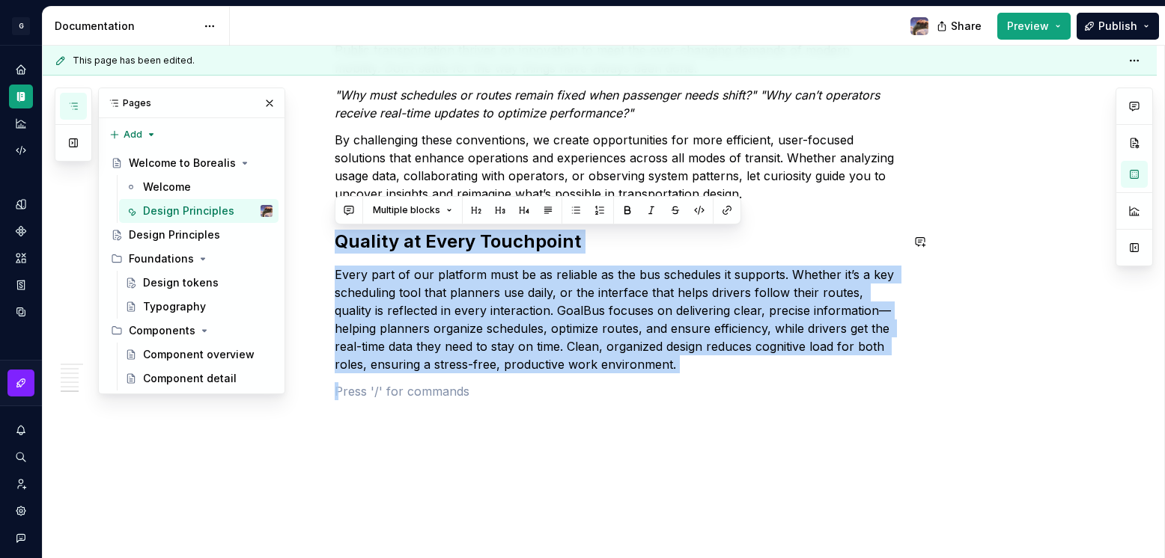
drag, startPoint x: 677, startPoint y: 397, endPoint x: 320, endPoint y: 224, distance: 397.0
click at [165, 228] on div "Design Principles" at bounding box center [174, 235] width 91 height 15
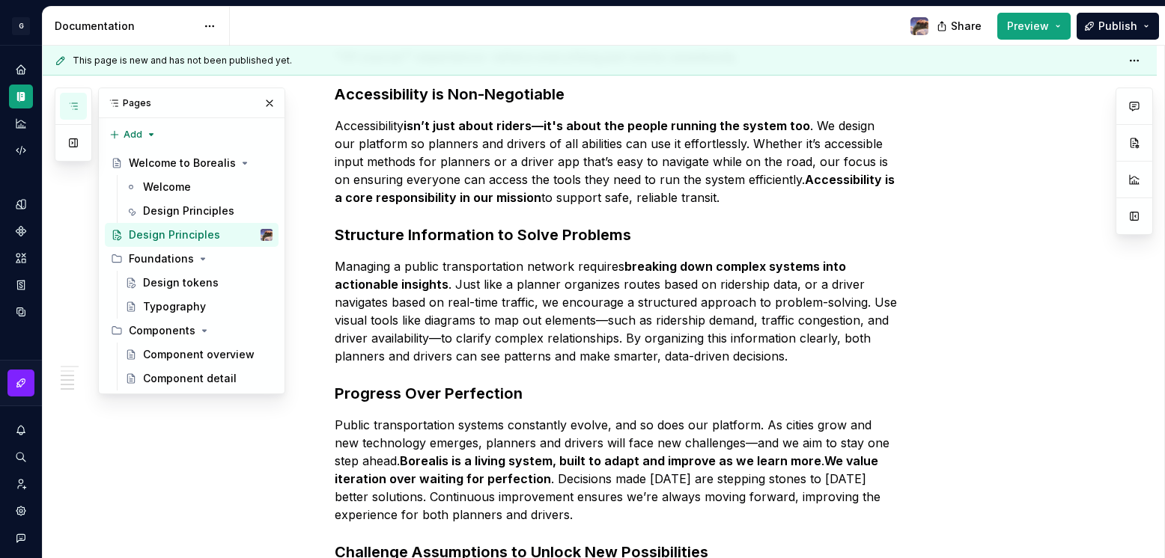
scroll to position [847, 0]
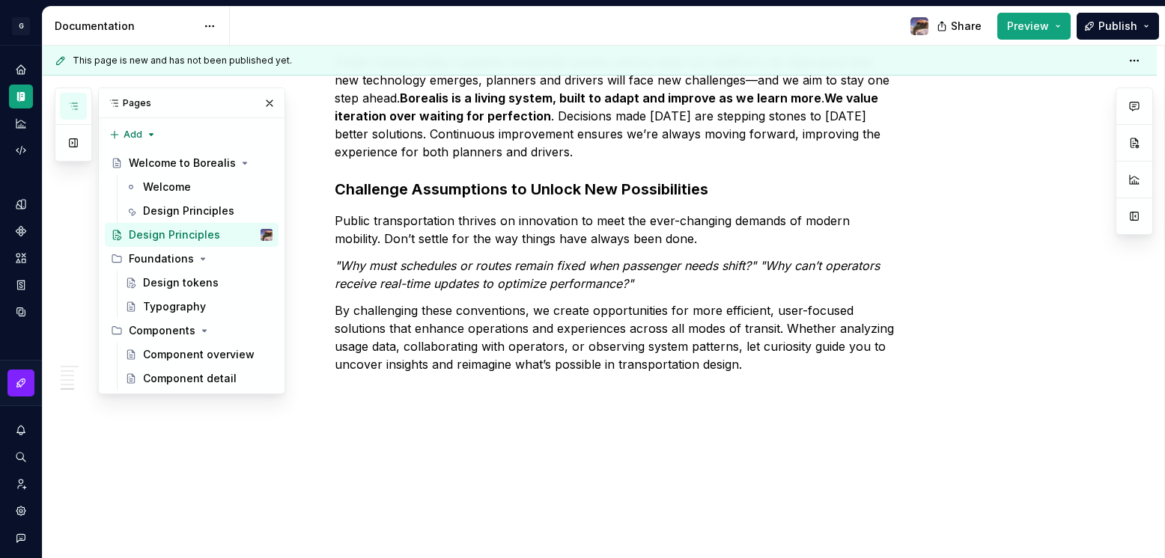
click at [637, 417] on div "This page is new and has not been published yet. Design Principles Edit header …" at bounding box center [603, 302] width 1121 height 513
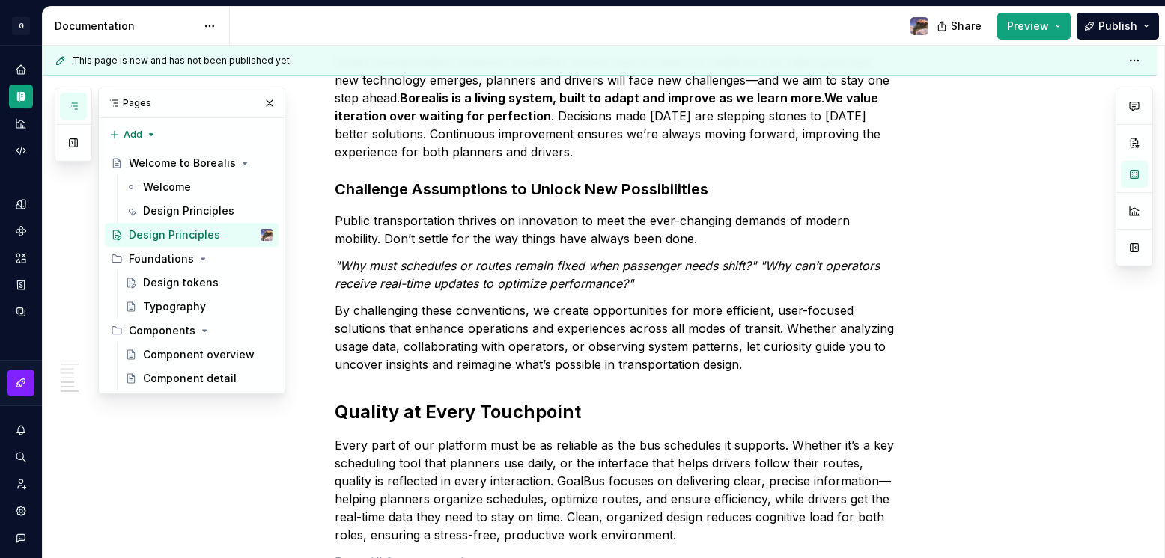
scroll to position [835, 0]
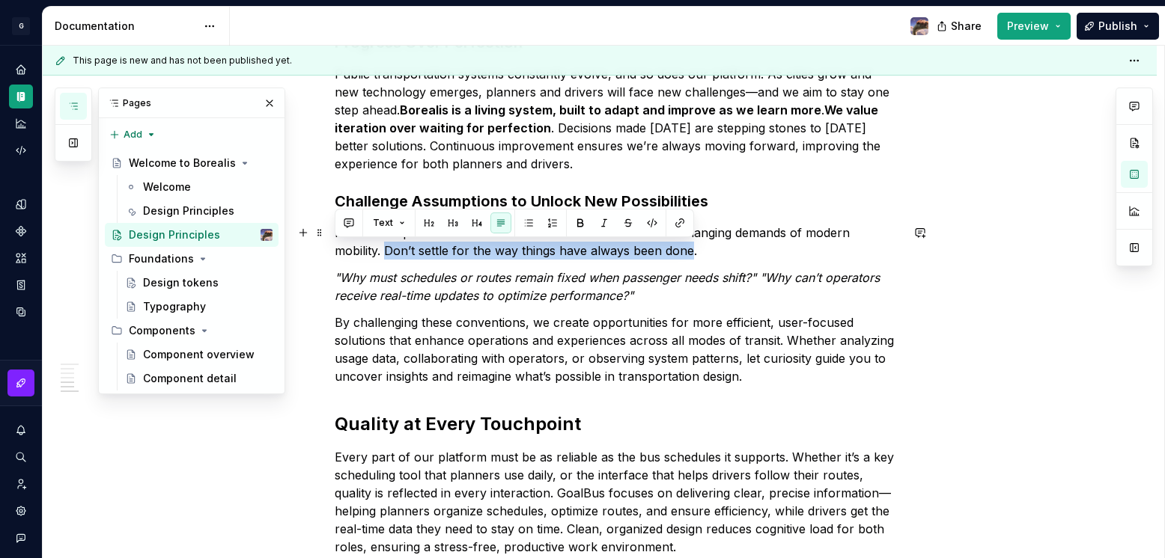
drag, startPoint x: 639, startPoint y: 251, endPoint x: 332, endPoint y: 249, distance: 307.6
click at [332, 249] on div "Design Principles The following design principles will guide the design system'…" at bounding box center [600, 94] width 1114 height 1347
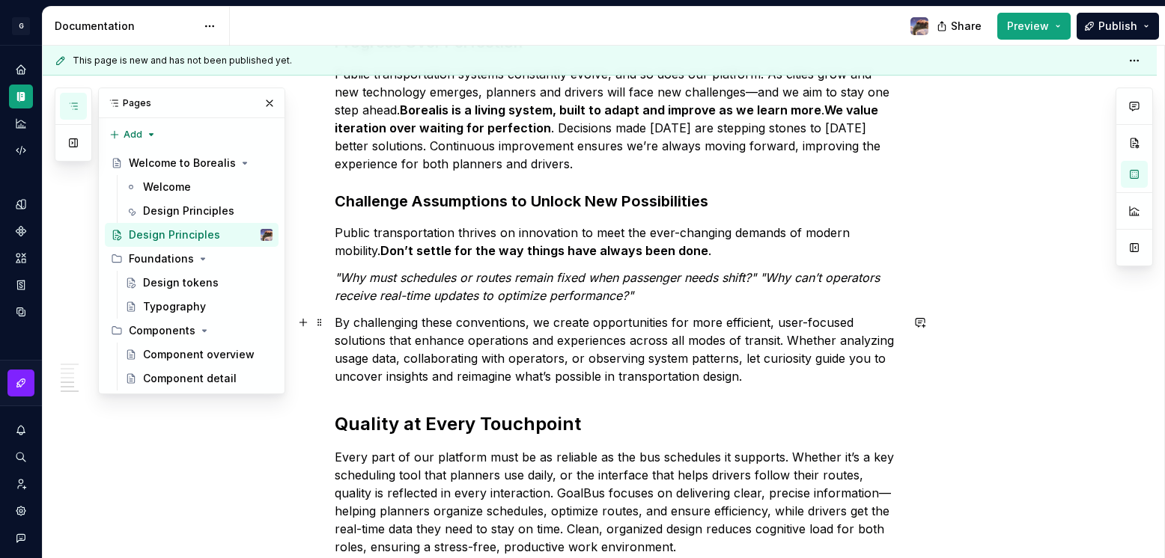
click at [492, 320] on p "By challenging these conventions, we create opportunities for more efficient, u…" at bounding box center [618, 350] width 566 height 72
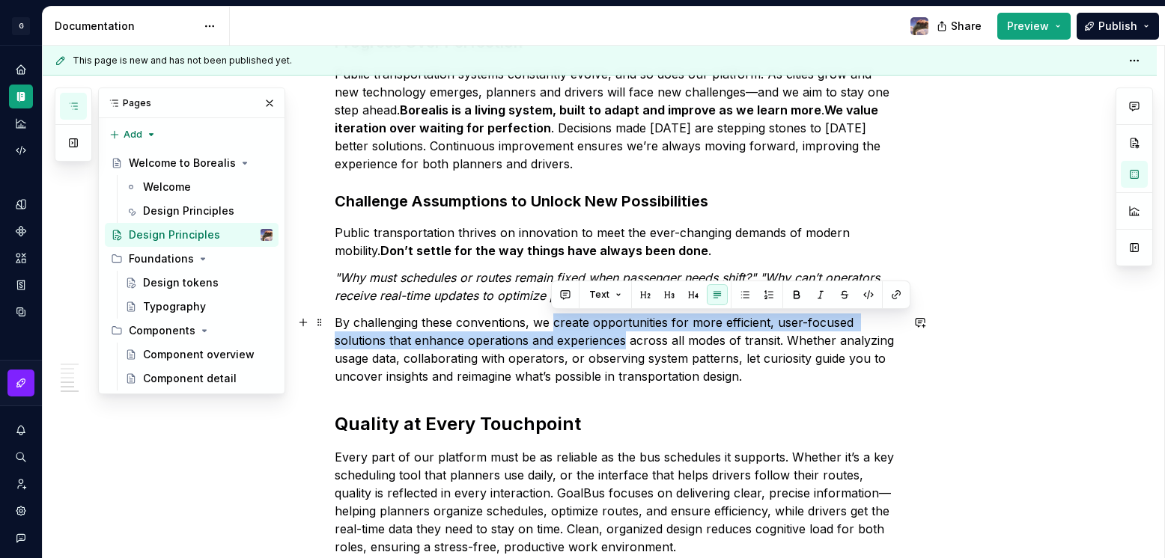
drag, startPoint x: 550, startPoint y: 323, endPoint x: 620, endPoint y: 341, distance: 72.4
click at [620, 341] on p "By challenging these conventions, we create opportunities for more efficient, u…" at bounding box center [618, 350] width 566 height 72
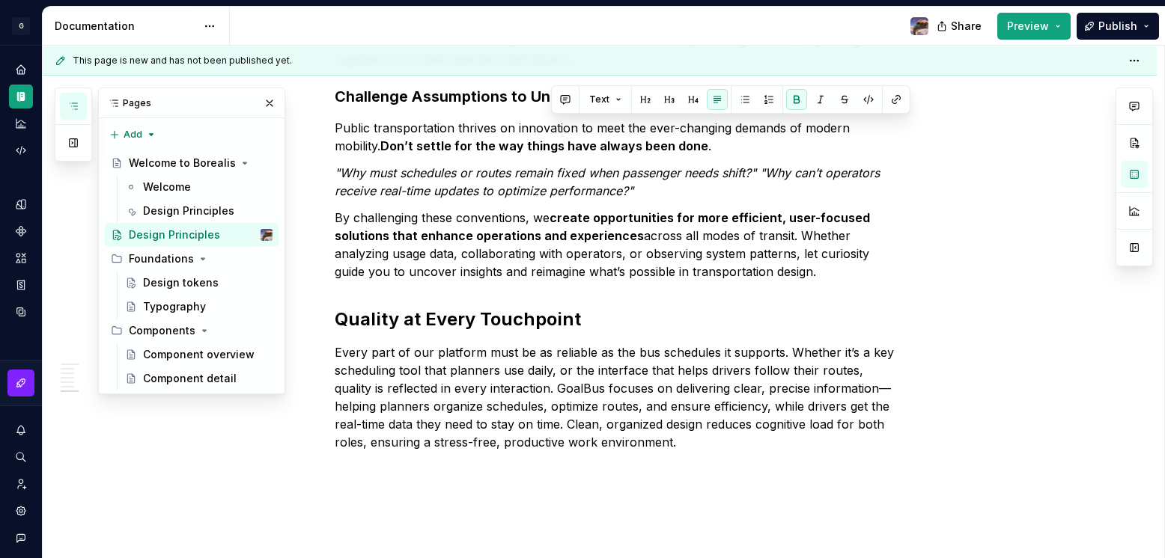
scroll to position [1044, 0]
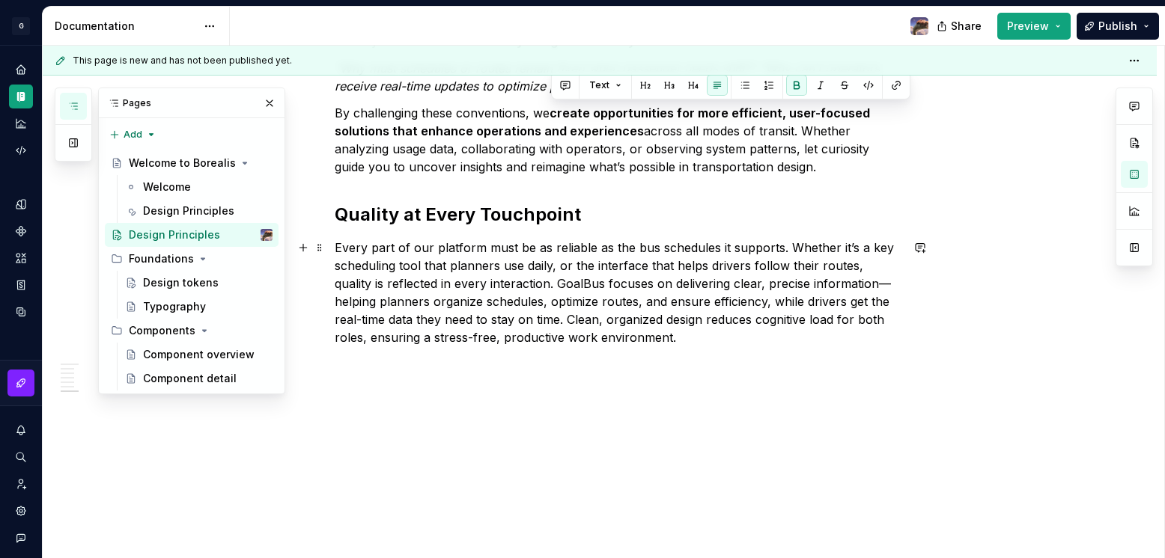
click at [600, 315] on p "Every part of our platform must be as reliable as the bus schedules it supports…" at bounding box center [618, 293] width 566 height 108
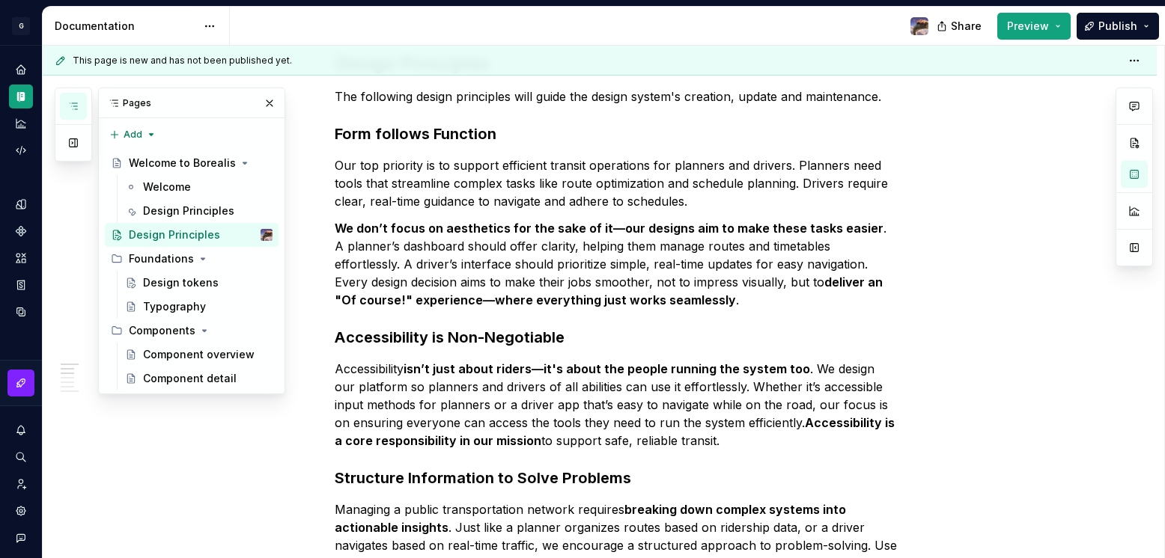
scroll to position [0, 0]
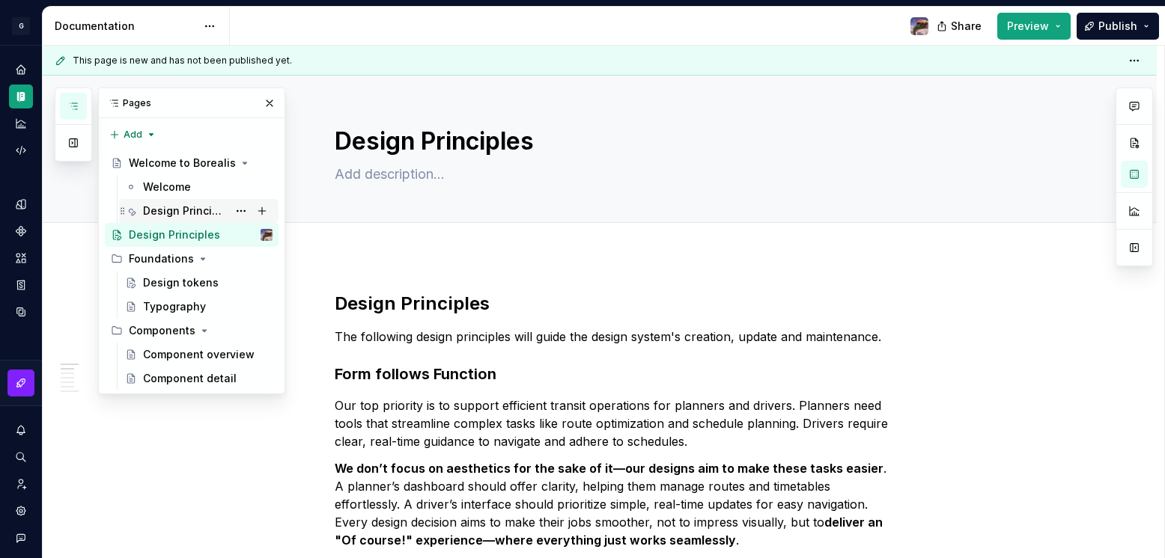
click at [195, 213] on div "Design Principles" at bounding box center [185, 211] width 85 height 15
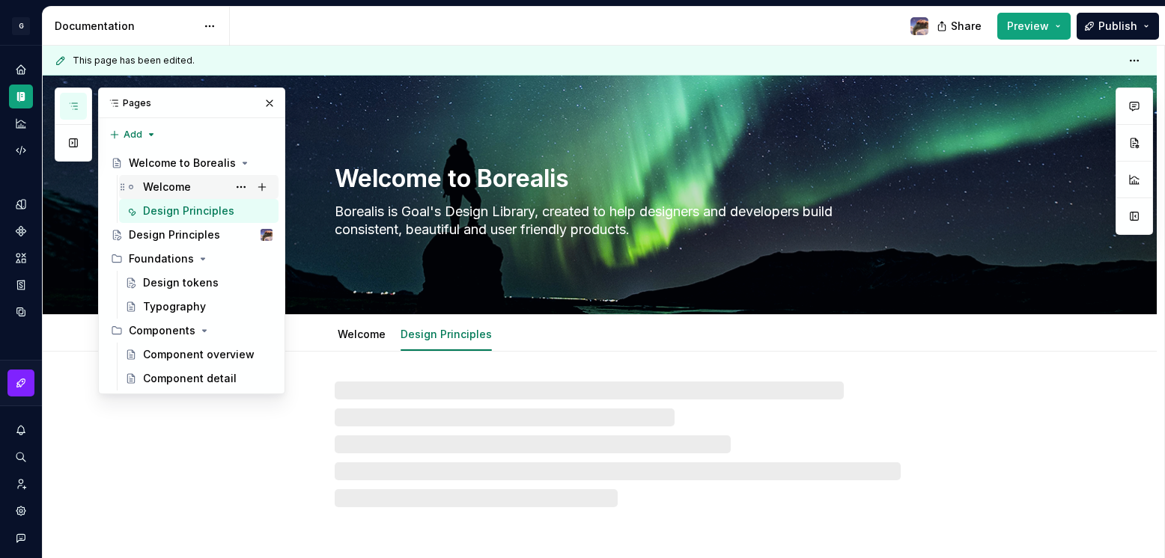
click at [181, 193] on div "Welcome" at bounding box center [167, 187] width 48 height 15
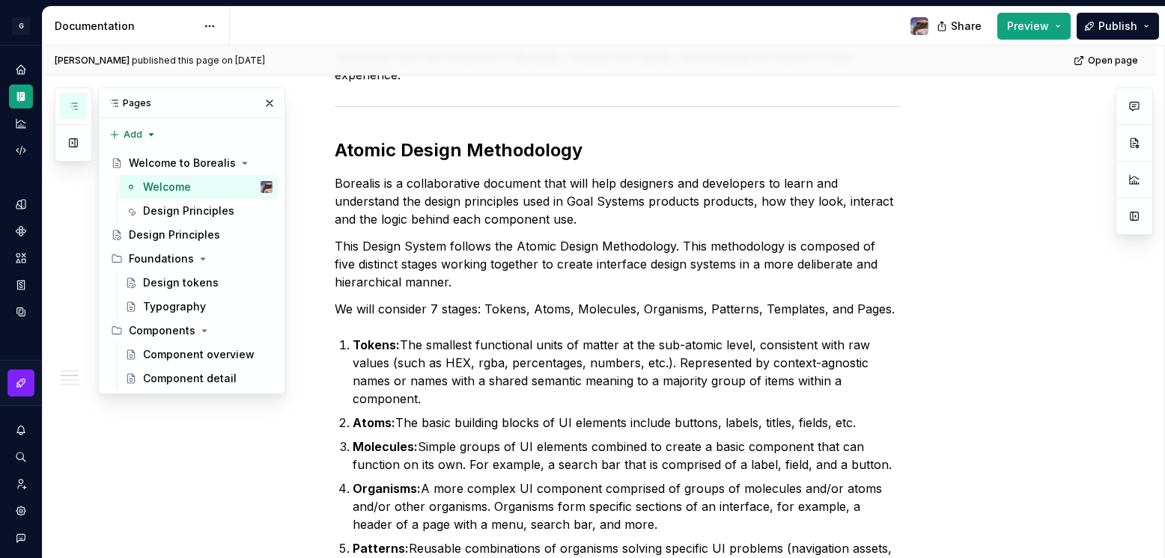
scroll to position [813, 0]
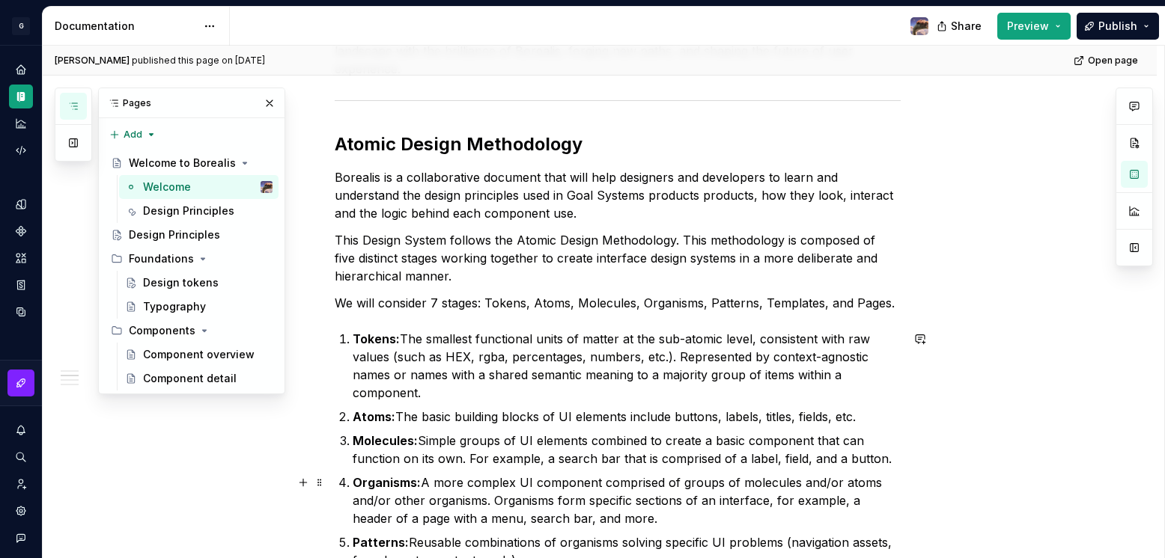
drag, startPoint x: 341, startPoint y: 144, endPoint x: 594, endPoint y: 469, distance: 411.7
click at [594, 469] on div "The Birth of Borealis Once upon a time, nestled within the depths of our organi…" at bounding box center [618, 276] width 566 height 1403
click at [435, 166] on div "The Birth of Borealis Once upon a time, nestled within the depths of our organi…" at bounding box center [618, 276] width 566 height 1403
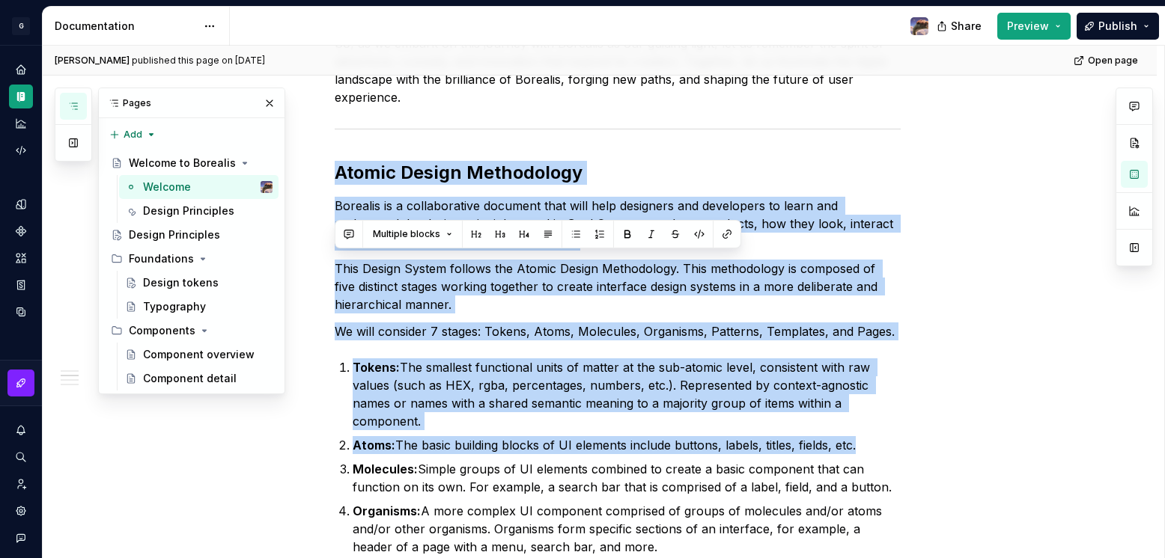
scroll to position [1109, 0]
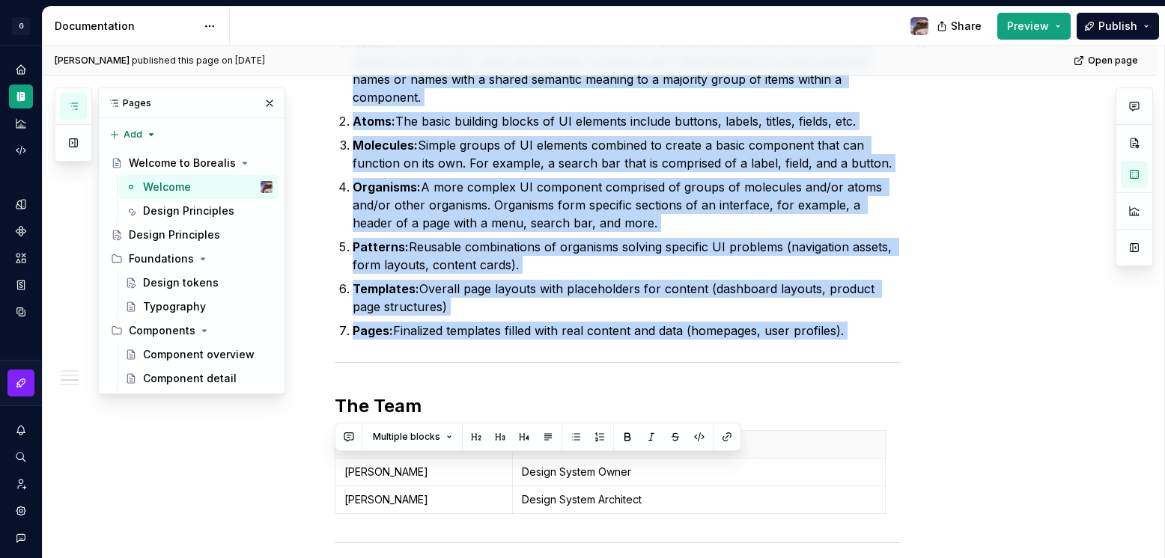
drag, startPoint x: 337, startPoint y: 141, endPoint x: 924, endPoint y: 341, distance: 619.9
click at [924, 341] on div "The Birth of Borealis Once upon a time, nestled within the depths of our organi…" at bounding box center [600, 55] width 1114 height 1625
click at [186, 209] on div "Design Principles" at bounding box center [185, 211] width 85 height 15
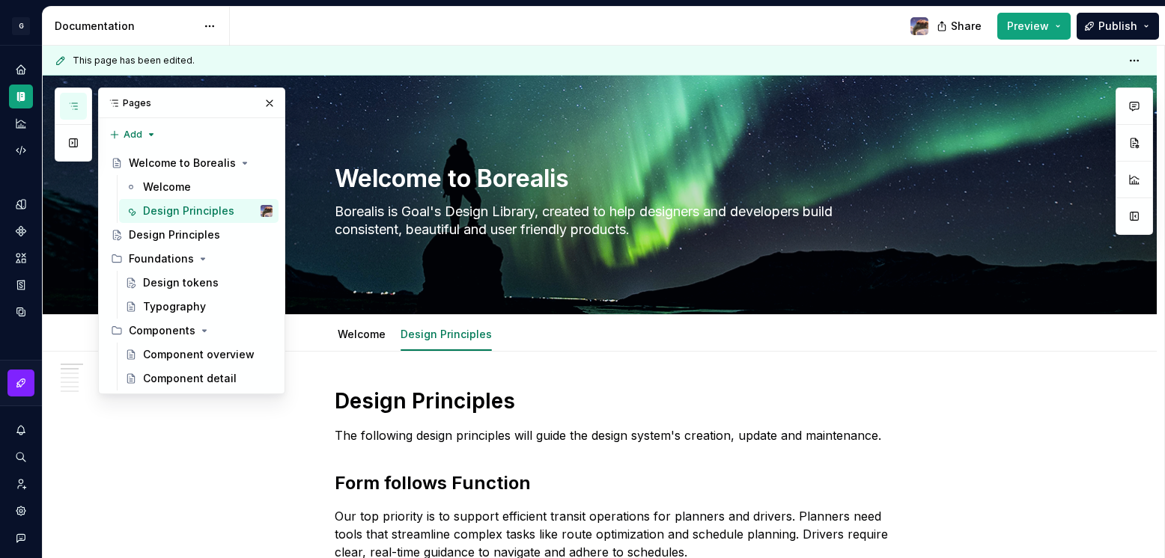
click at [388, 395] on h1 "Design Principles" at bounding box center [618, 401] width 566 height 27
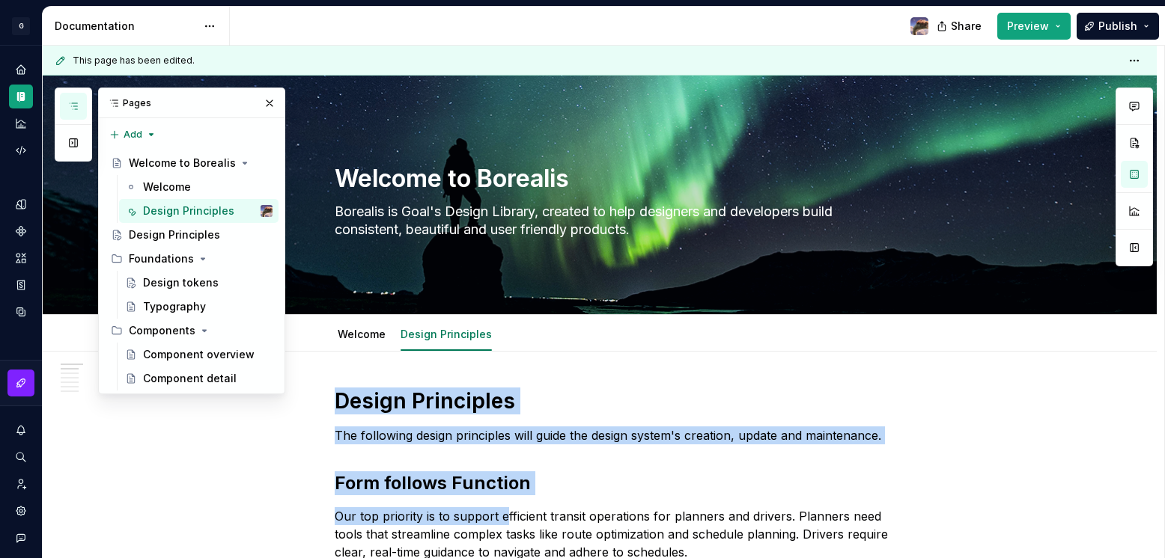
scroll to position [1203, 0]
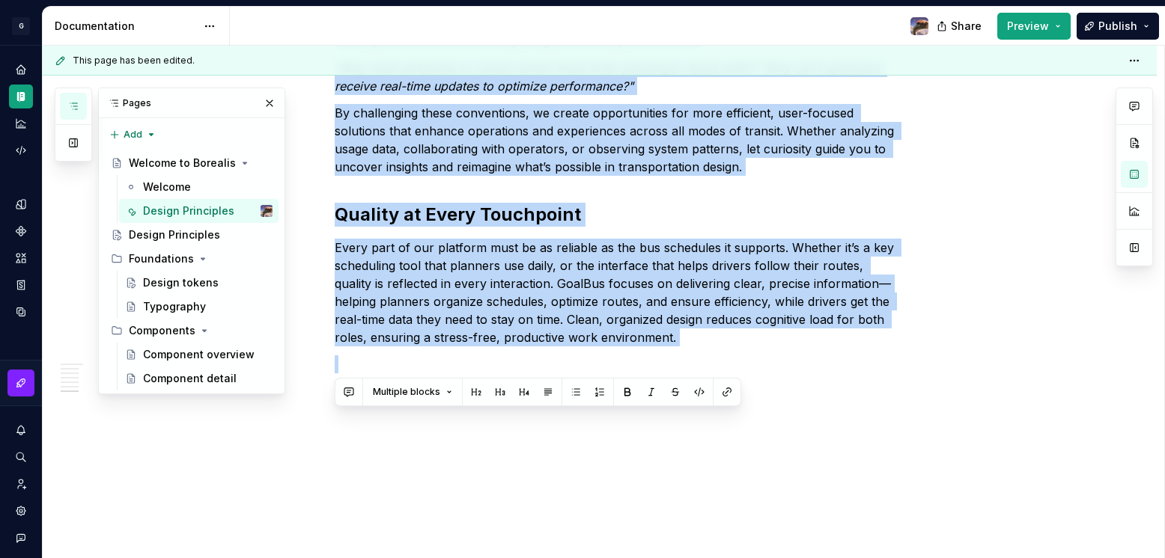
drag, startPoint x: 338, startPoint y: 398, endPoint x: 601, endPoint y: 626, distance: 348.1
click at [601, 558] on html "G Borealis Design system data Documentation Share Preview Publish Pages Add Acc…" at bounding box center [582, 279] width 1165 height 558
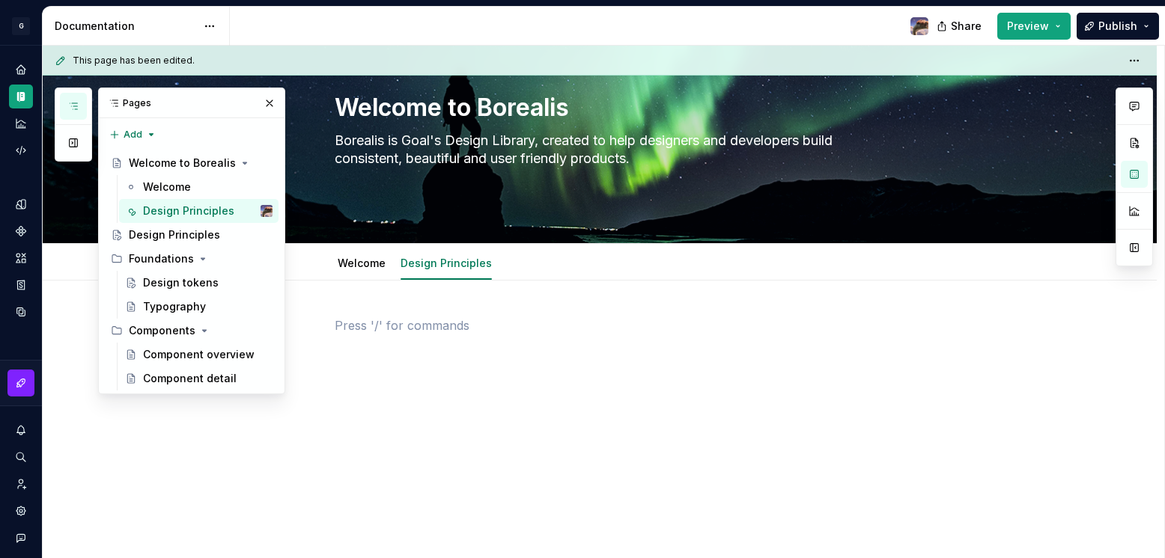
scroll to position [596, 0]
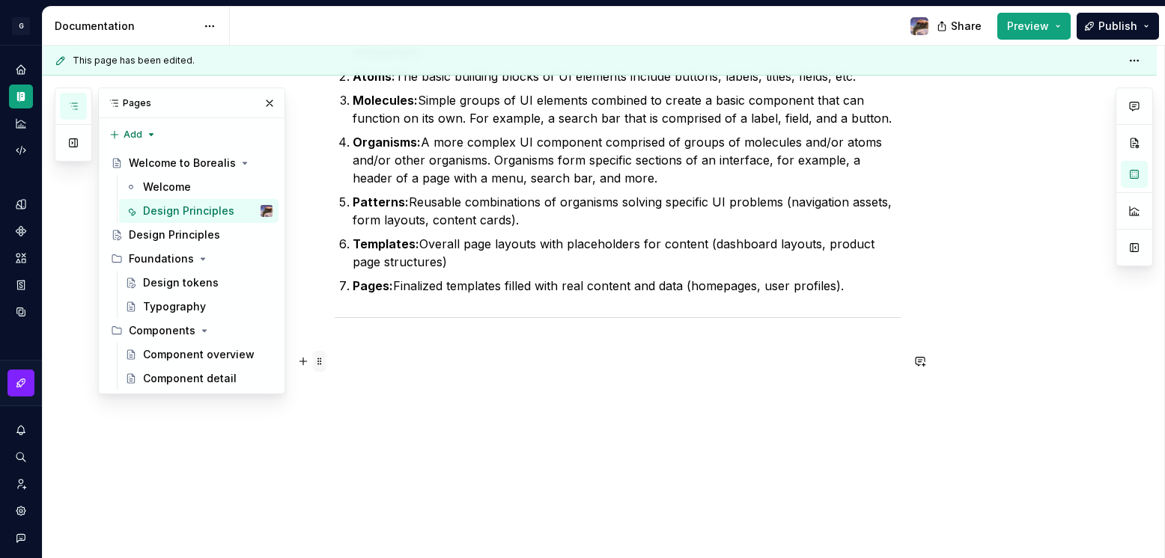
click at [319, 364] on span at bounding box center [320, 361] width 12 height 21
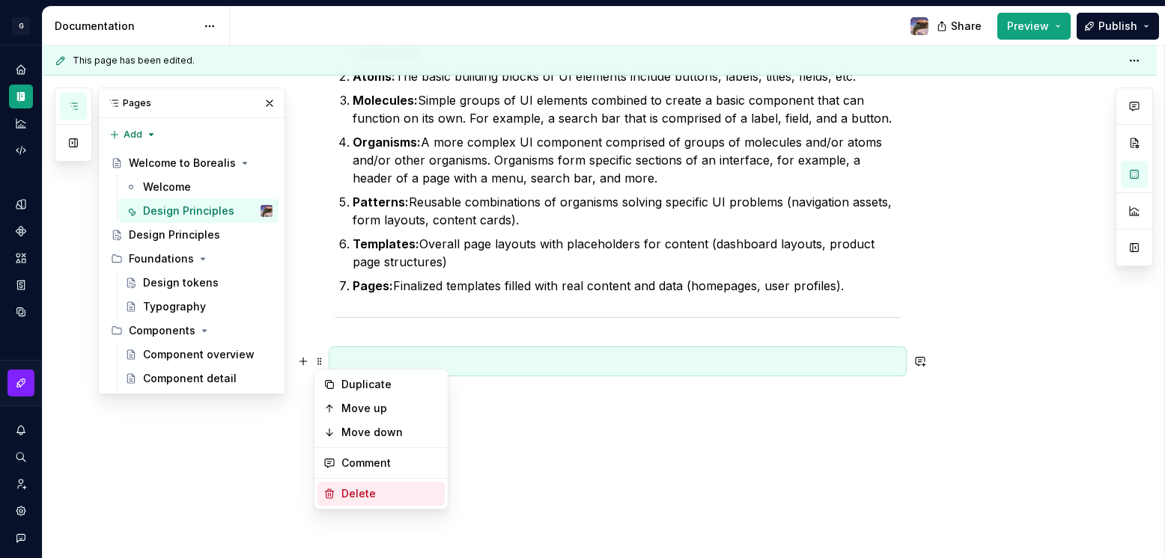
click at [349, 498] on div "Delete" at bounding box center [389, 494] width 97 height 15
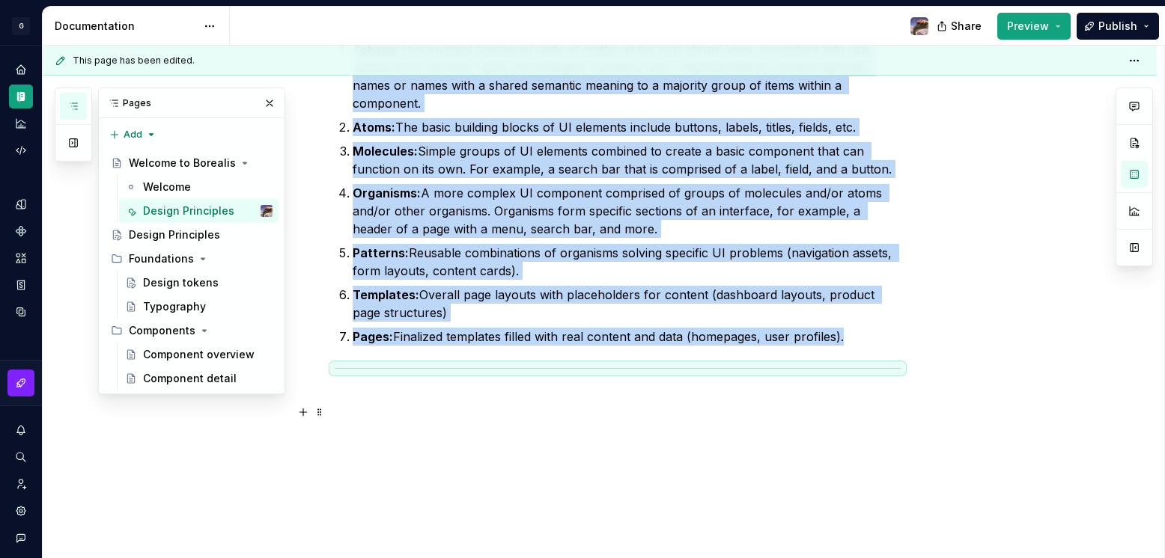
scroll to position [545, 0]
click at [322, 368] on span at bounding box center [320, 371] width 12 height 21
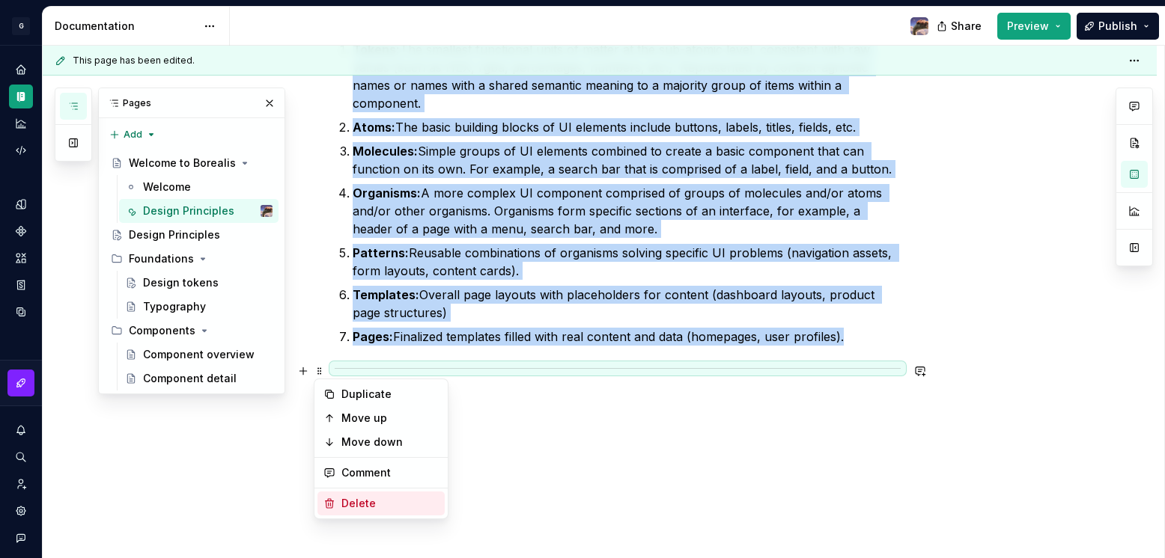
click at [354, 498] on div "Delete" at bounding box center [389, 503] width 97 height 15
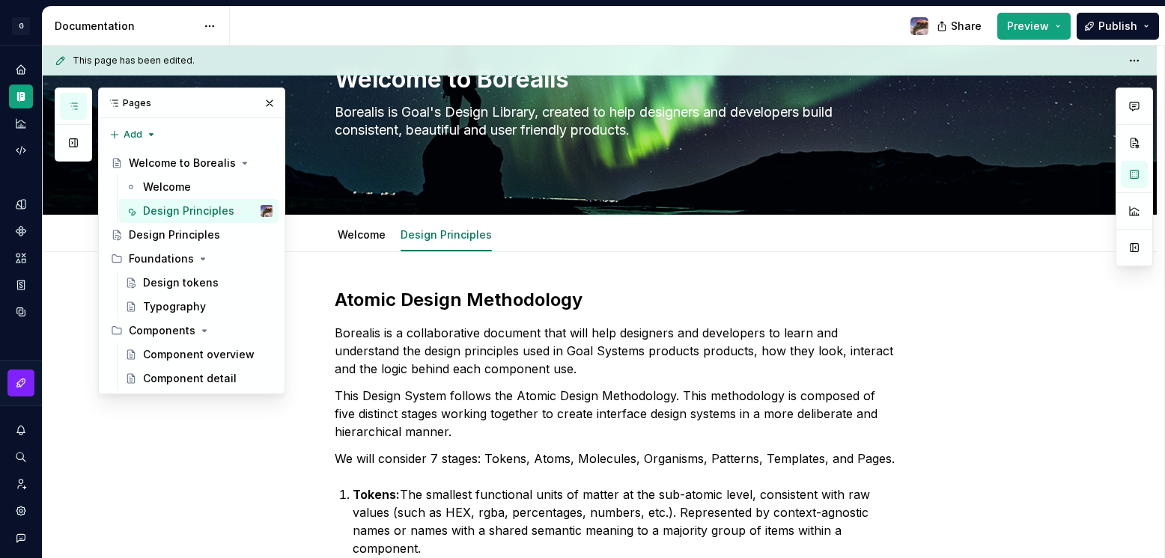
scroll to position [86, 0]
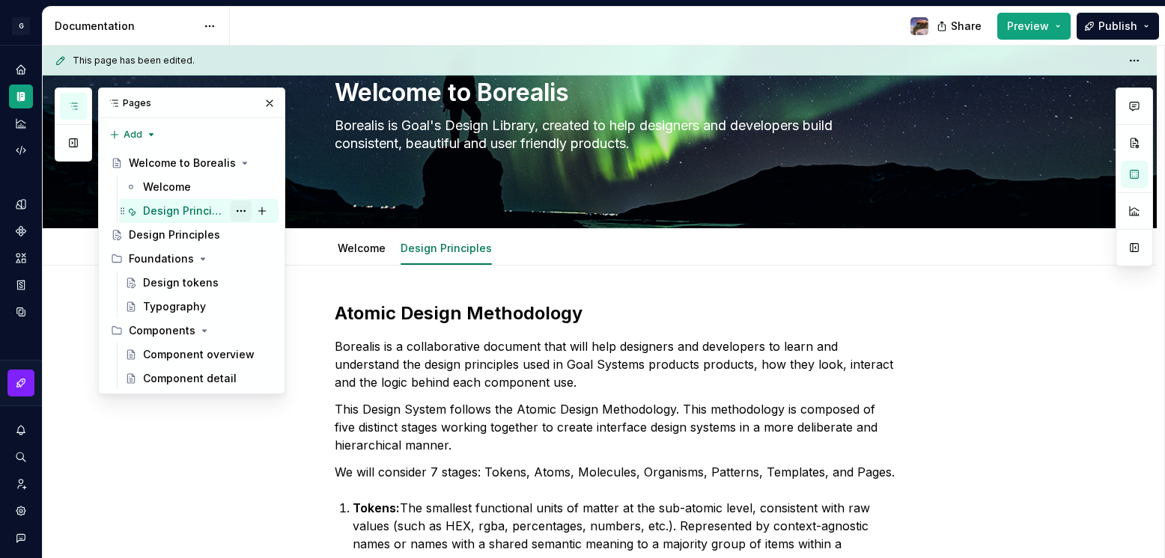
click at [242, 209] on button "Page tree" at bounding box center [241, 211] width 21 height 21
type textarea "*"
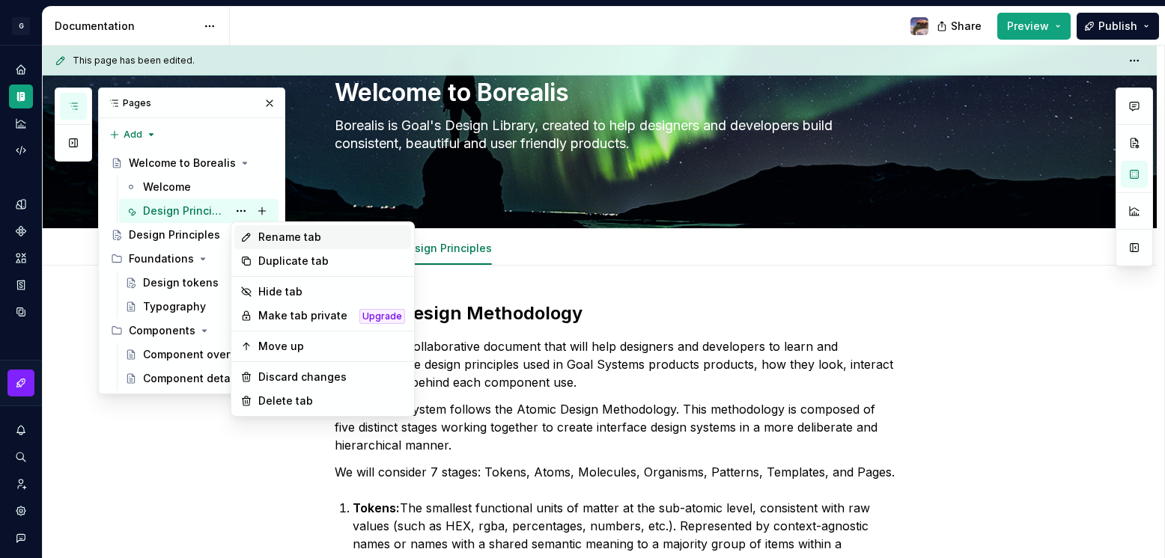
click at [255, 231] on div "Rename tab" at bounding box center [322, 237] width 177 height 24
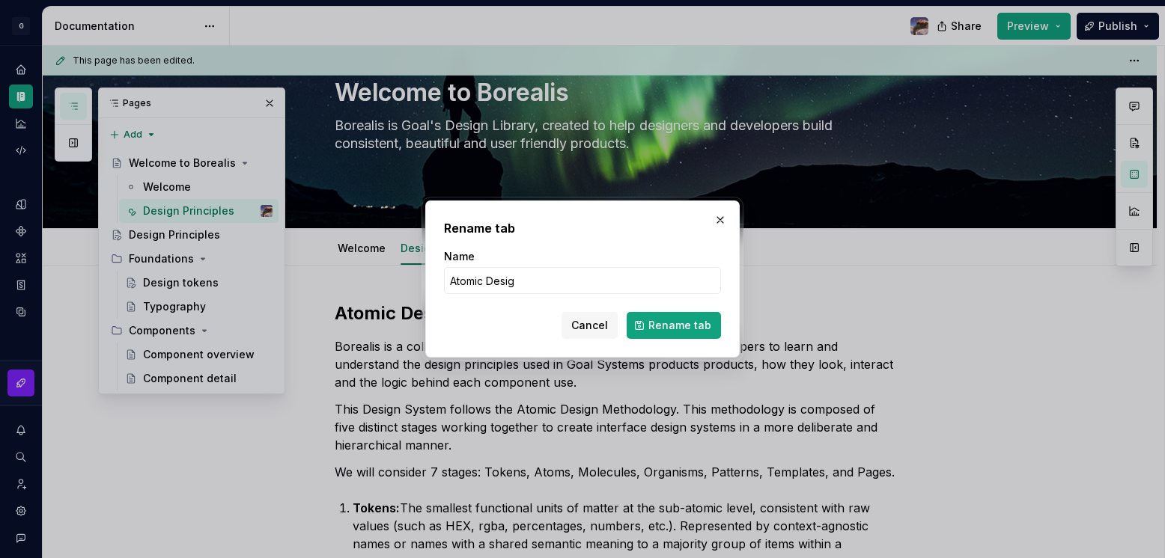
type input "Atomic Design"
click button "Rename tab" at bounding box center [673, 325] width 94 height 27
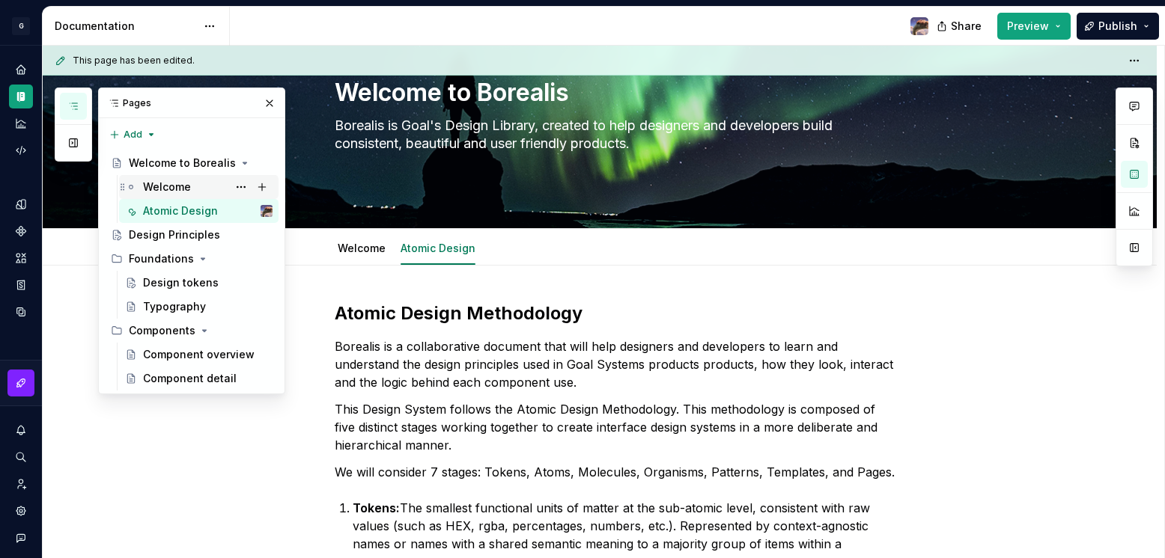
click at [164, 189] on div "Welcome" at bounding box center [167, 187] width 48 height 15
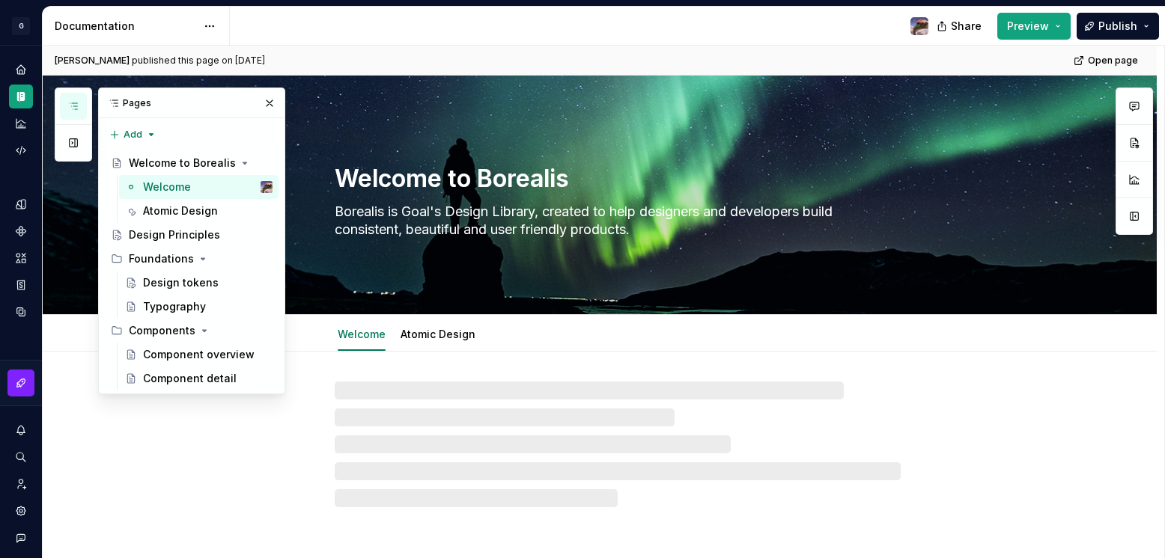
click at [1161, 201] on div "[PERSON_NAME] published this page on [DATE] Open page Welcome to Borealis Borea…" at bounding box center [603, 302] width 1121 height 513
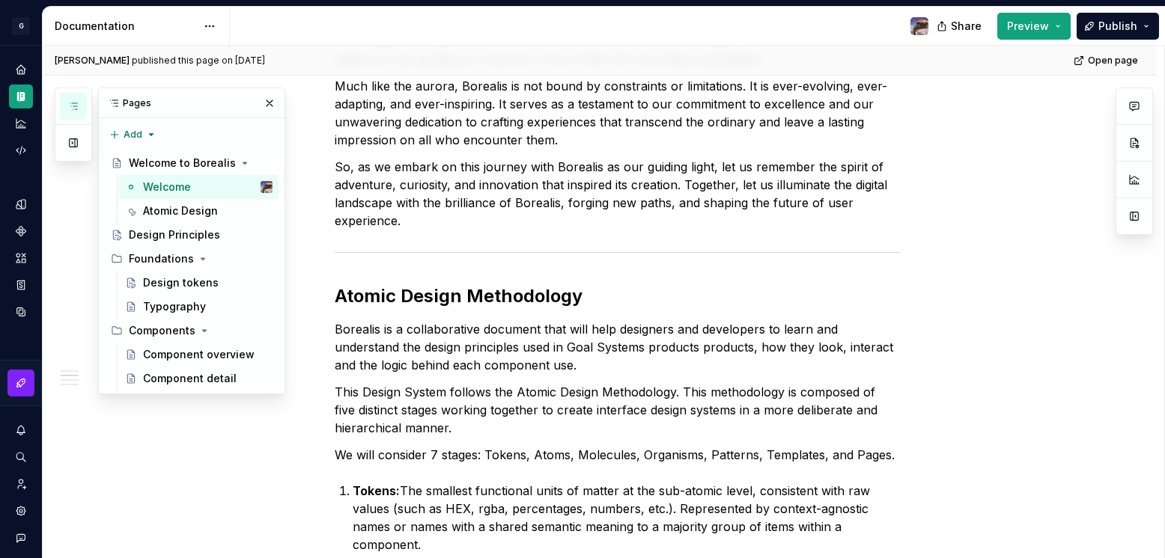
scroll to position [662, 0]
click at [319, 290] on span at bounding box center [320, 295] width 12 height 21
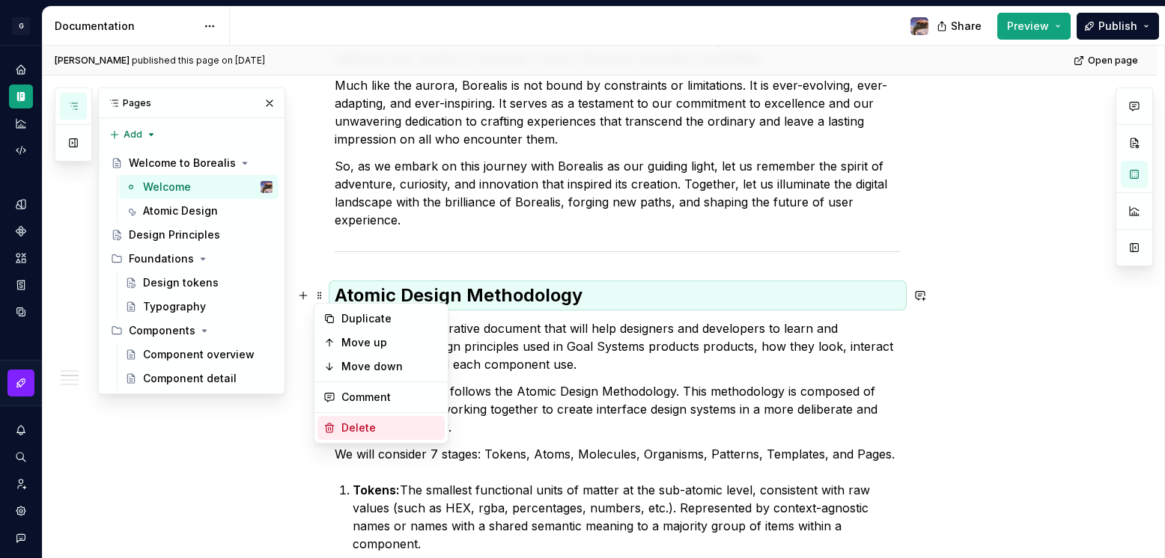
click at [359, 439] on div "Delete" at bounding box center [380, 428] width 127 height 24
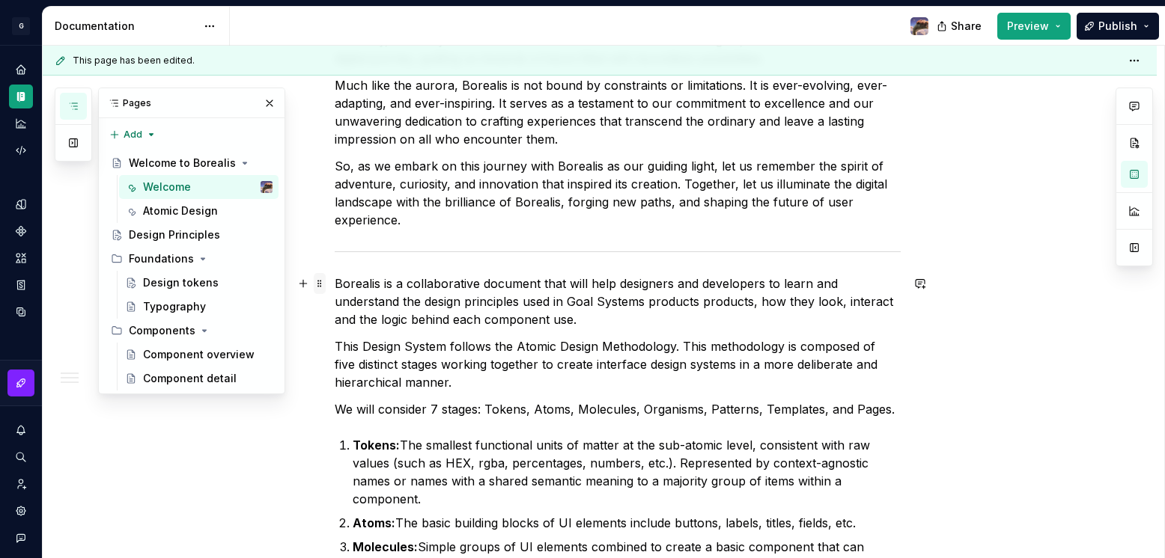
click at [317, 280] on span at bounding box center [320, 283] width 12 height 21
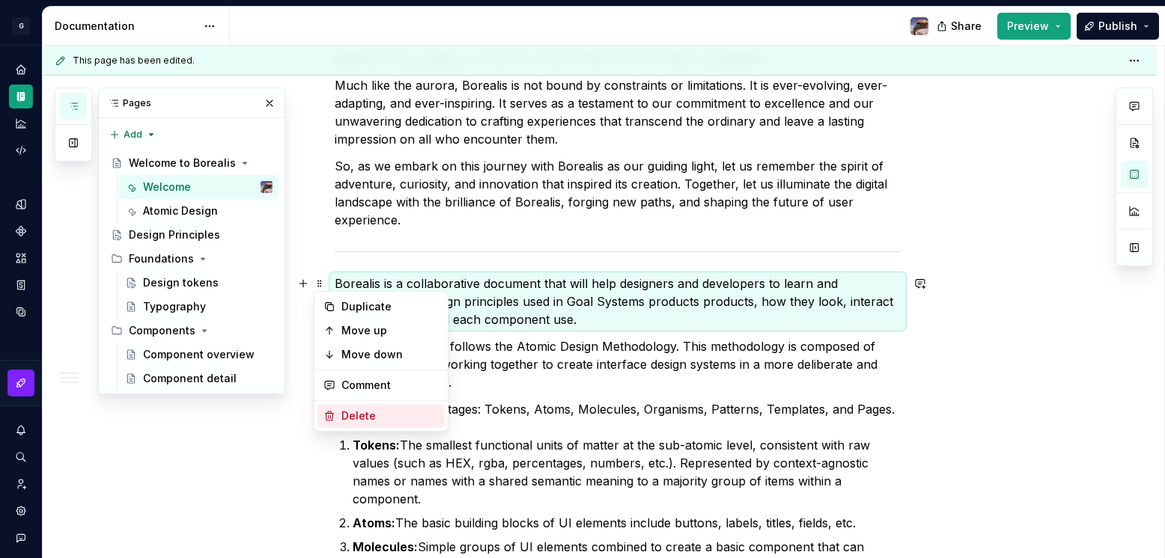
click at [357, 413] on div "Delete" at bounding box center [389, 416] width 97 height 15
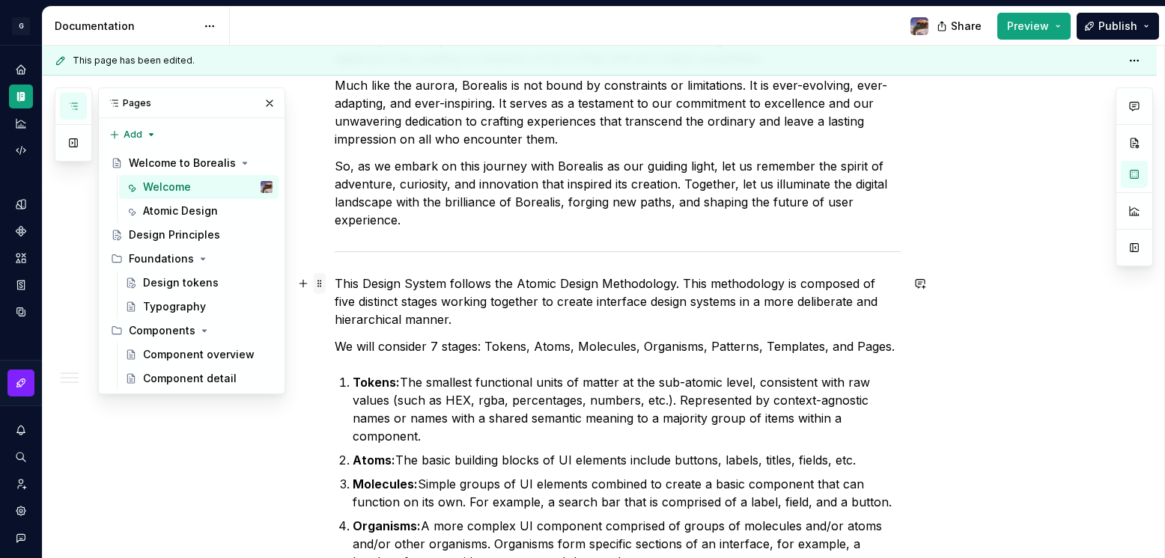
click at [318, 278] on span at bounding box center [320, 283] width 12 height 21
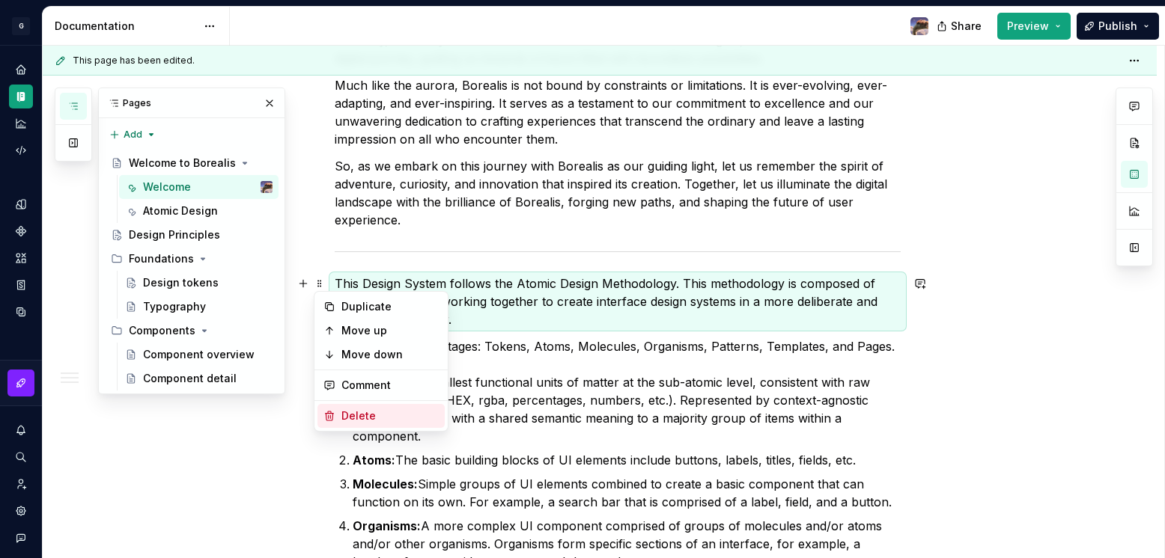
click at [349, 414] on div "Delete" at bounding box center [389, 416] width 97 height 15
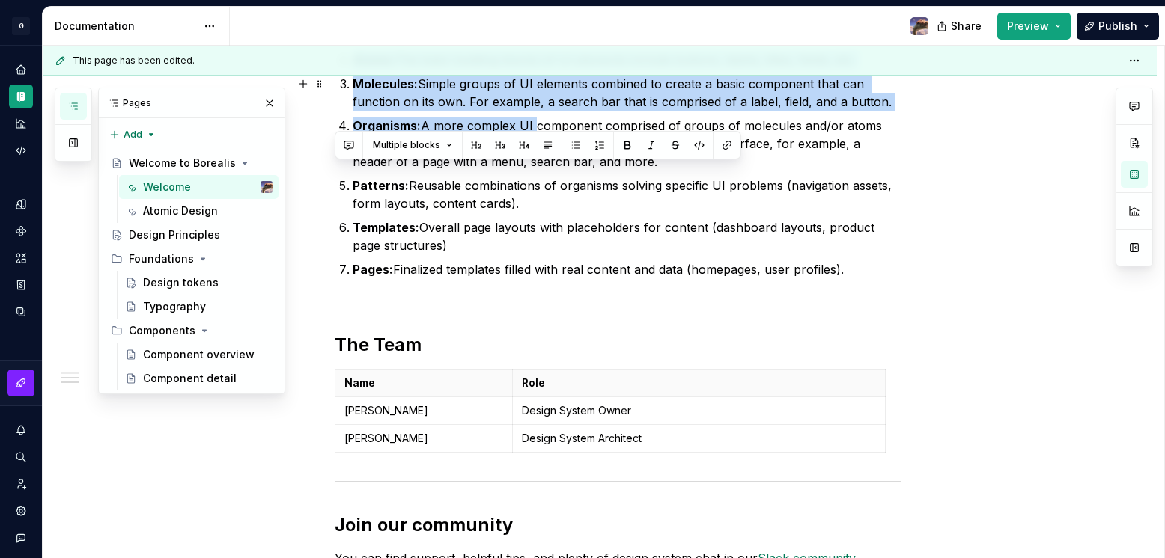
scroll to position [966, 0]
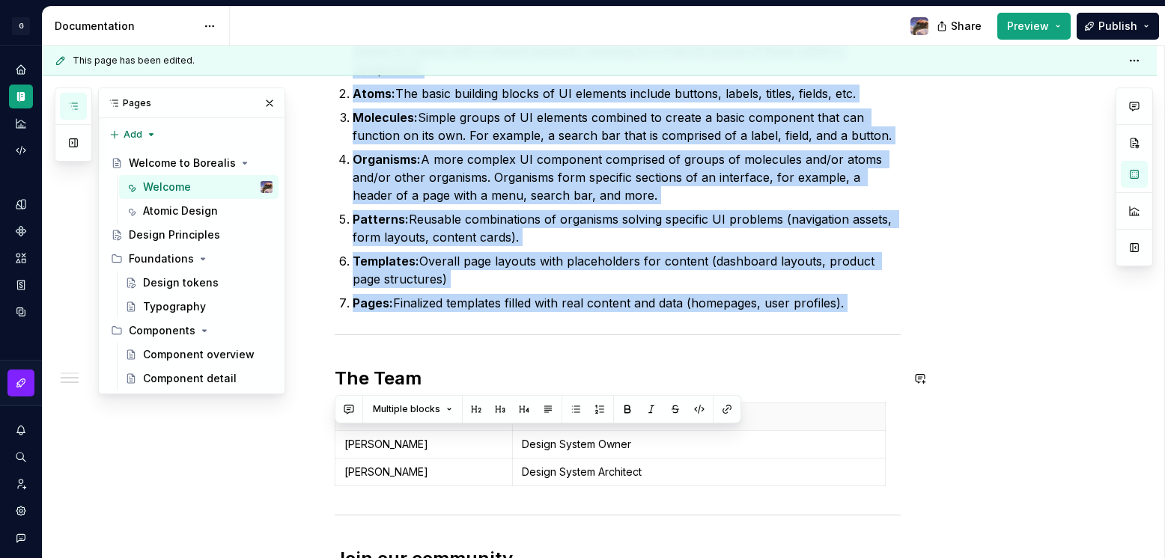
drag, startPoint x: 335, startPoint y: 281, endPoint x: 998, endPoint y: 349, distance: 665.8
click at [998, 349] on div "The Birth of Borealis Once upon a time, nestled within the depths of our organi…" at bounding box center [600, 113] width 1114 height 1454
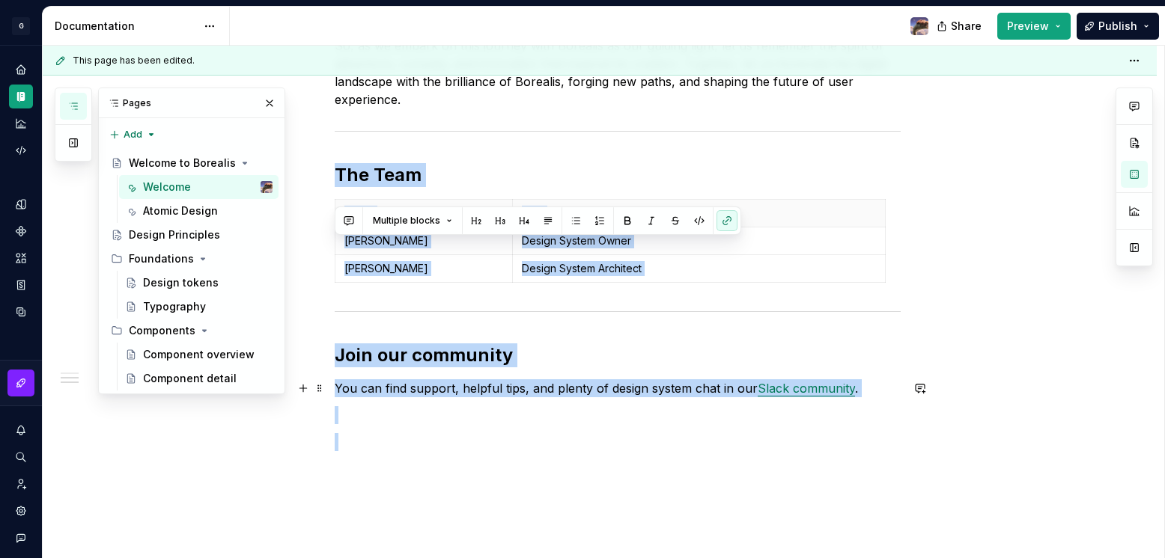
scroll to position [860, 0]
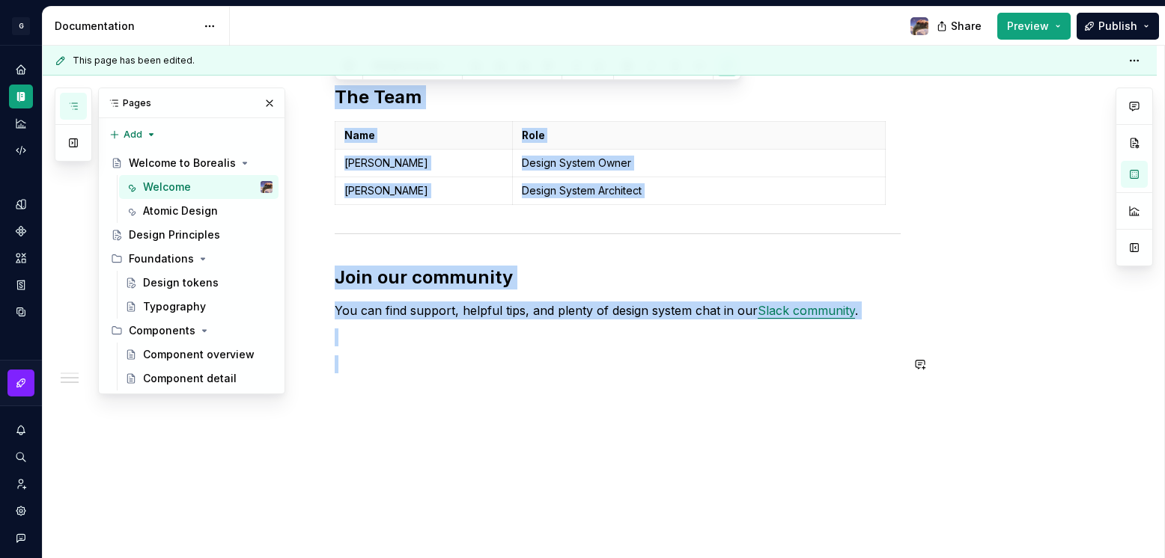
drag, startPoint x: 338, startPoint y: 248, endPoint x: 992, endPoint y: 499, distance: 700.6
click at [992, 499] on div "The Birth of Borealis Once upon a time, nestled within the depths of our organi…" at bounding box center [600, 25] width 1114 height 1067
click at [260, 162] on button "Page tree" at bounding box center [261, 163] width 21 height 21
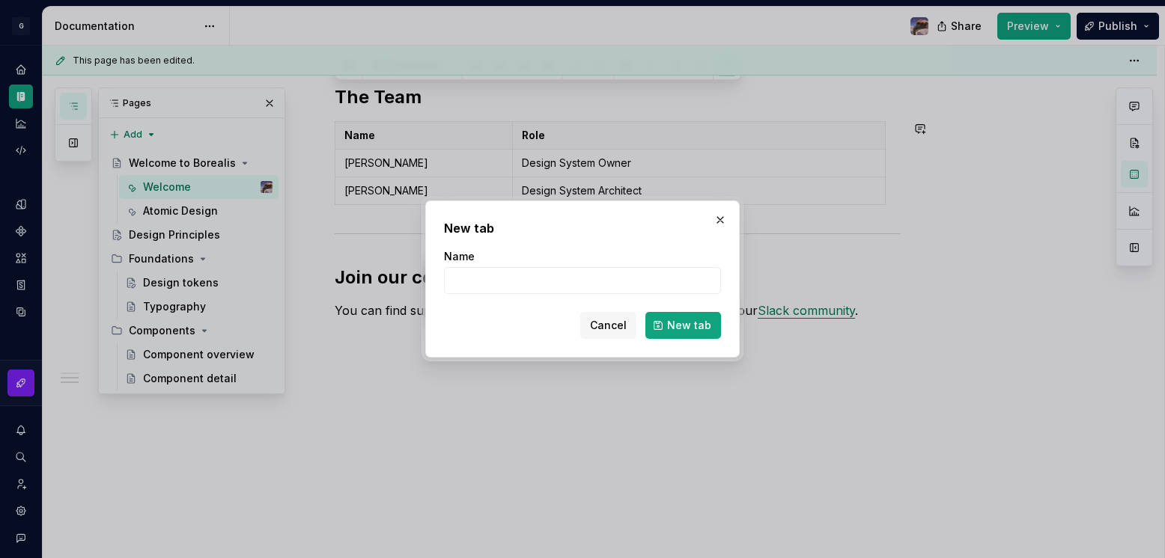
type textarea "*"
type input "Team & Comunity"
click button "New tab" at bounding box center [683, 325] width 76 height 27
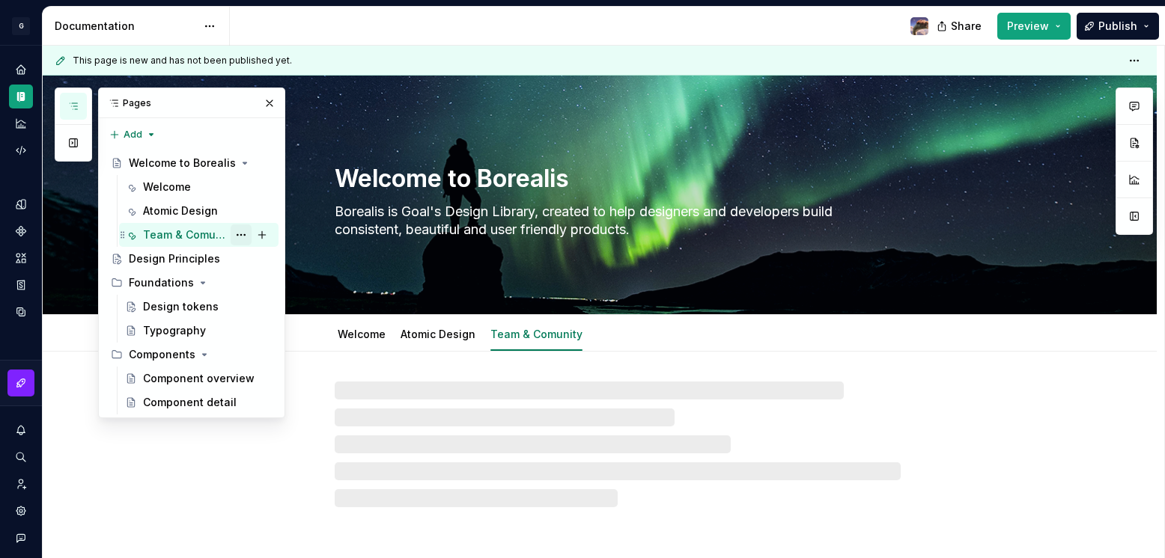
click at [240, 232] on button "Page tree" at bounding box center [241, 235] width 21 height 21
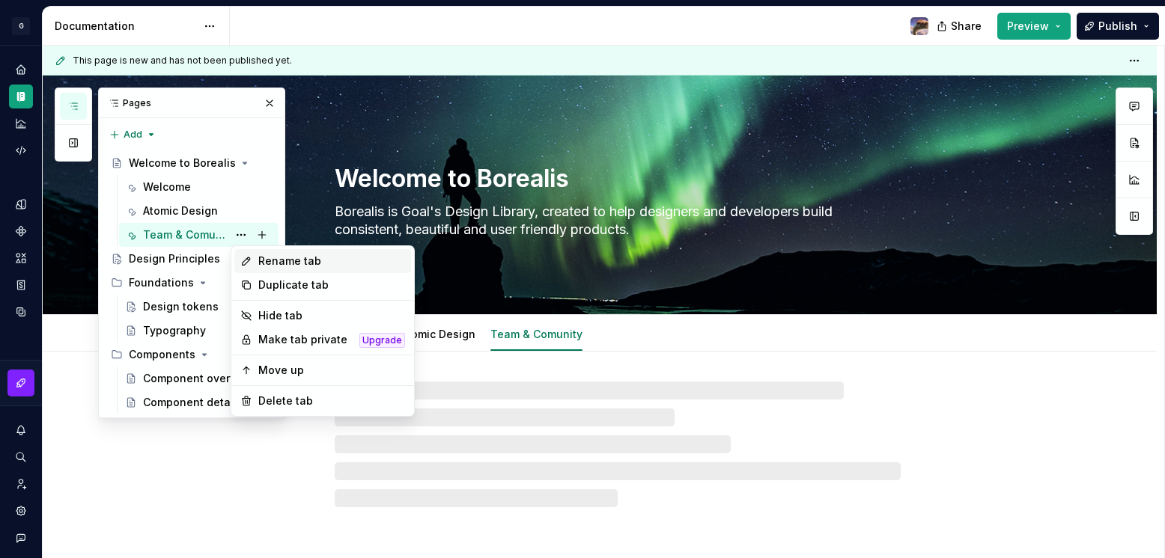
click at [254, 254] on div "Rename tab" at bounding box center [322, 261] width 177 height 24
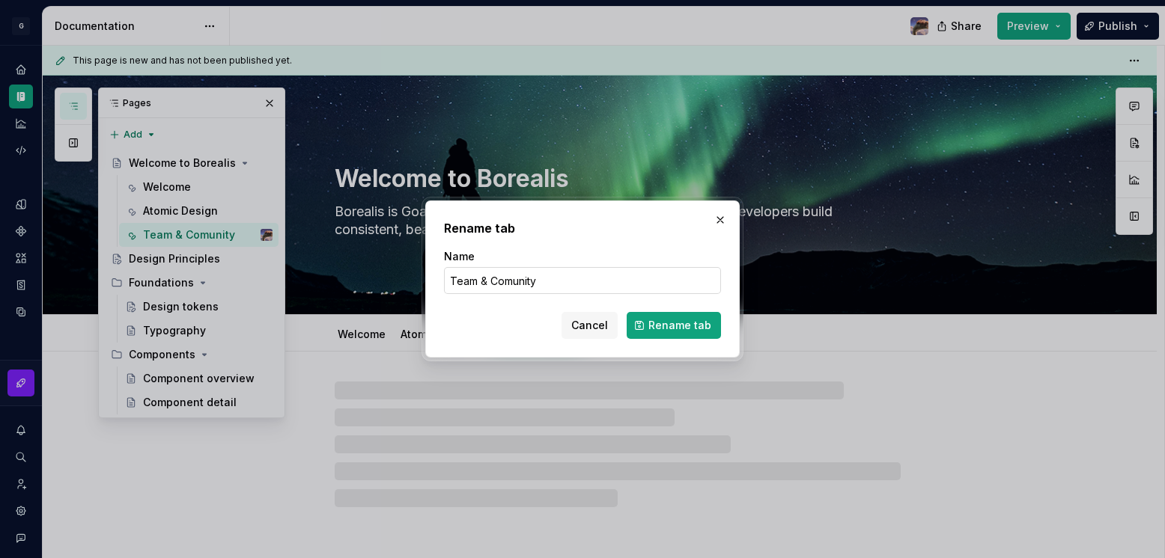
type textarea "*"
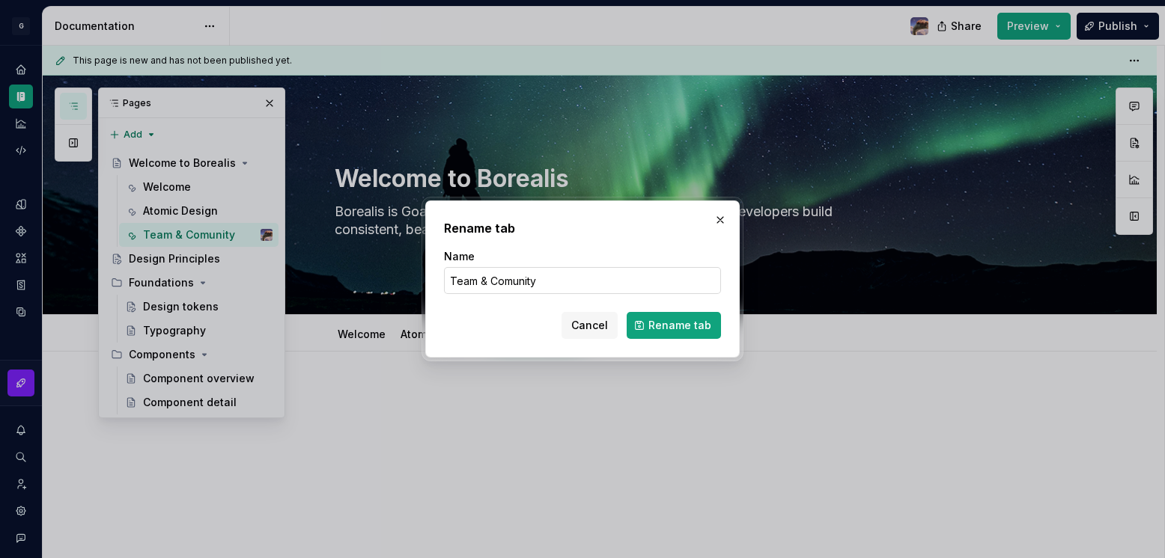
click at [506, 284] on input "Team & Comunity" at bounding box center [582, 280] width 277 height 27
type input "Team & Community"
click button "Rename tab" at bounding box center [673, 325] width 94 height 27
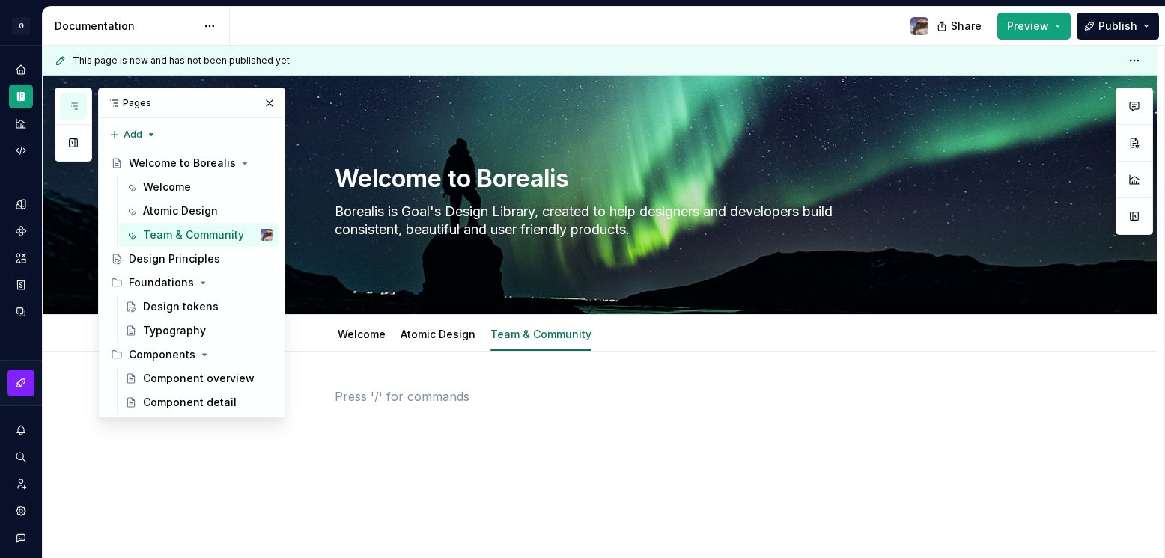
click at [472, 408] on div at bounding box center [618, 416] width 566 height 57
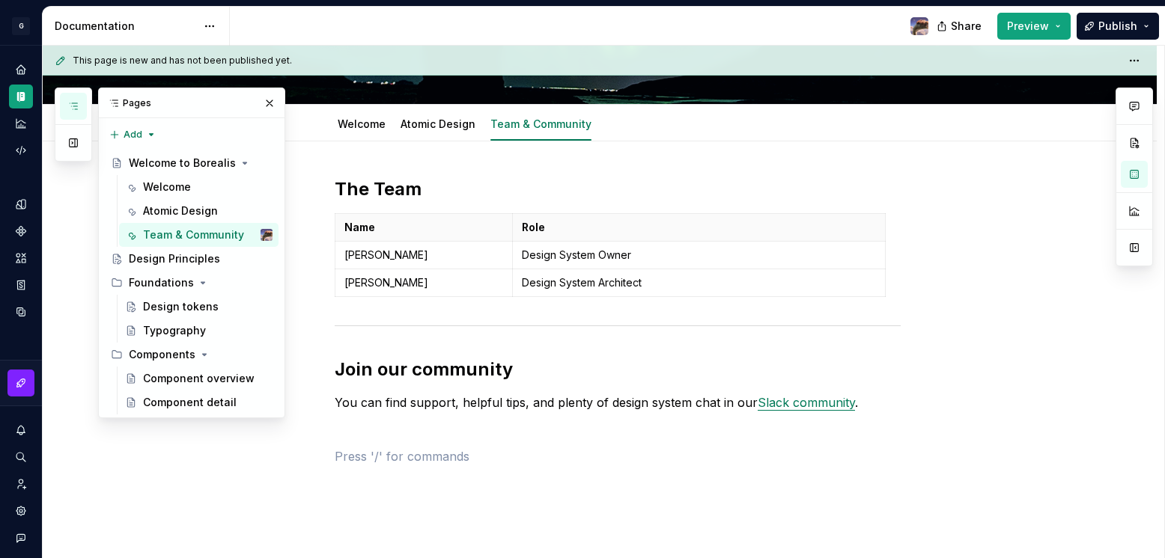
scroll to position [213, 0]
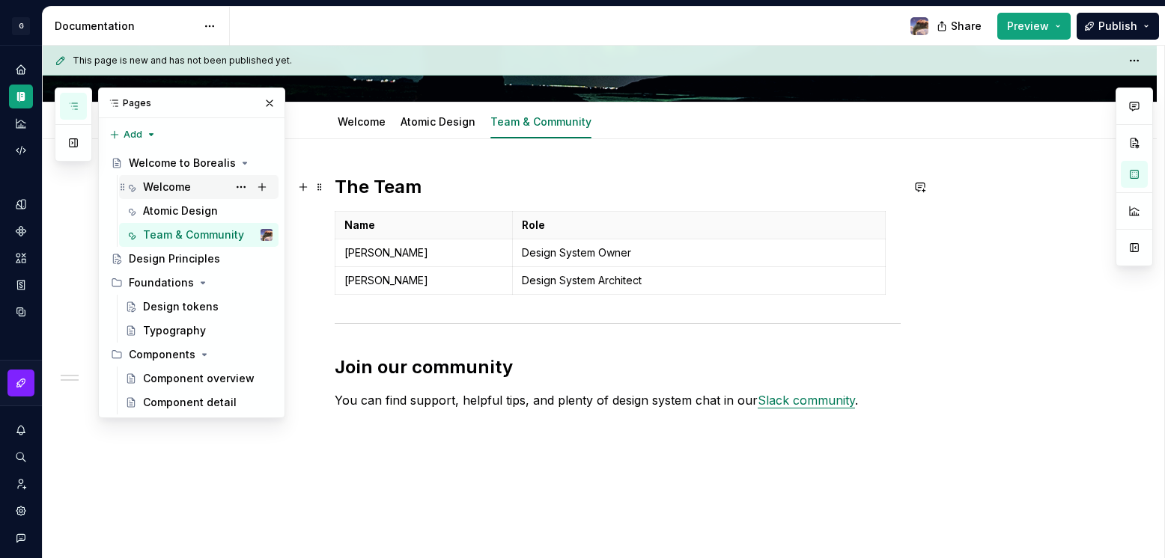
click at [166, 192] on div "Welcome" at bounding box center [167, 187] width 48 height 15
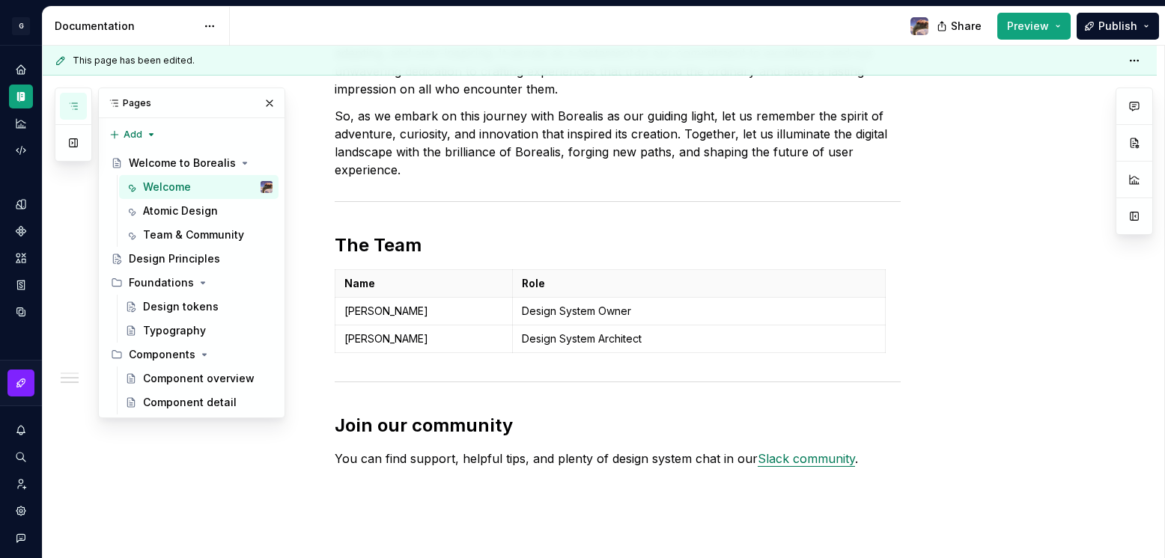
scroll to position [778, 0]
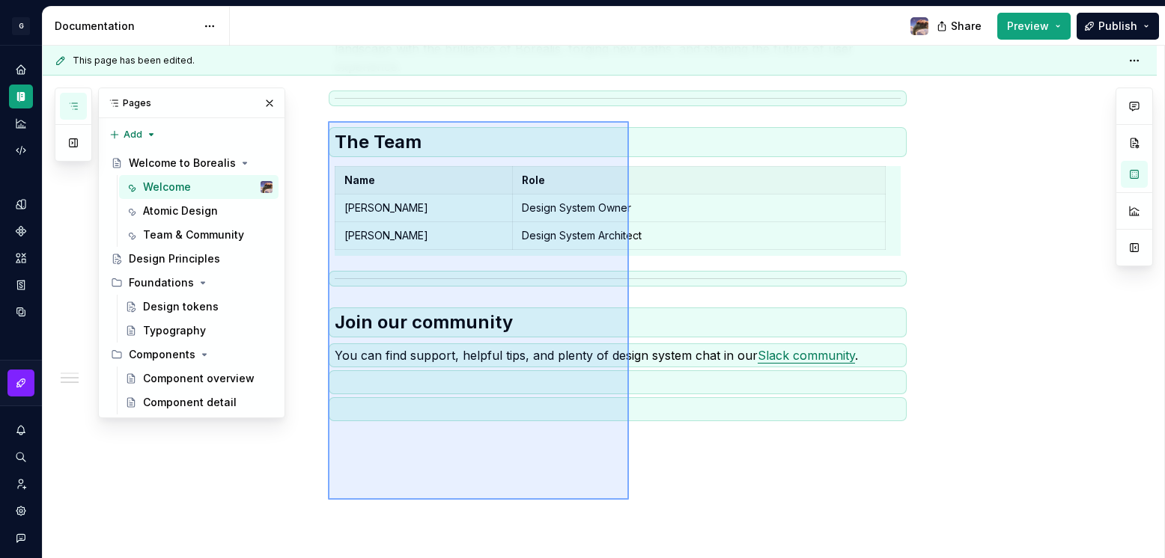
drag, startPoint x: 328, startPoint y: 135, endPoint x: 630, endPoint y: 501, distance: 474.2
click at [630, 501] on div "This page has been edited. Welcome to Borealis Borealis is Goal's Design Librar…" at bounding box center [603, 302] width 1121 height 513
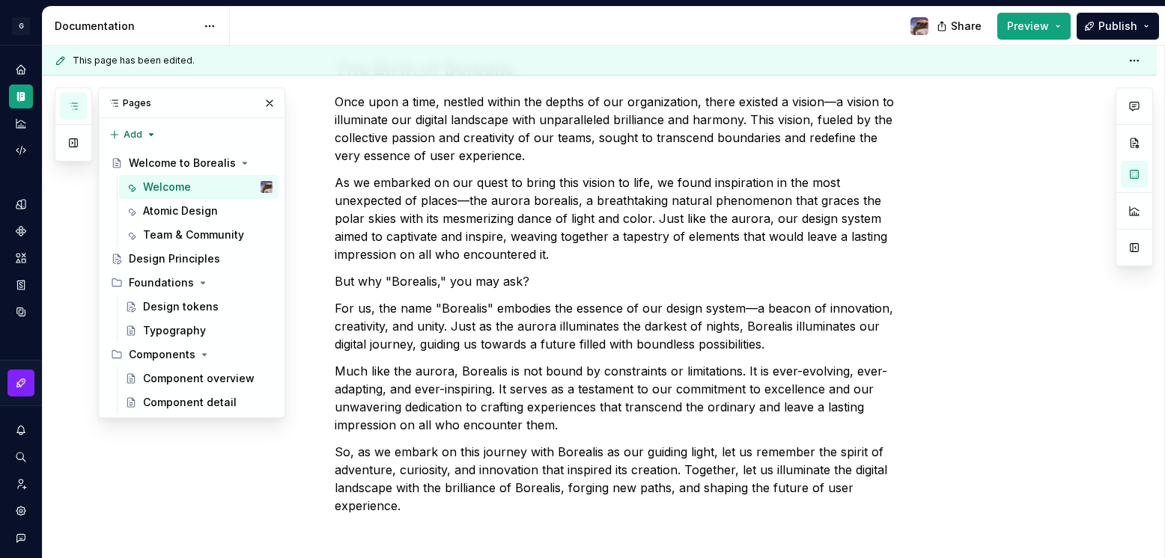
scroll to position [391, 0]
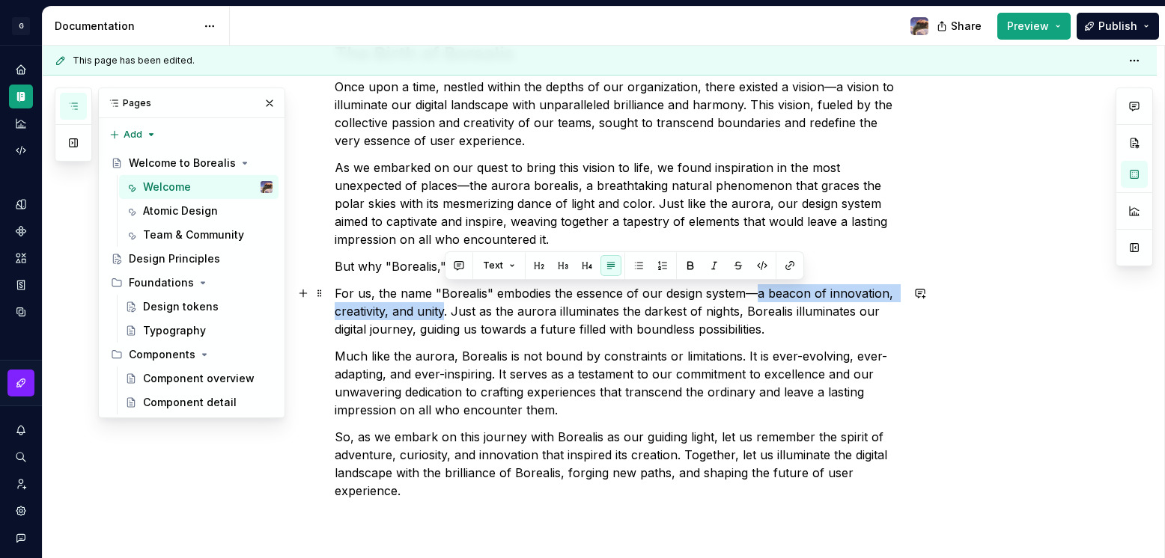
drag, startPoint x: 754, startPoint y: 294, endPoint x: 445, endPoint y: 314, distance: 309.8
click at [445, 314] on p "For us, the name "Borealis" embodies the essence of our design system—a beacon …" at bounding box center [618, 311] width 566 height 54
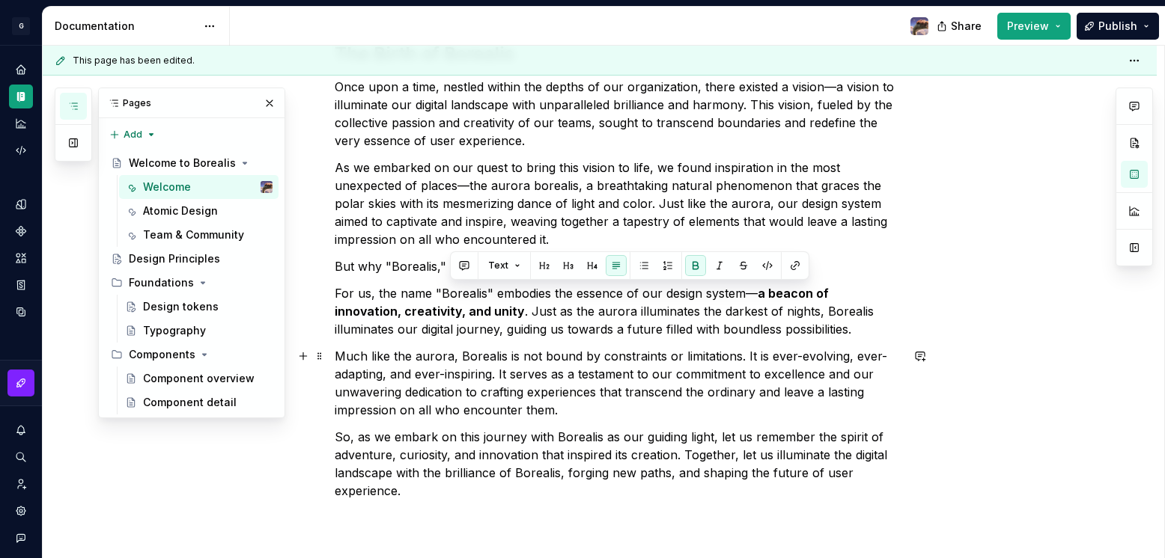
click at [711, 414] on p "Much like the aurora, Borealis is not bound by constraints or limitations. It i…" at bounding box center [618, 383] width 566 height 72
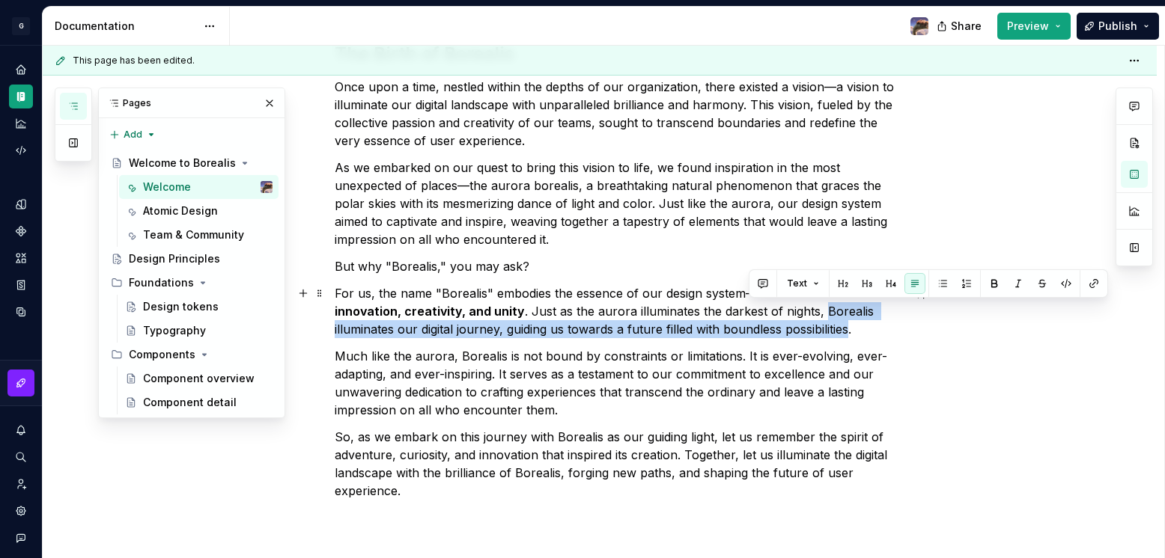
drag, startPoint x: 748, startPoint y: 312, endPoint x: 763, endPoint y: 329, distance: 22.3
click at [763, 329] on p "For us, the name "Borealis" embodies the essence of our design system— a beacon…" at bounding box center [618, 311] width 566 height 54
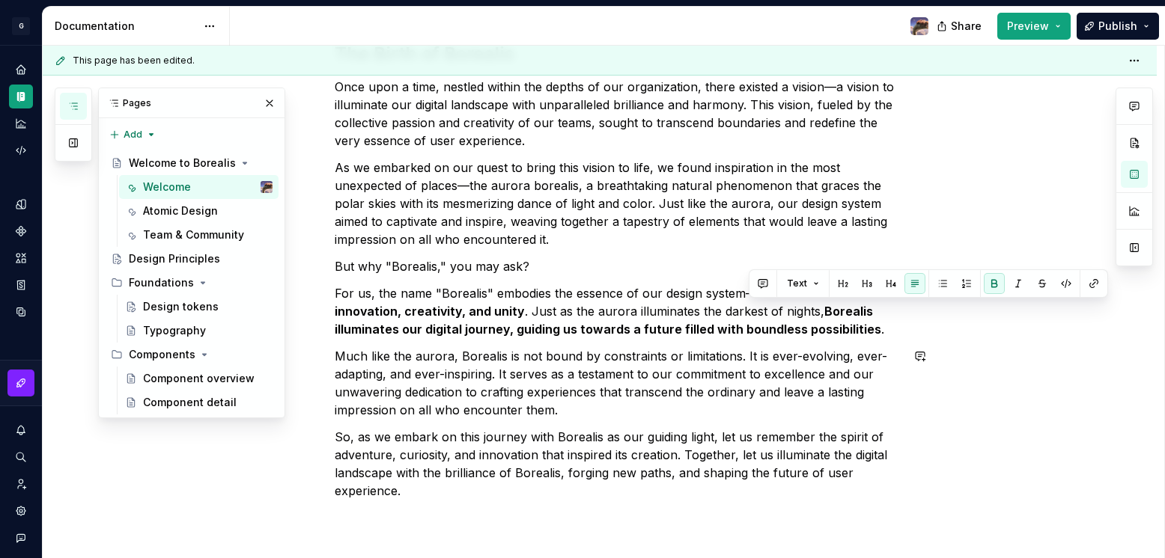
click at [809, 421] on div "The Birth of Borealis Once upon a time, nestled within the depths of our organi…" at bounding box center [618, 248] width 566 height 503
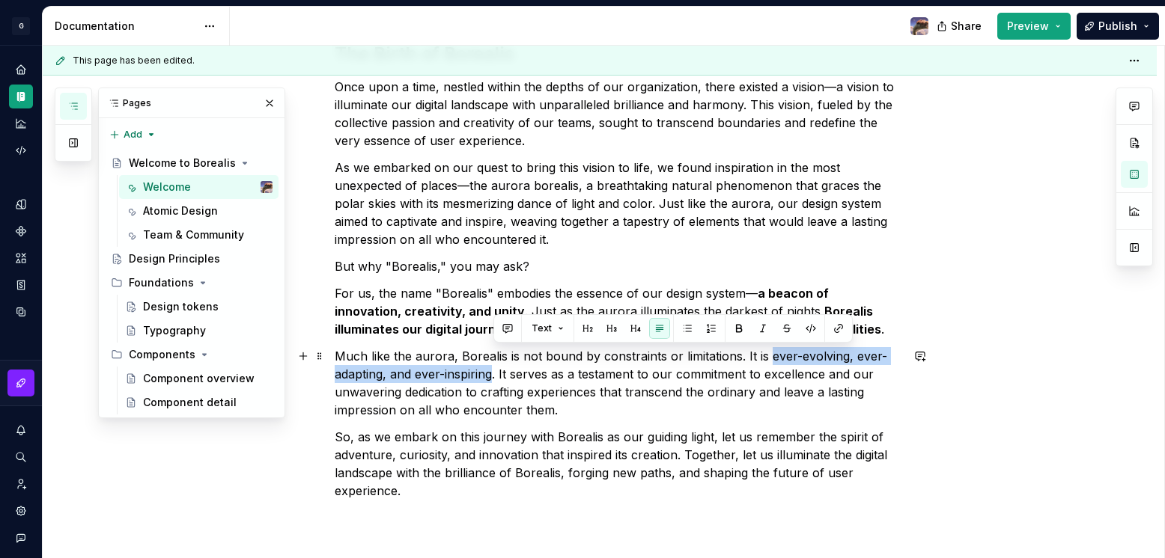
drag, startPoint x: 764, startPoint y: 355, endPoint x: 490, endPoint y: 373, distance: 275.3
click at [490, 373] on p "Much like the aurora, Borealis is not bound by constraints or limitations. It i…" at bounding box center [618, 383] width 566 height 72
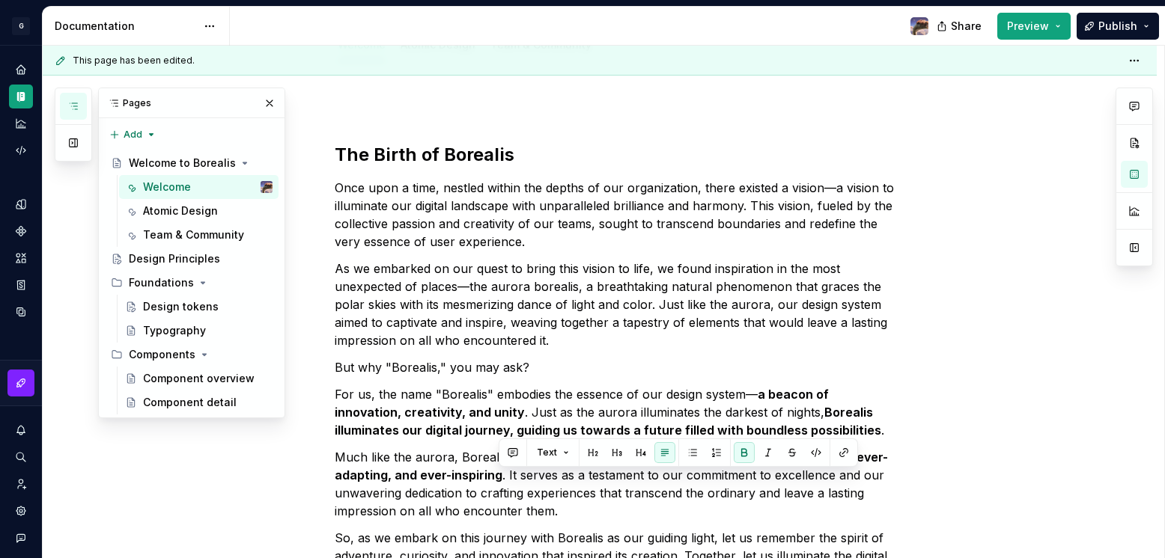
scroll to position [0, 0]
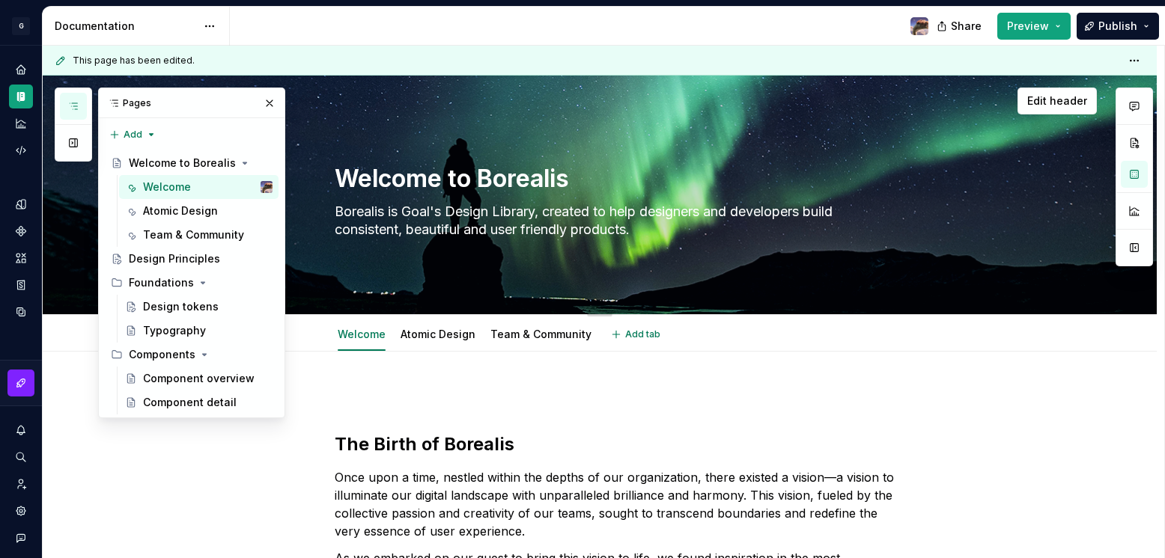
click at [498, 225] on textarea "Borealis is Goal's Design Library, created to help designers and developers bui…" at bounding box center [615, 221] width 566 height 42
paste textarea "ever-evolving, ever-adapting, and ever-inspiring"
type textarea "*"
type textarea "ever-evolving, ever-adapting, and ever-inspiring"
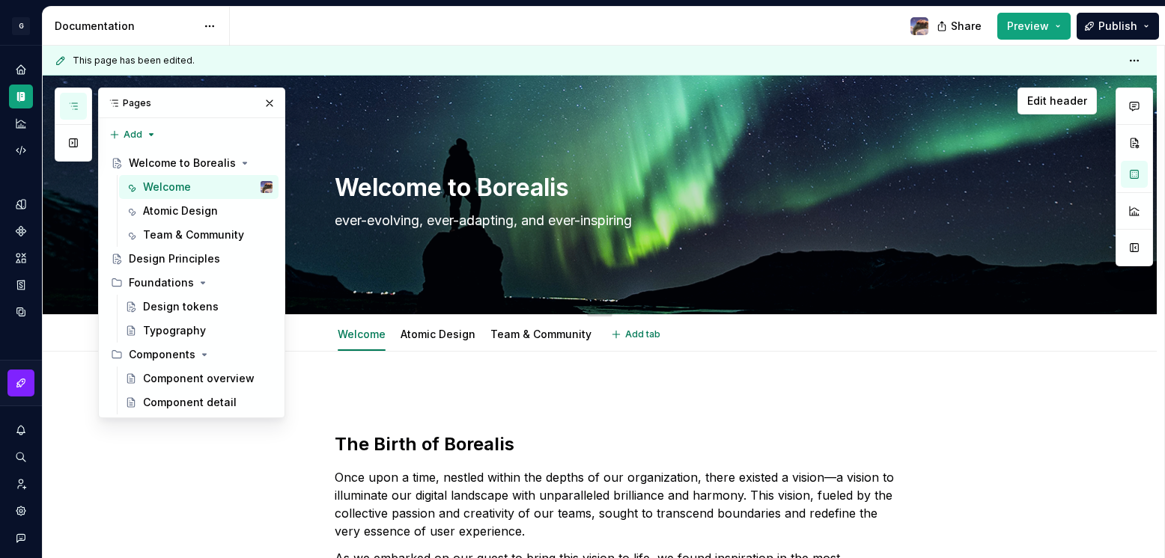
drag, startPoint x: 342, startPoint y: 219, endPoint x: 329, endPoint y: 217, distance: 13.6
click at [329, 217] on div "Welcome to Borealis ever-evolving, ever-adapting, and ever-inspiring Edit header" at bounding box center [600, 196] width 1114 height 240
type textarea "*"
type textarea "Ever-evolving, ever-adapting, and ever-inspiring"
drag, startPoint x: 436, startPoint y: 221, endPoint x: 422, endPoint y: 222, distance: 14.2
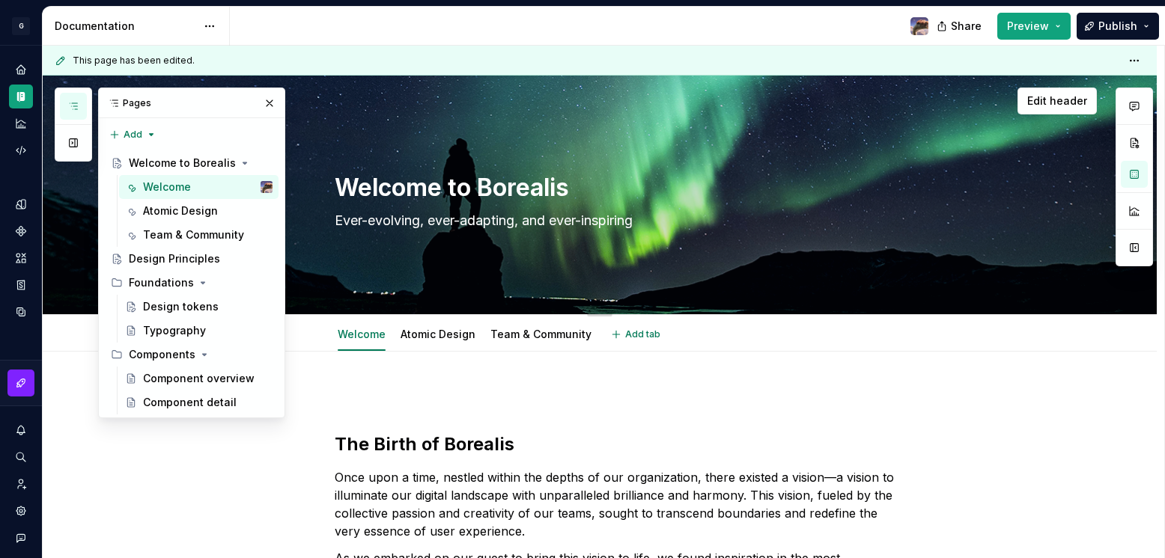
click at [422, 222] on textarea "Ever-evolving, ever-adapting, and ever-inspiring" at bounding box center [615, 221] width 566 height 24
type textarea "*"
type textarea "Ever-evolving.ver-adapting, and ever-inspiring"
type textarea "*"
type textarea "Ever-evolving. ver-adapting, and ever-inspiring"
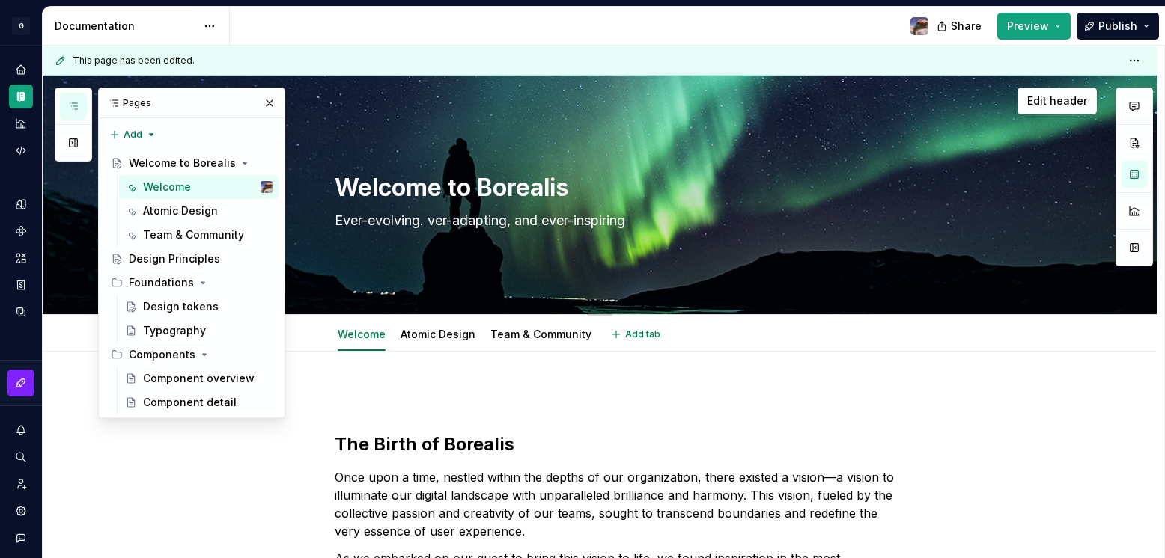
type textarea "*"
type textarea "Ever-evolving. Ever-adapting, and ever-inspiring"
drag, startPoint x: 562, startPoint y: 219, endPoint x: 520, endPoint y: 219, distance: 41.9
click at [520, 219] on textarea "Ever-evolving. Ever-adapting, and ever-inspiring" at bounding box center [615, 221] width 566 height 24
type textarea "*"
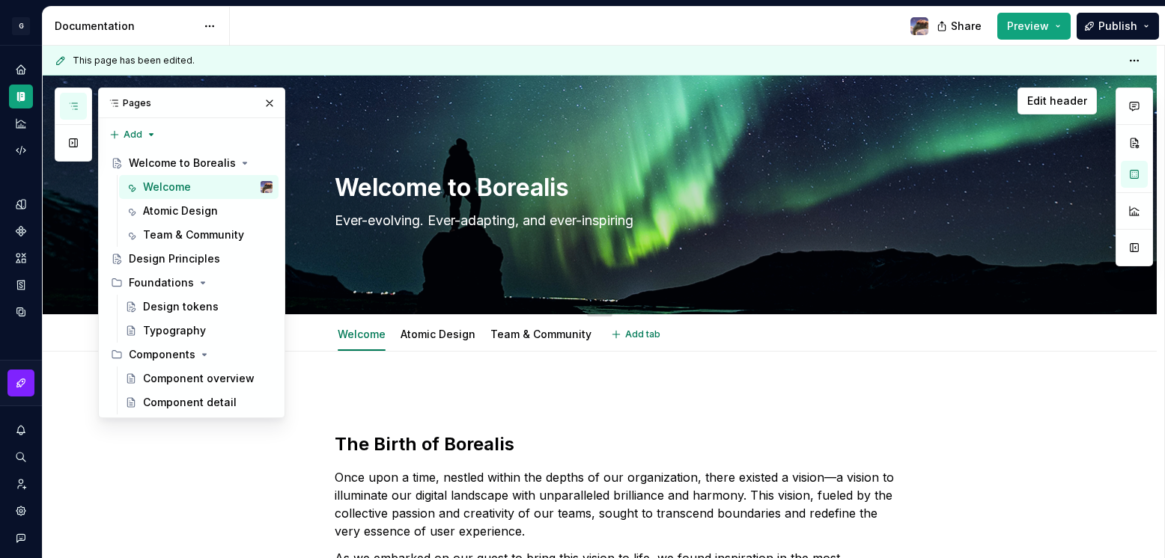
type textarea "Ever-evolving. Ever-adapting.ver-inspiring"
type textarea "*"
type textarea "Ever-evolving. Ever-adapting. ver-inspiring"
type textarea "*"
type textarea "Ever-evolving. Ever-adapting. Ever-inspiring"
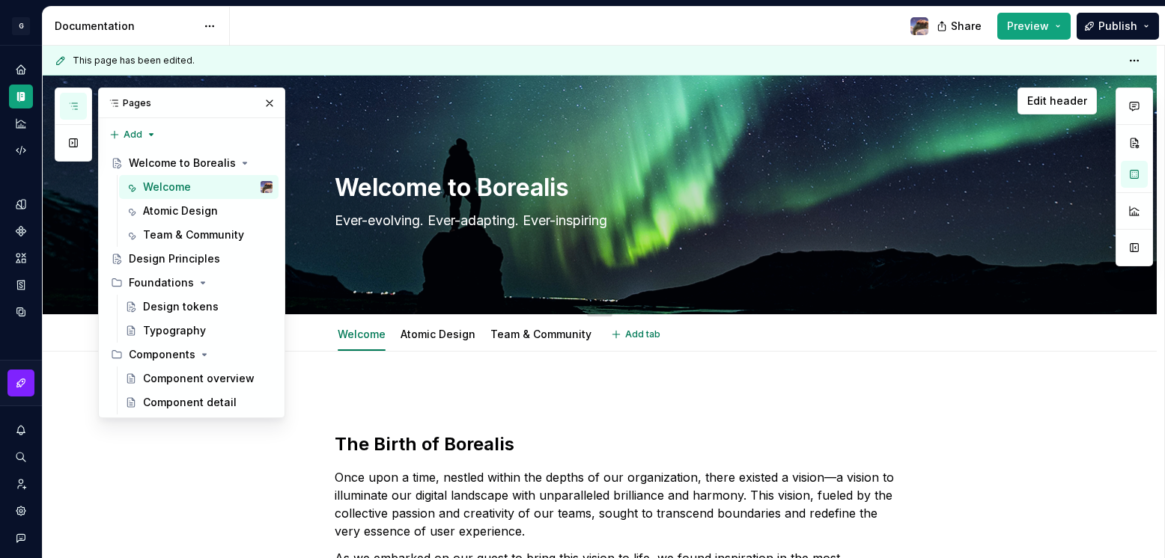
type textarea "*"
type textarea "Ever-evolving. Ever-adapting. Ever-inspiring"
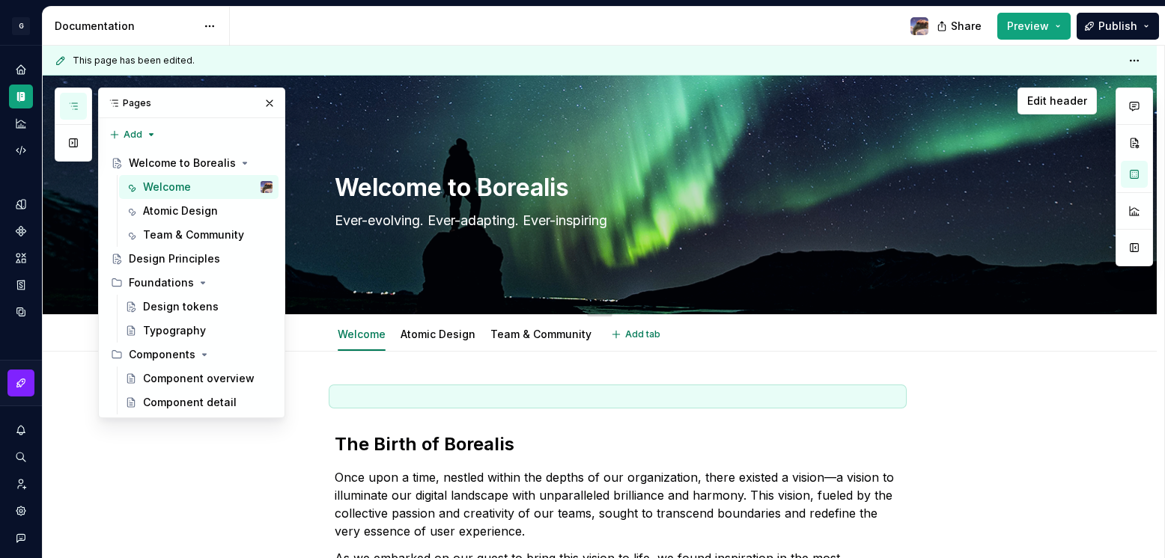
click at [620, 221] on textarea "Ever-evolving. Ever-adapting. Ever-inspiring" at bounding box center [615, 221] width 566 height 24
type textarea "*"
type textarea "Ever-evolving. Ever-adapting. Ever-inspiring."
type textarea "*"
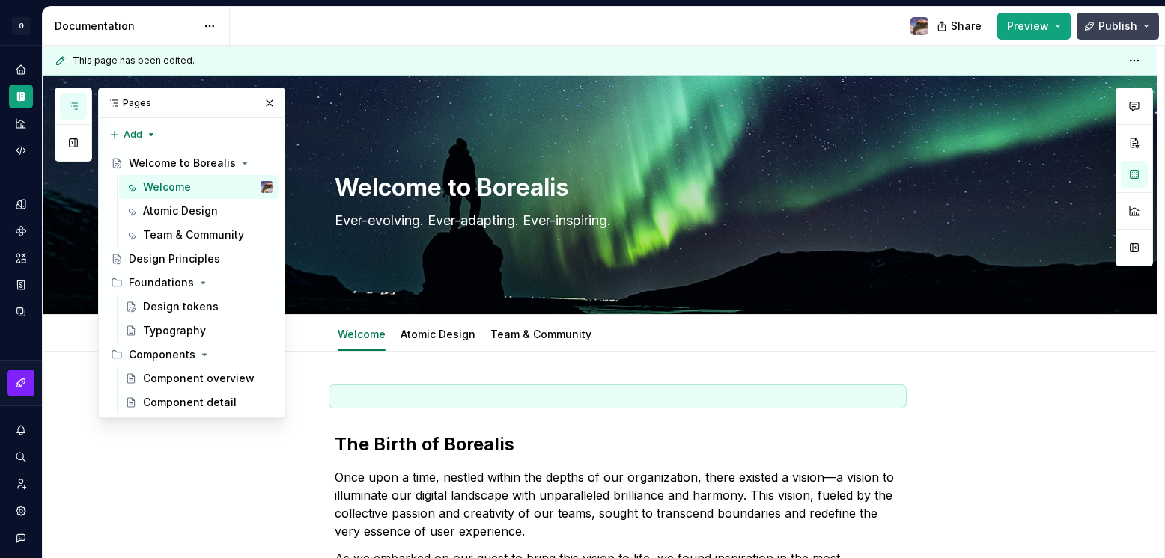
type textarea "Ever-evolving. Ever-adapting. Ever-inspiring."
click at [1112, 23] on span "Publish" at bounding box center [1117, 26] width 39 height 15
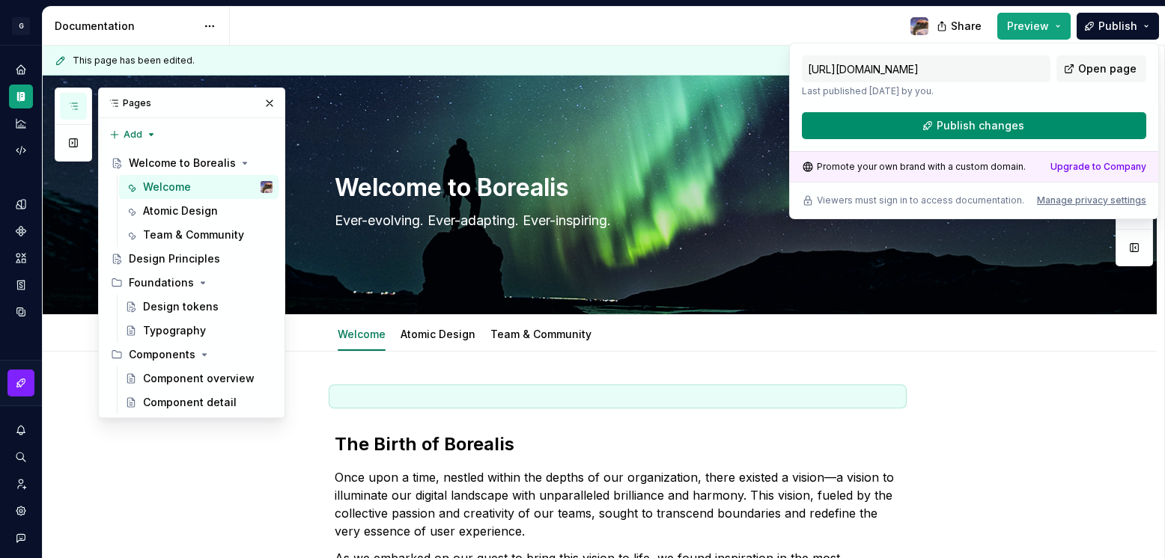
click at [939, 130] on span "Publish changes" at bounding box center [980, 125] width 88 height 15
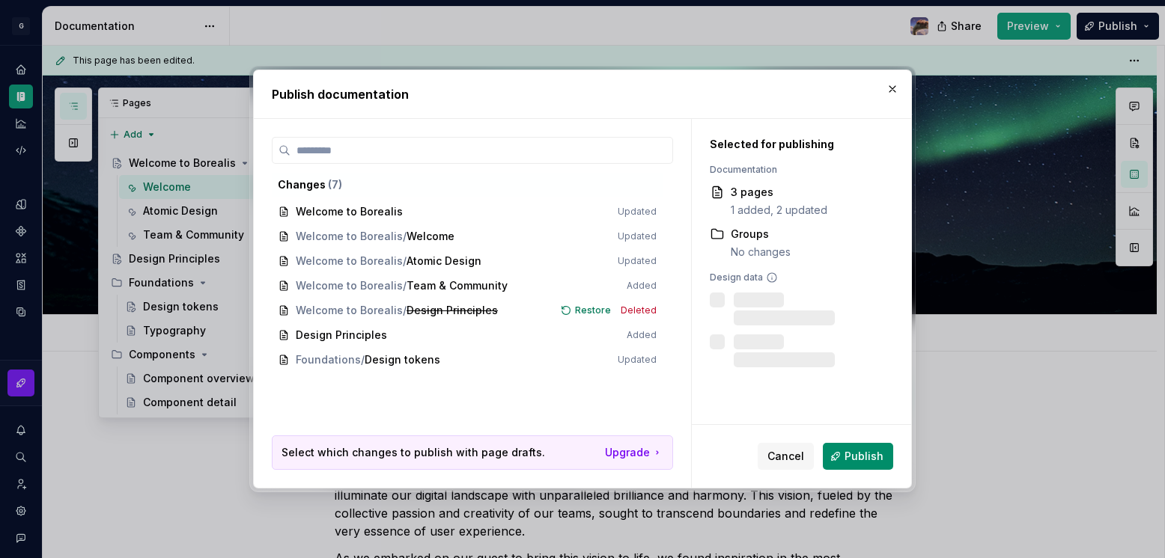
click at [844, 460] on button "Publish" at bounding box center [858, 456] width 70 height 27
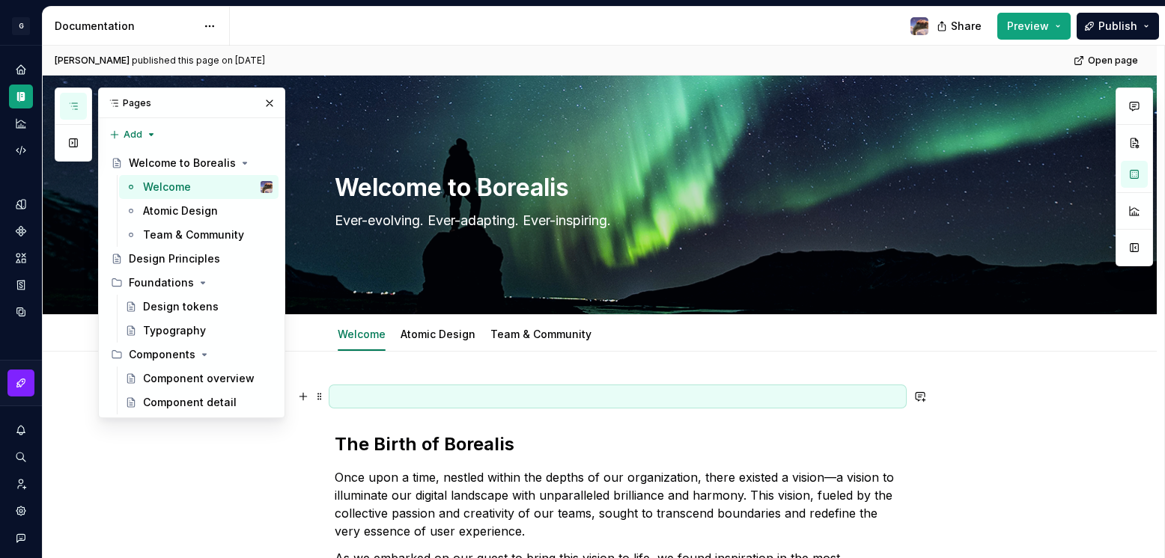
click at [385, 399] on p at bounding box center [618, 397] width 566 height 18
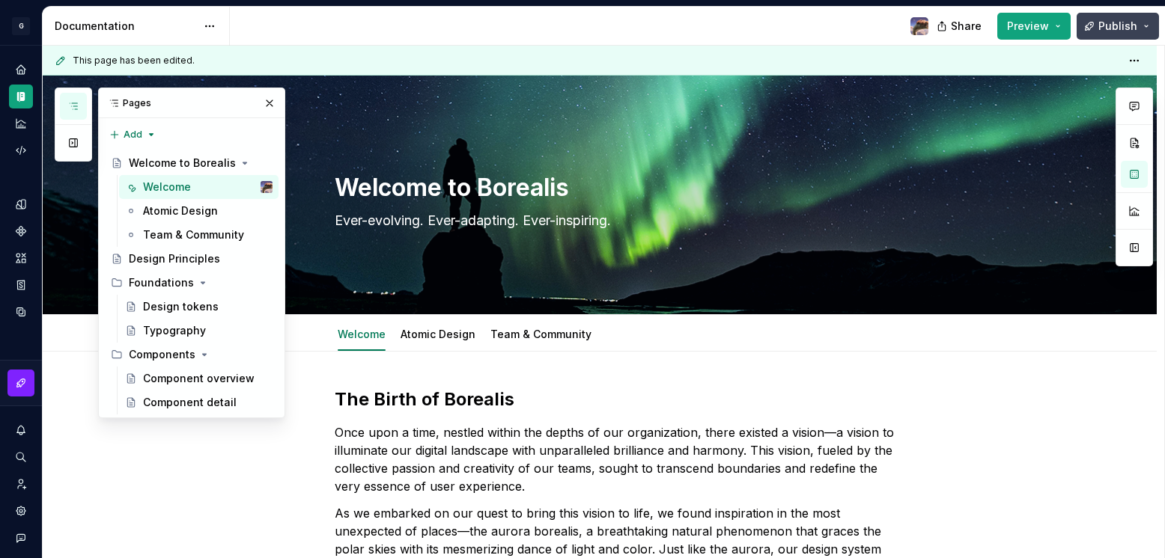
click at [1109, 25] on span "Publish" at bounding box center [1117, 26] width 39 height 15
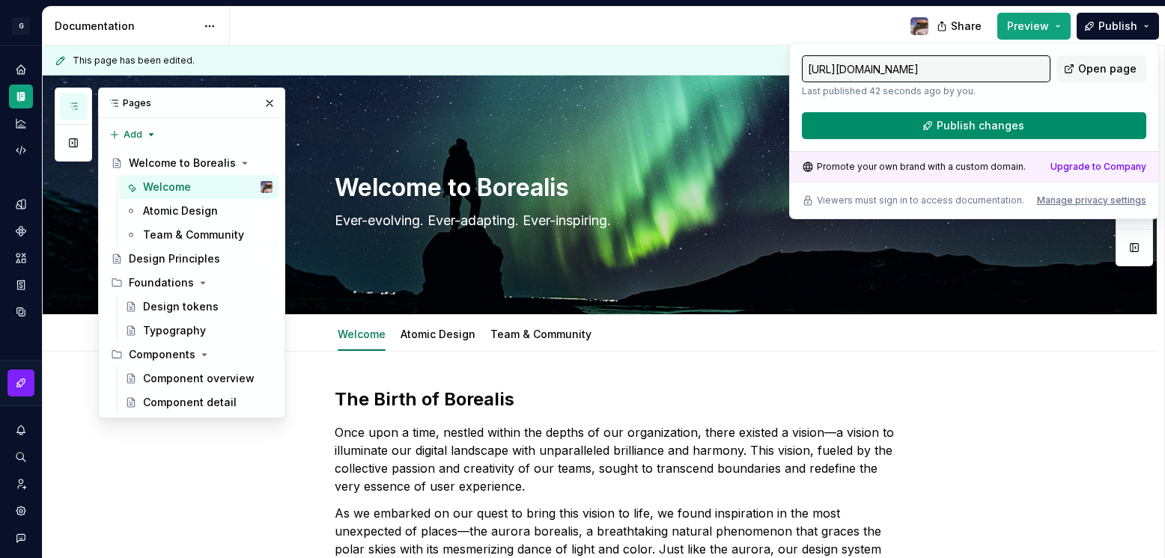
click at [981, 121] on span "Publish changes" at bounding box center [980, 125] width 88 height 15
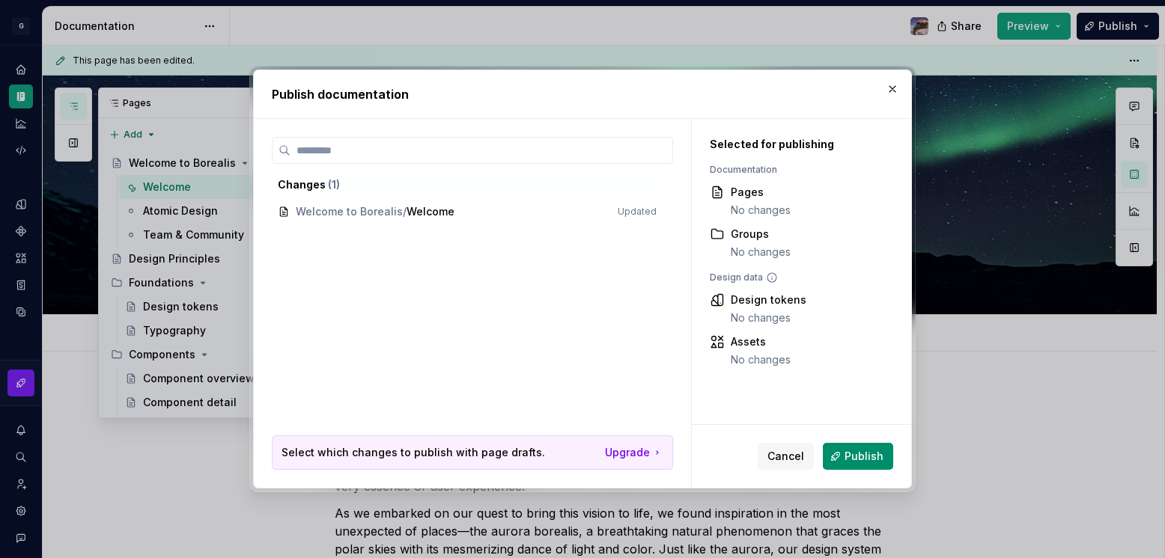
click at [867, 463] on span "Publish" at bounding box center [863, 456] width 39 height 15
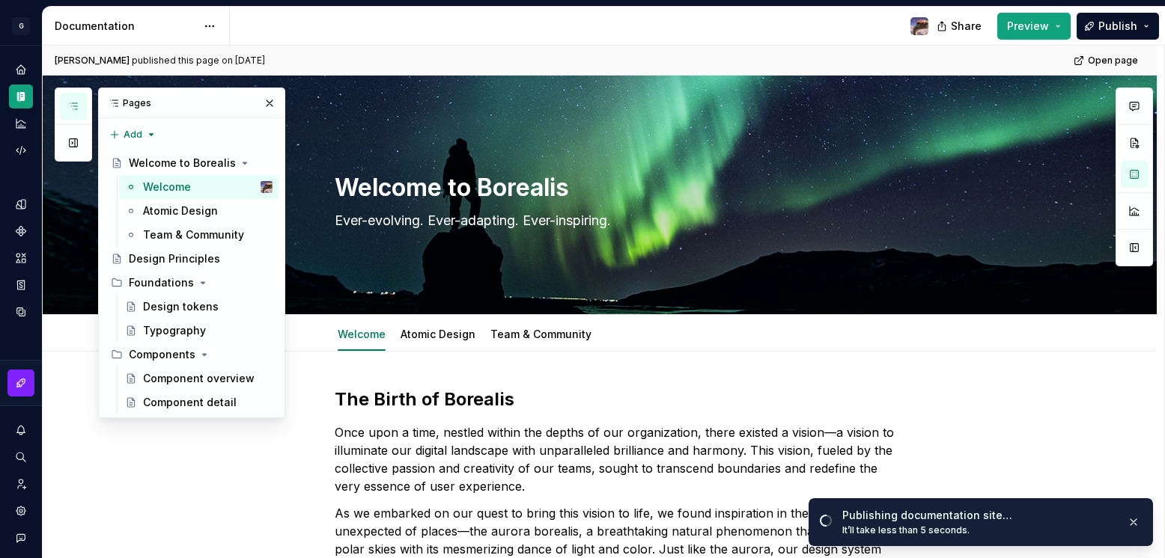
type textarea "*"
